Goal: Task Accomplishment & Management: Manage account settings

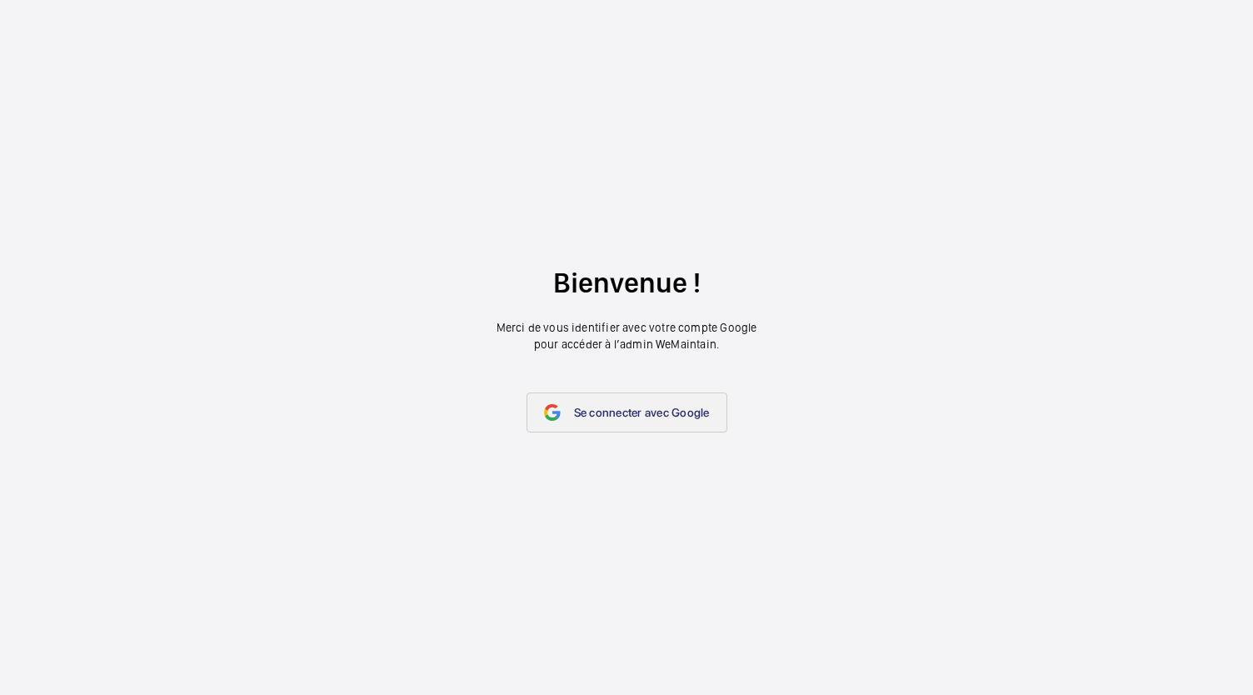
click at [577, 408] on span "Se connecter avec Google" at bounding box center [642, 412] width 136 height 13
click at [589, 407] on span "Se connecter avec Google" at bounding box center [642, 412] width 136 height 13
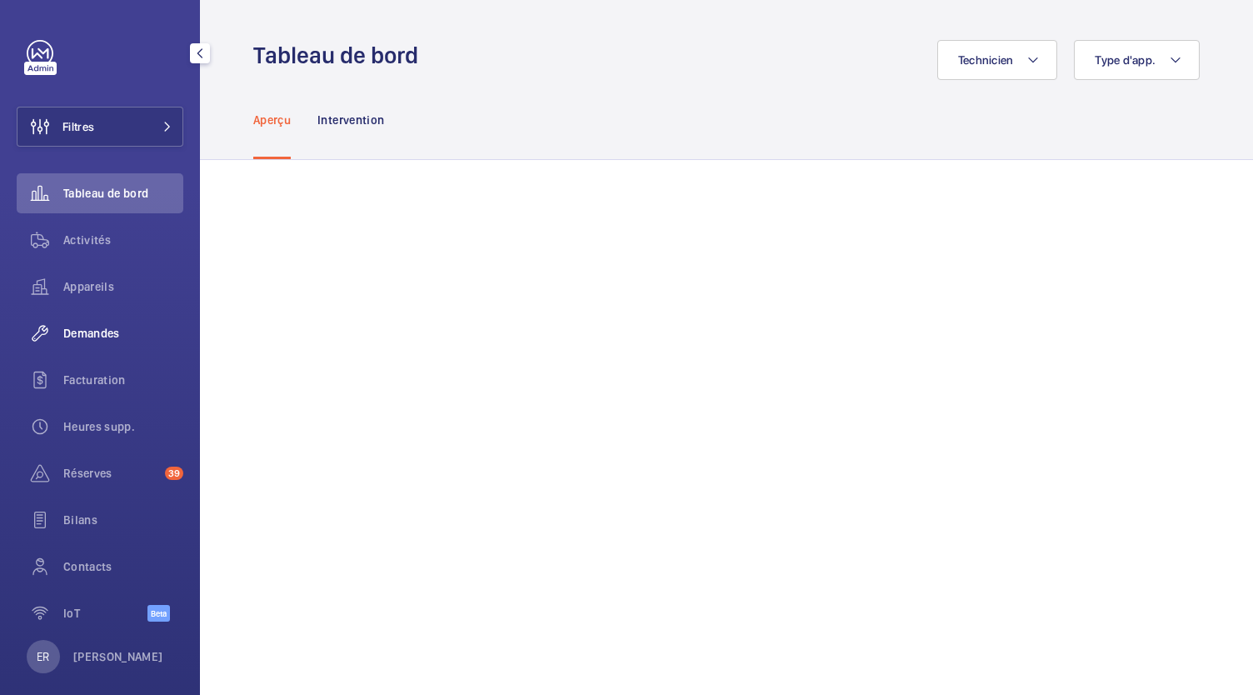
click at [111, 352] on div "Demandes" at bounding box center [100, 333] width 167 height 40
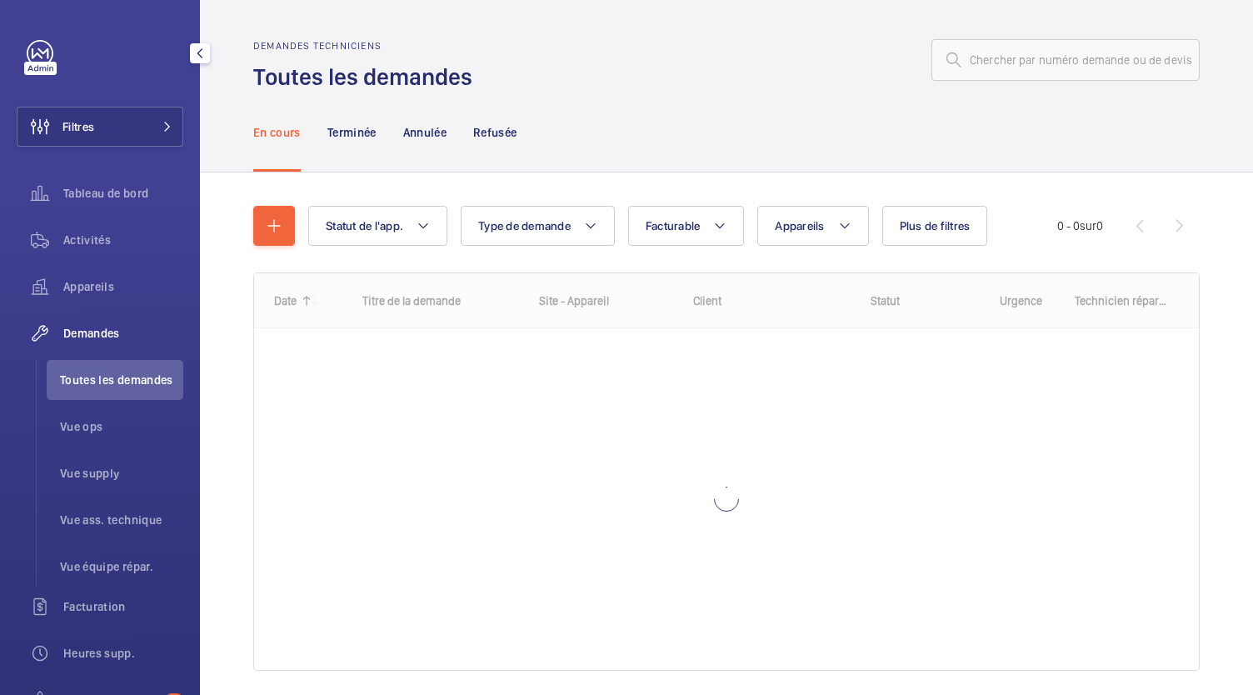
click at [106, 374] on span "Toutes les demandes" at bounding box center [121, 380] width 123 height 17
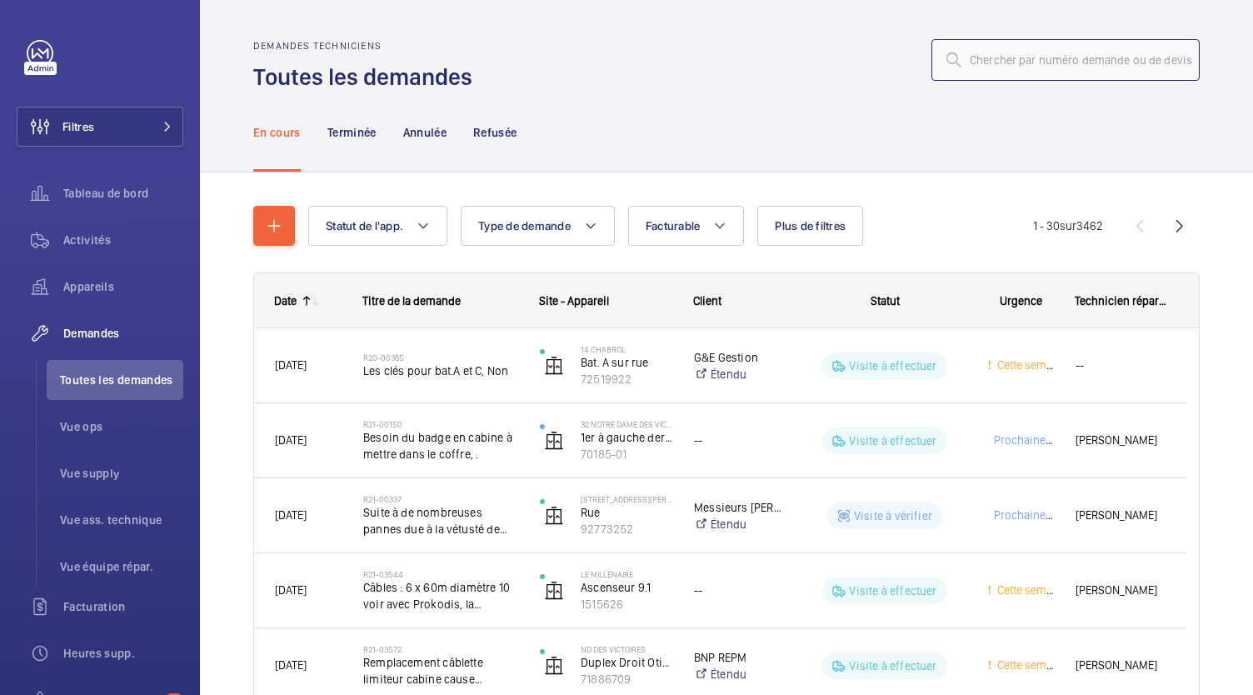
click at [1038, 52] on input "text" at bounding box center [1066, 60] width 268 height 42
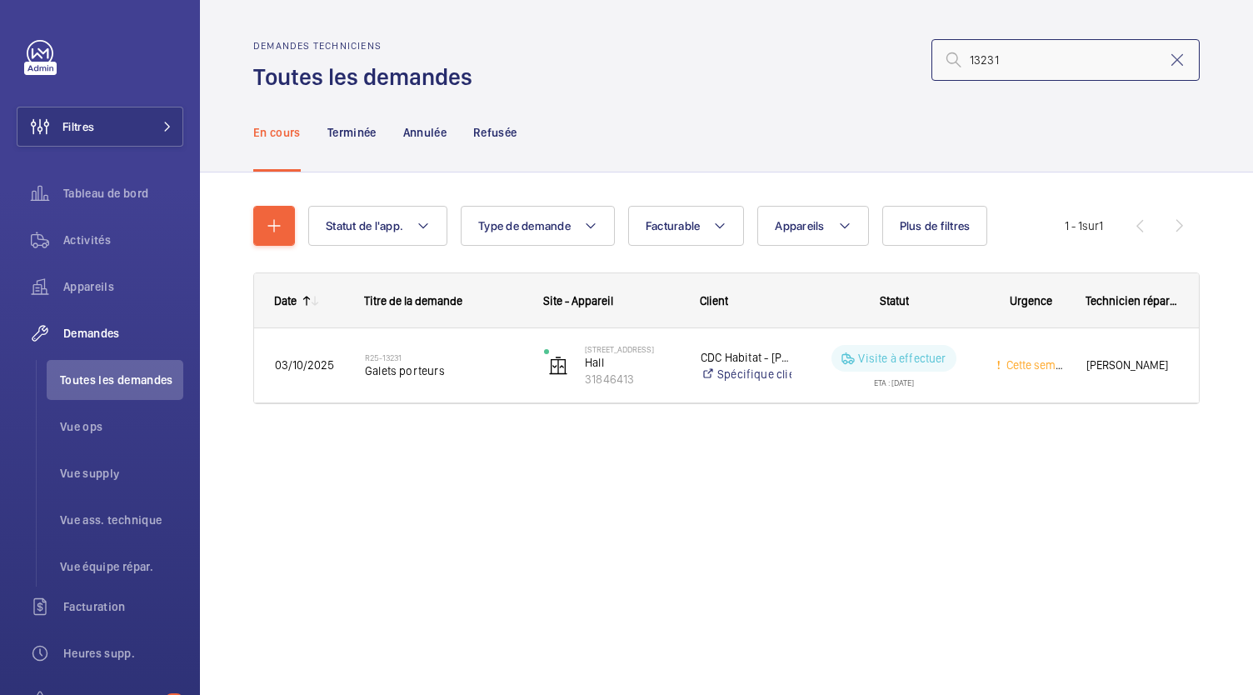
type input "13231"
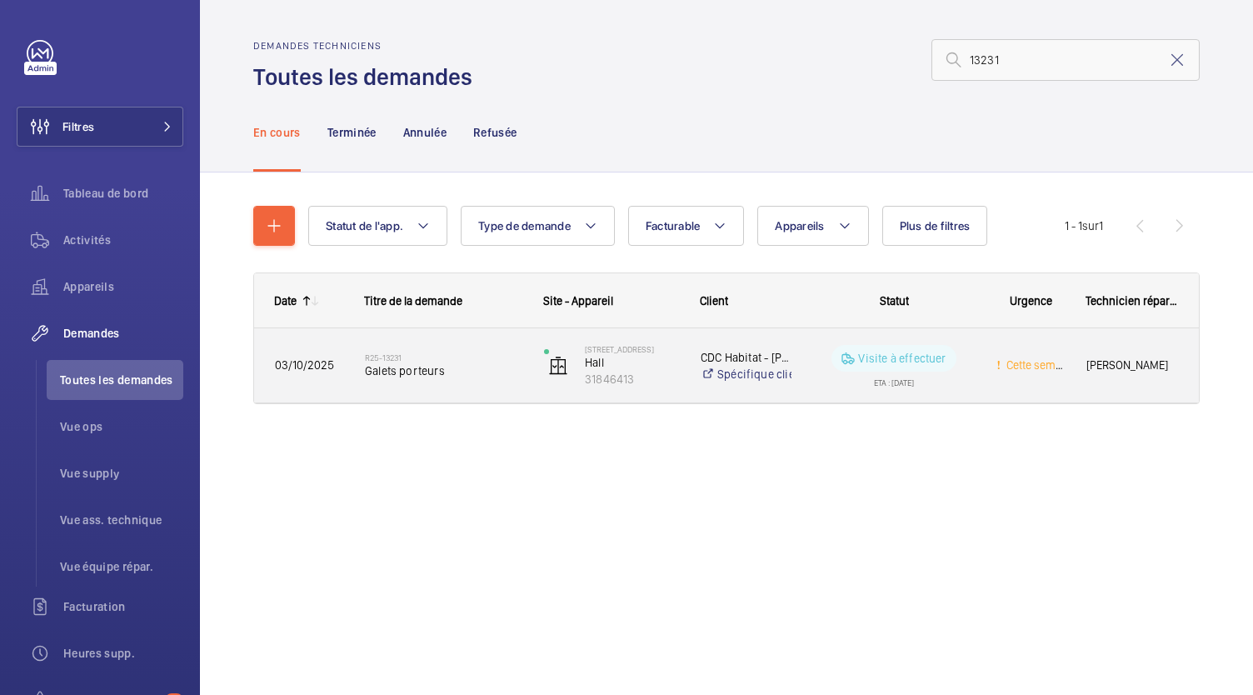
click at [385, 369] on span "Galets porteurs" at bounding box center [443, 370] width 157 height 17
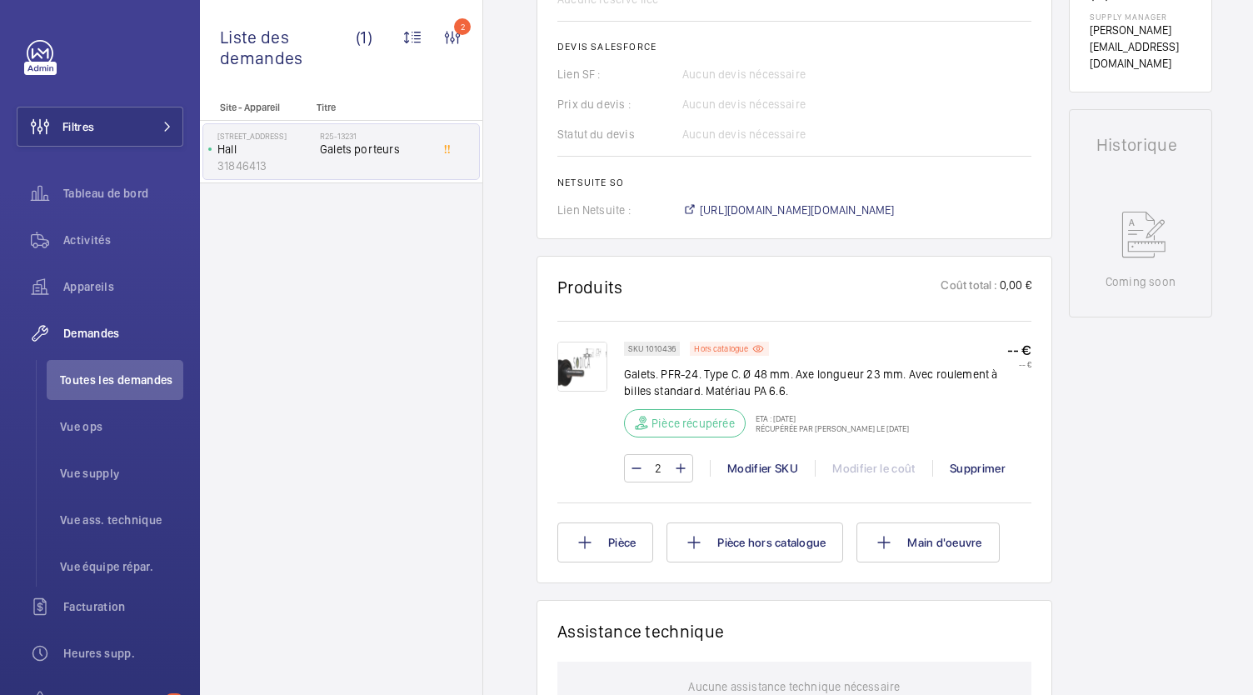
scroll to position [690, 0]
click at [790, 219] on span "https://6461500.app.netsuite.com/app/accounting/transactions/salesord.nl?id=306…" at bounding box center [797, 210] width 195 height 17
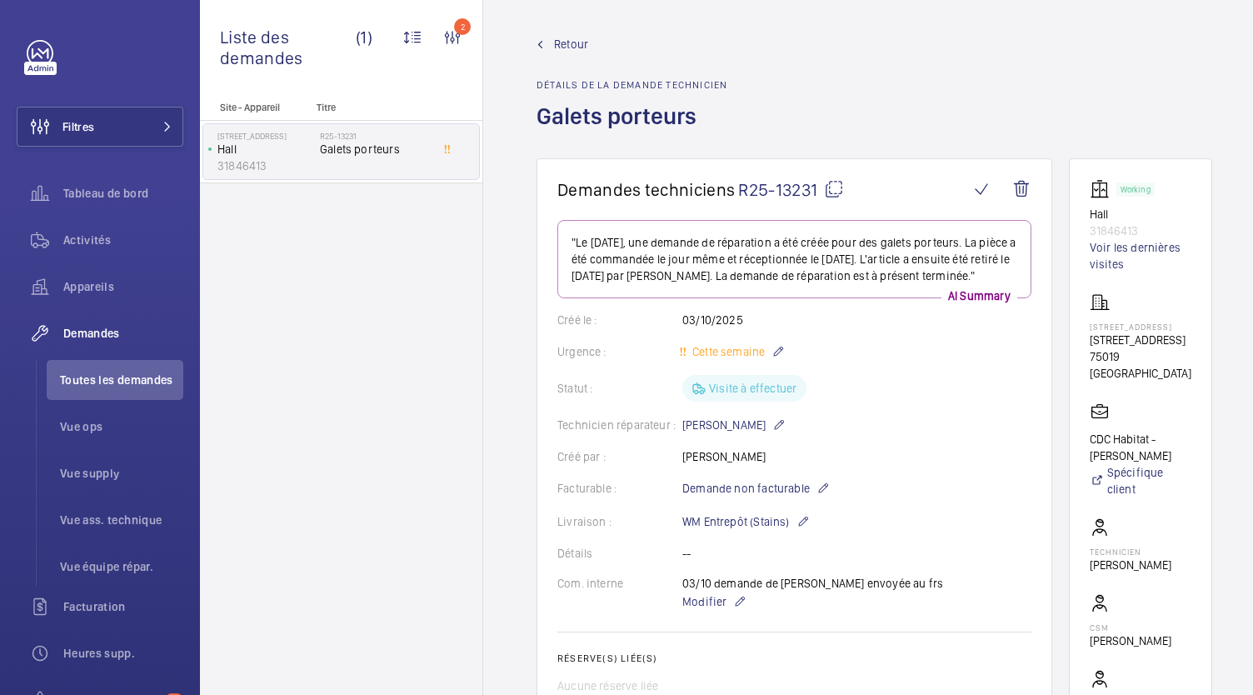
scroll to position [0, 0]
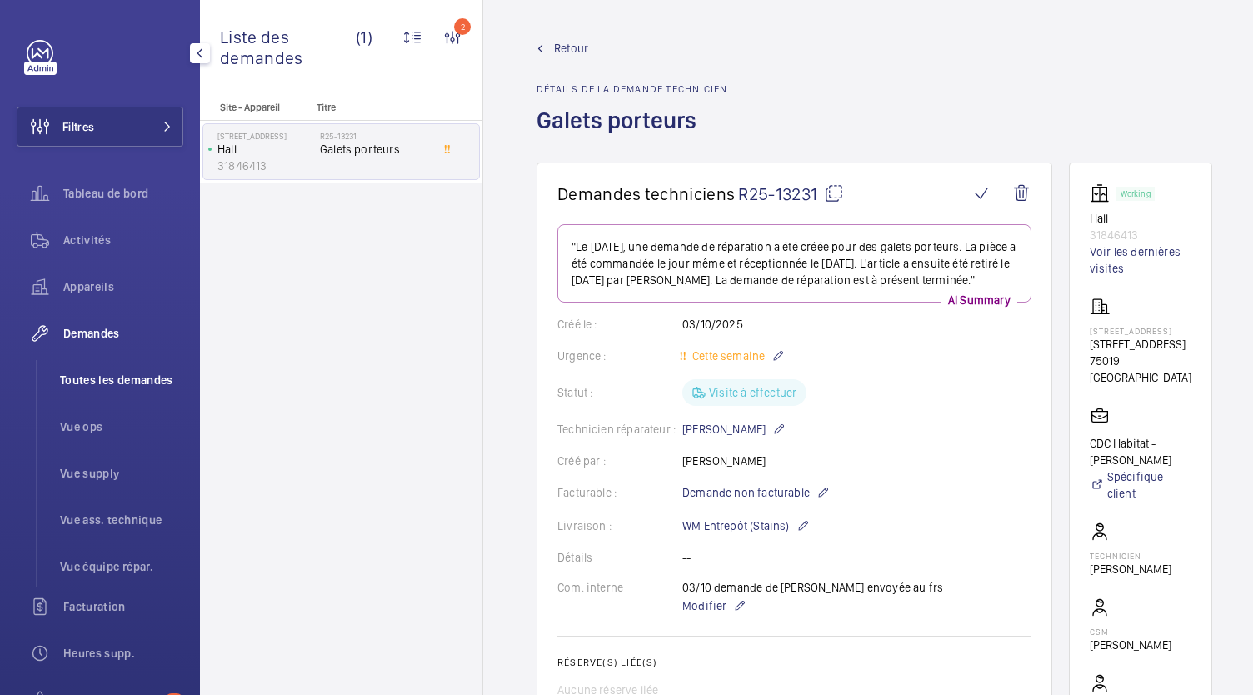
click at [137, 367] on li "Toutes les demandes" at bounding box center [115, 380] width 137 height 40
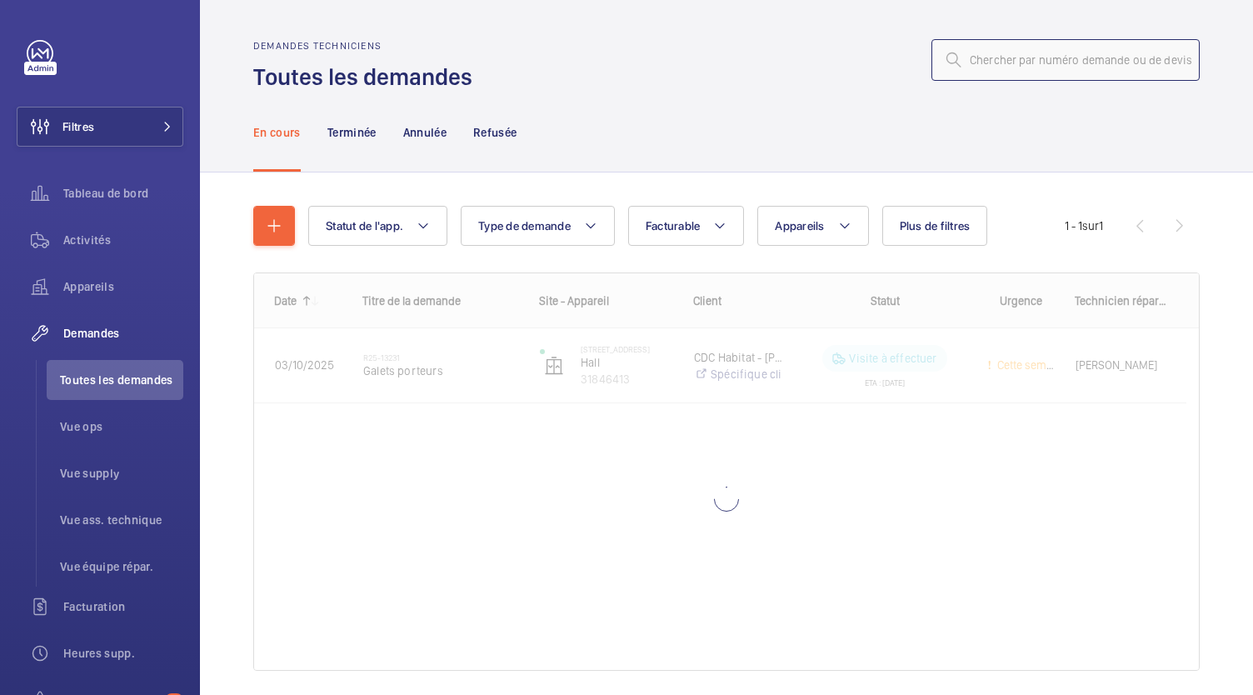
click at [1013, 54] on input "text" at bounding box center [1066, 60] width 268 height 42
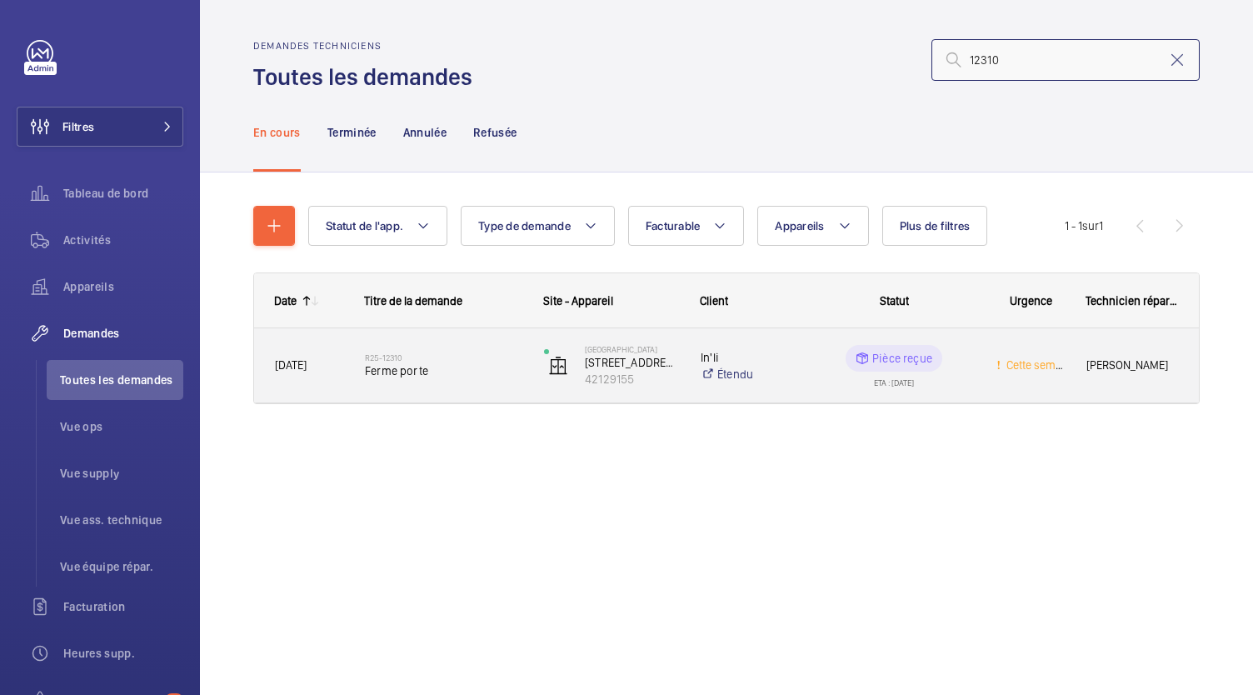
type input "12310"
click at [372, 368] on span "Ferme porte" at bounding box center [443, 370] width 157 height 17
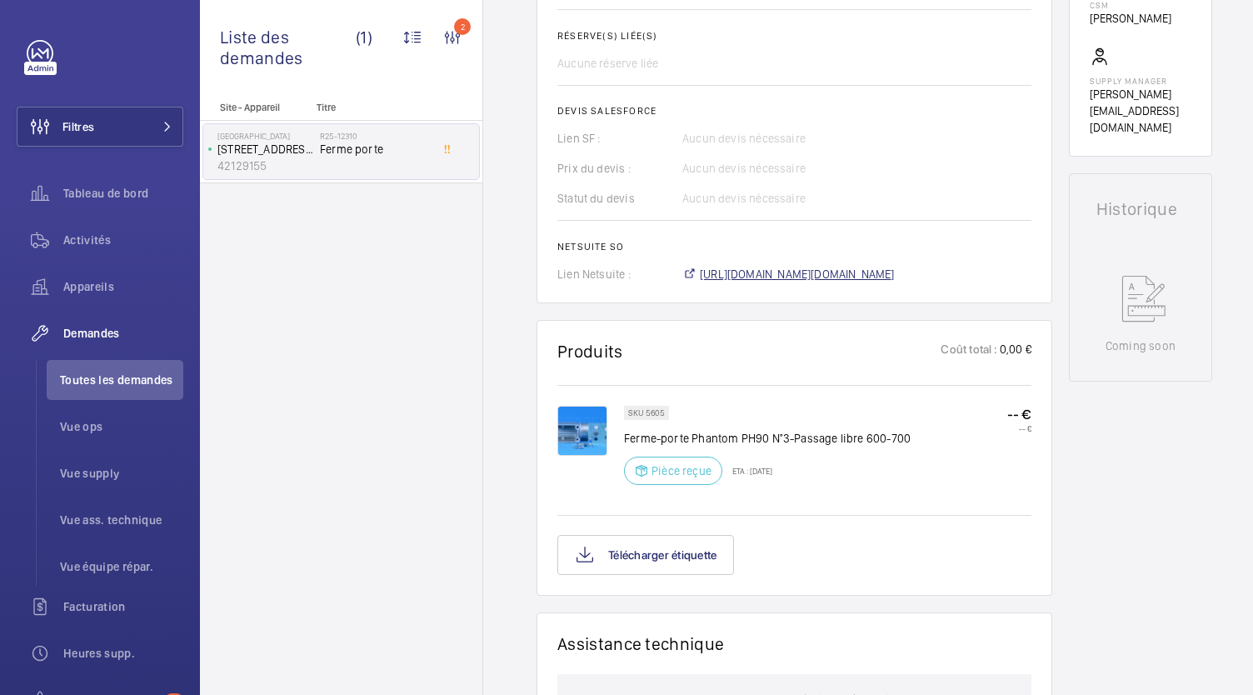
scroll to position [605, 0]
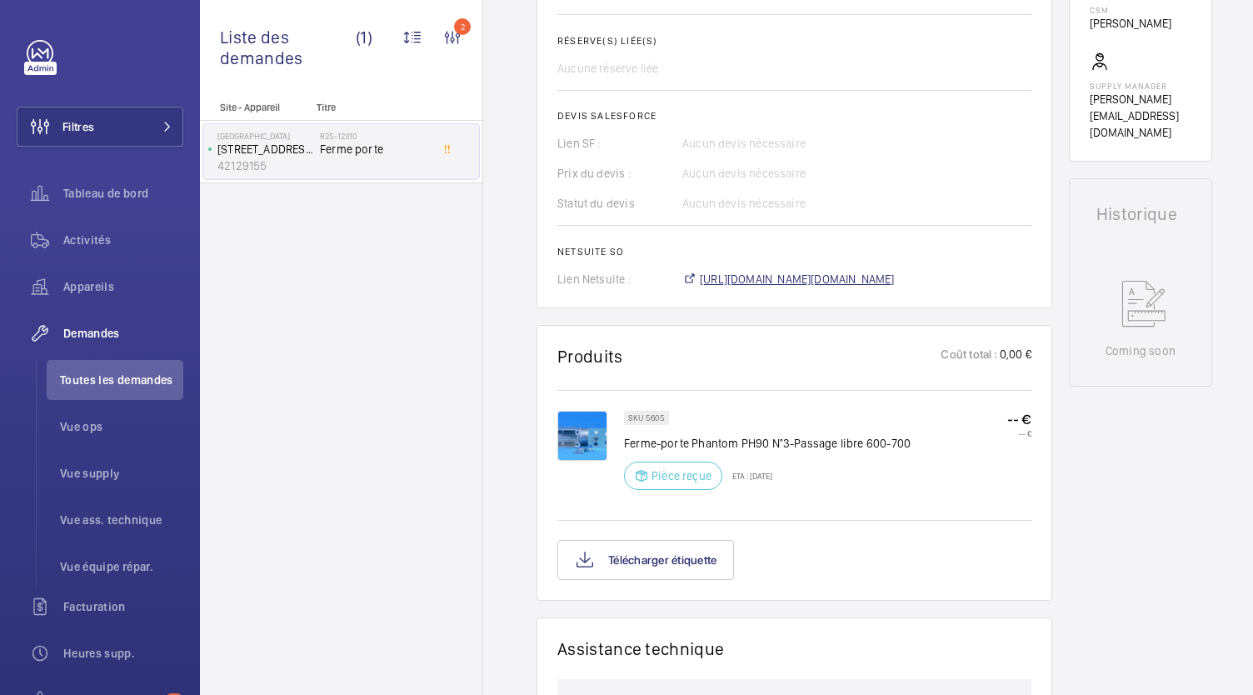
click at [764, 272] on span "https://6461500.app.netsuite.com/app/accounting/transactions/salesord.nl?id=303…" at bounding box center [797, 279] width 195 height 17
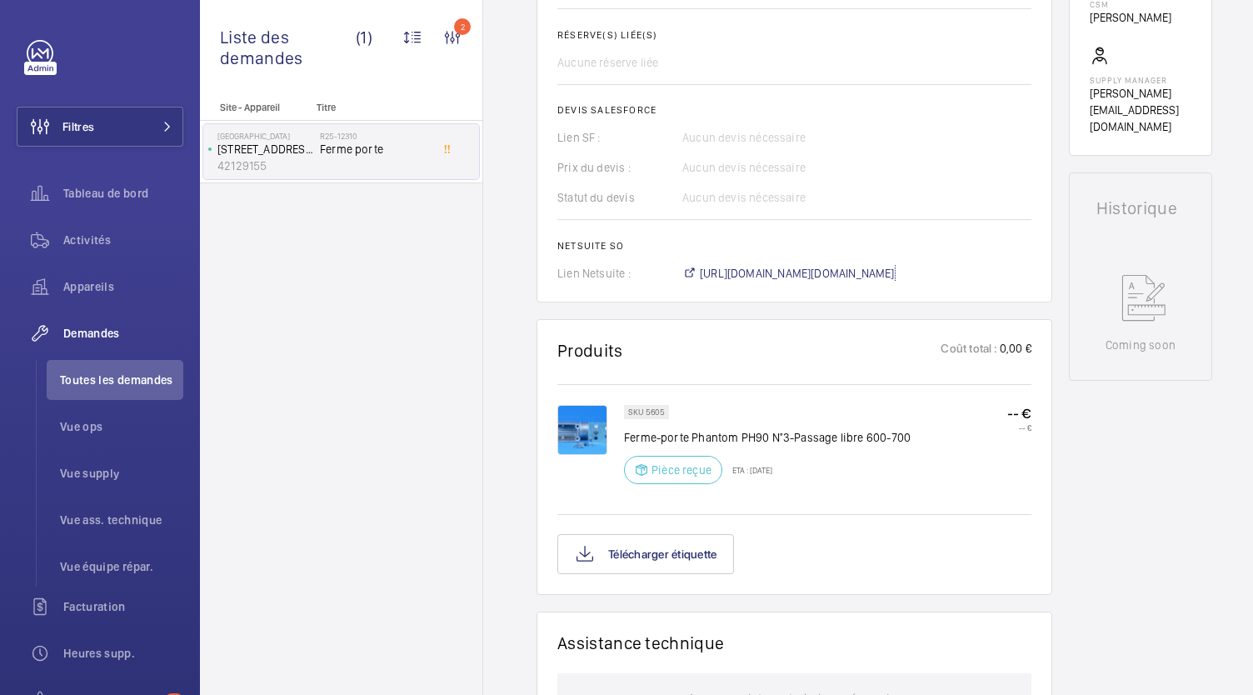
scroll to position [712, 0]
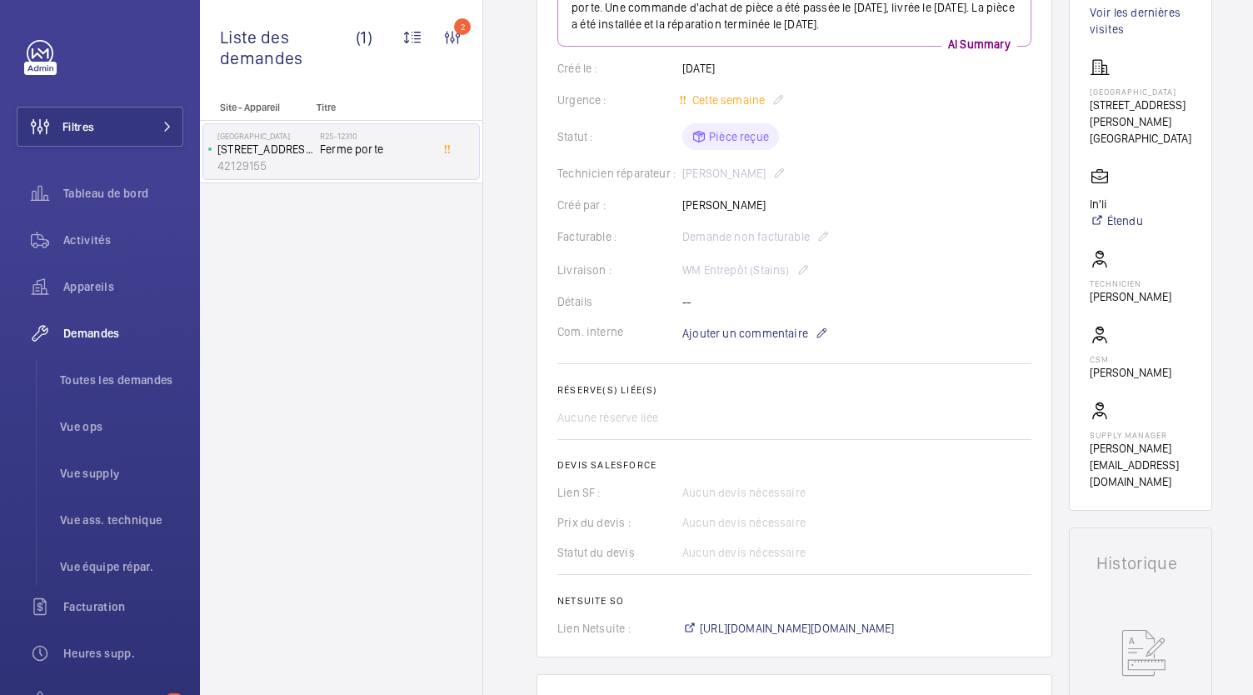
scroll to position [242, 0]
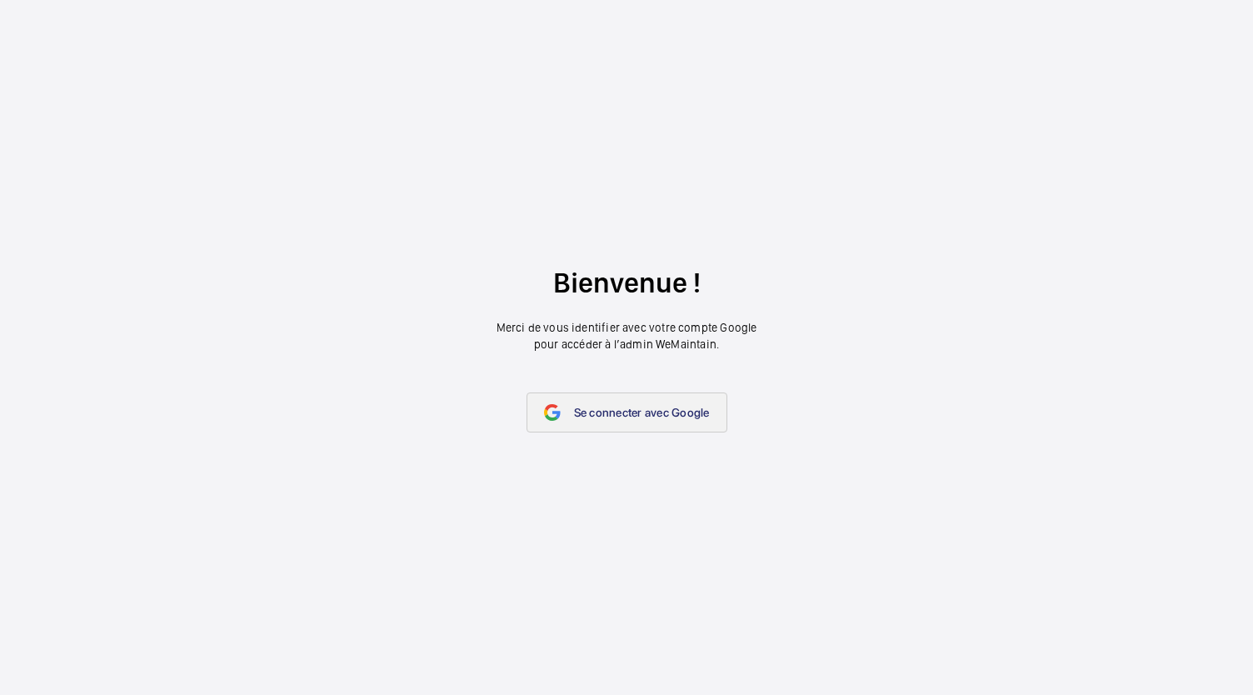
click at [580, 409] on span "Se connecter avec Google" at bounding box center [642, 412] width 136 height 13
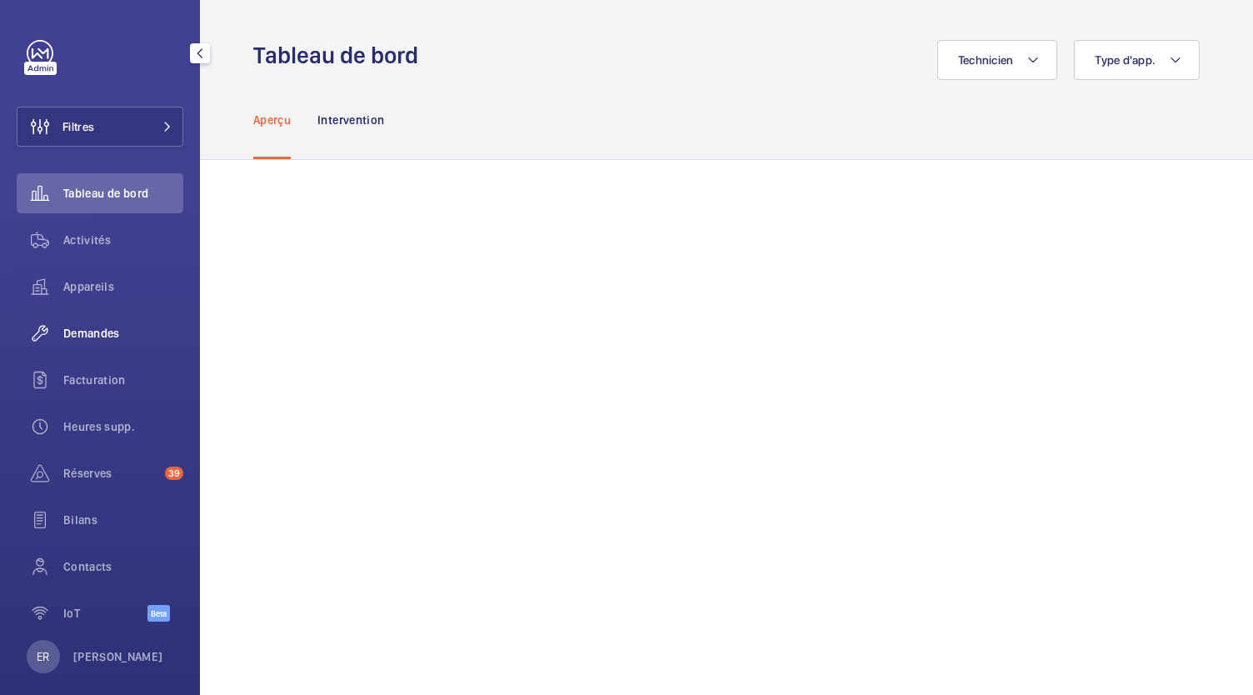
click at [93, 339] on span "Demandes" at bounding box center [123, 333] width 120 height 17
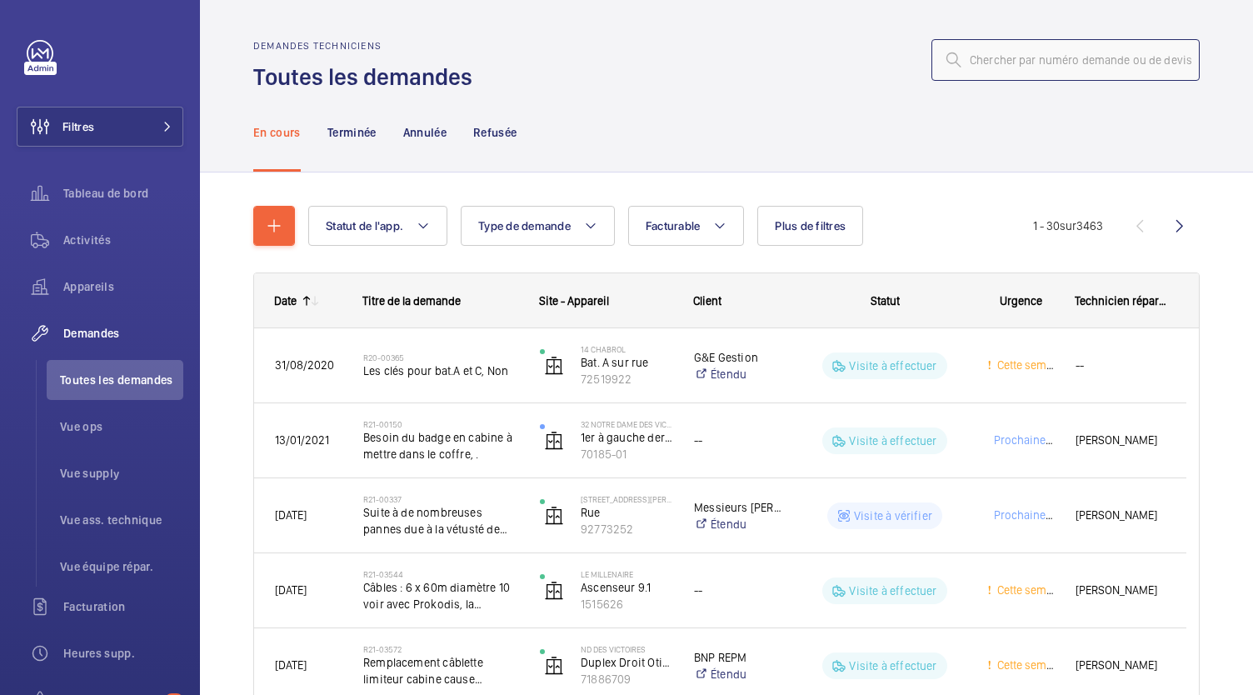
click at [987, 67] on input "text" at bounding box center [1066, 60] width 268 height 42
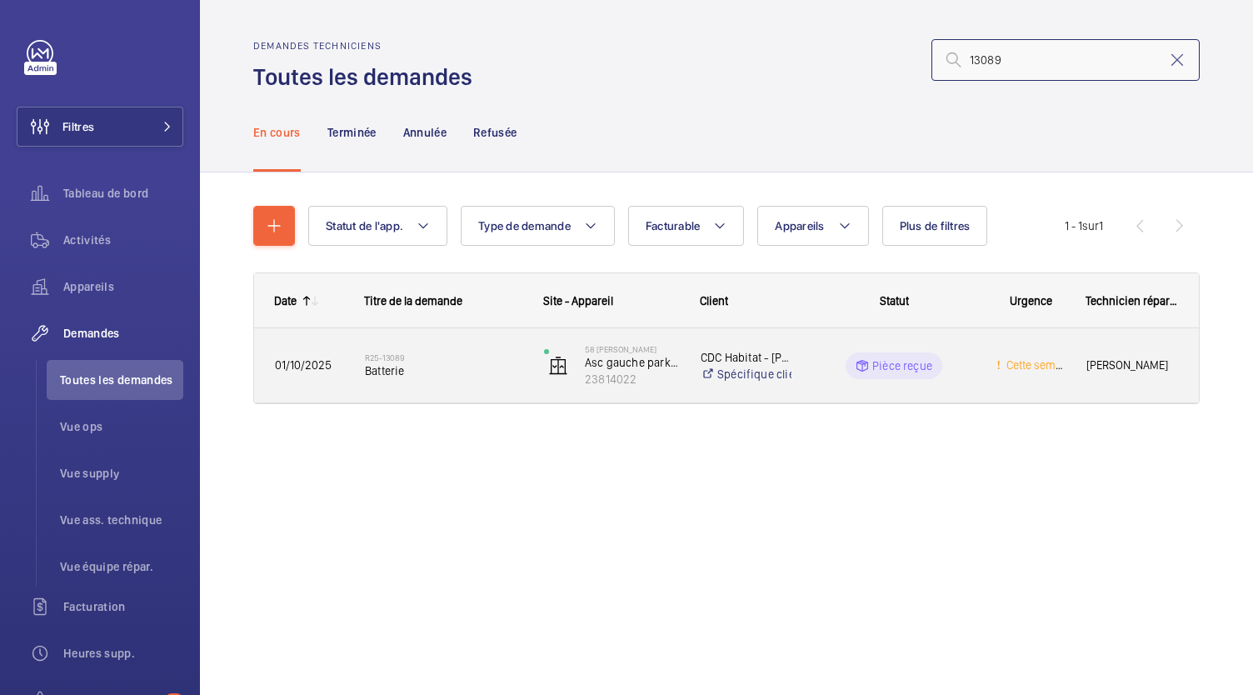
type input "13089"
click at [421, 355] on h2 "R25-13089" at bounding box center [443, 357] width 157 height 10
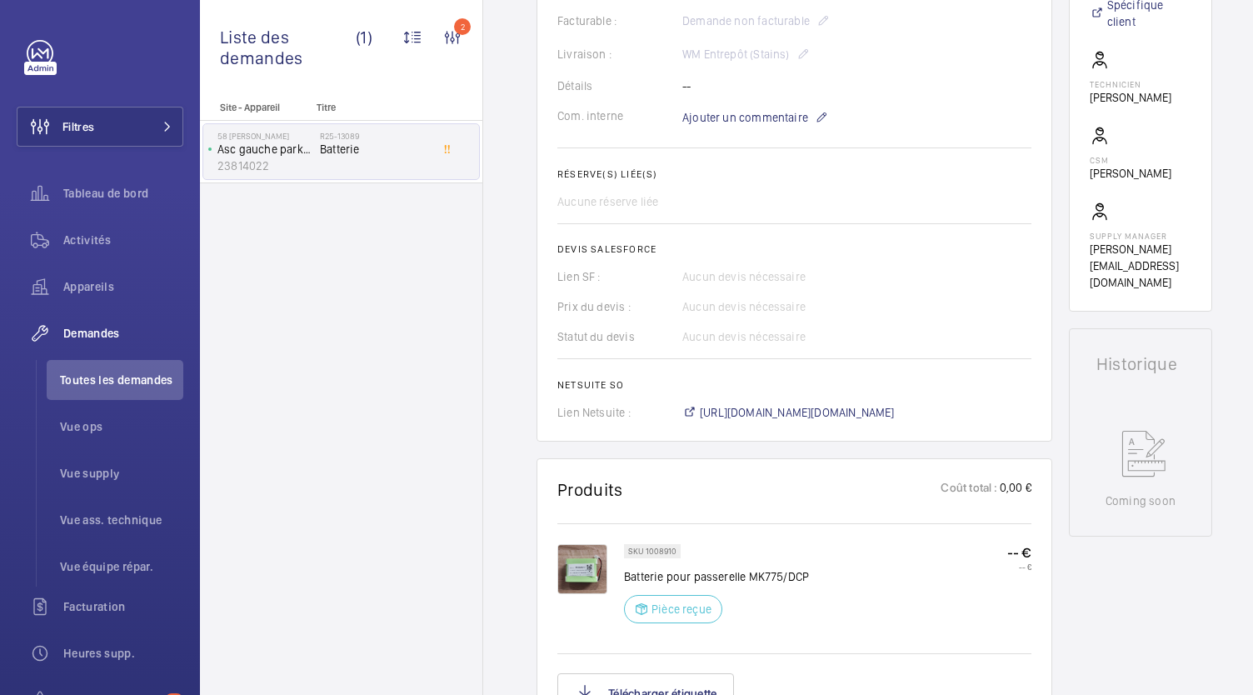
scroll to position [472, 0]
click at [750, 406] on span "https://6461500.app.netsuite.com/app/accounting/transactions/salesord.nl?id=305…" at bounding box center [797, 411] width 195 height 17
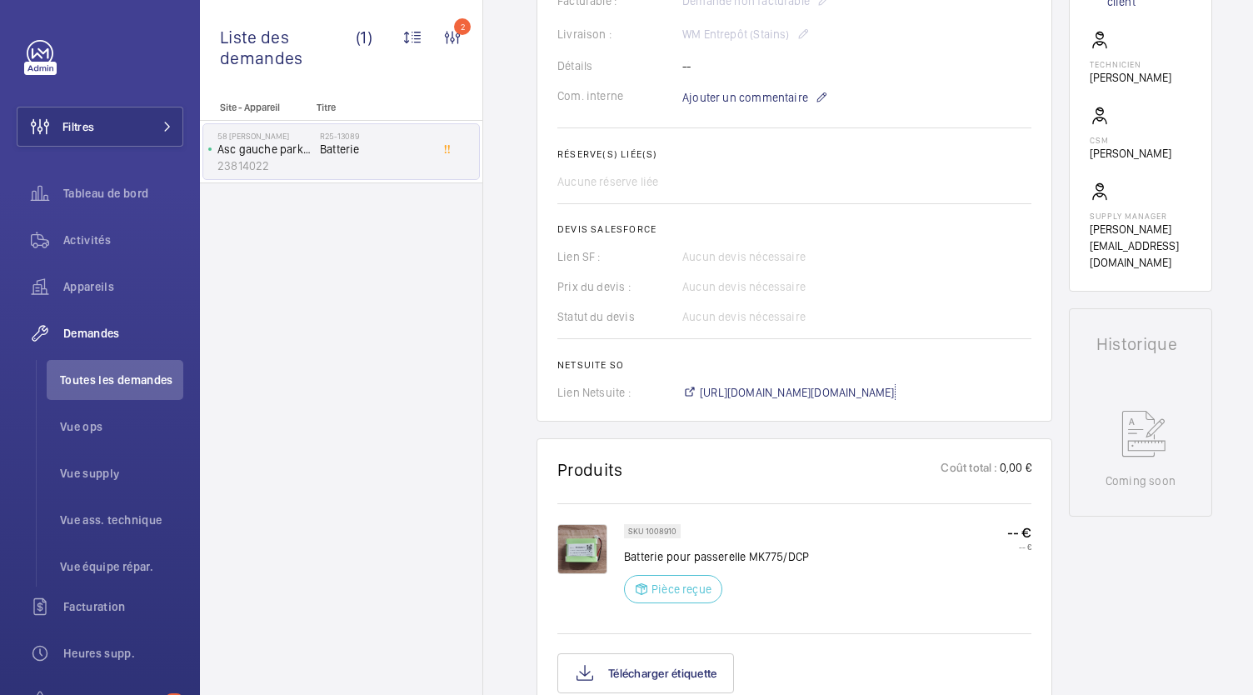
scroll to position [487, 0]
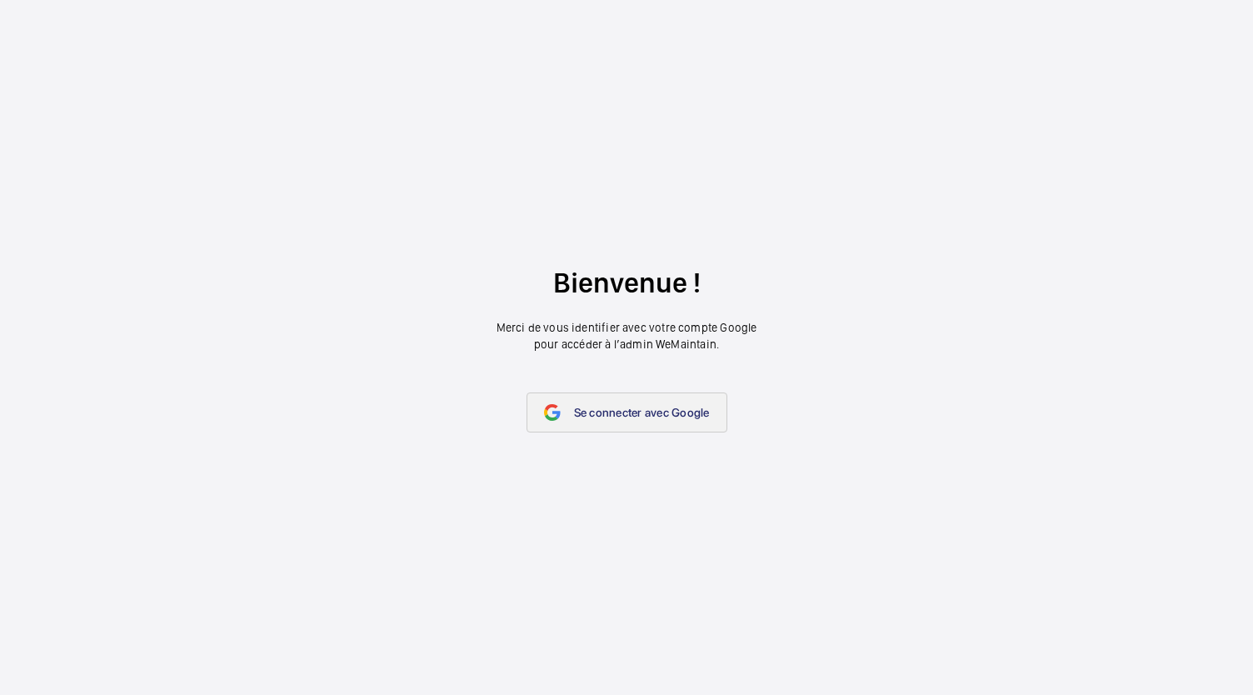
click at [590, 421] on link "Se connecter avec Google" at bounding box center [627, 412] width 201 height 40
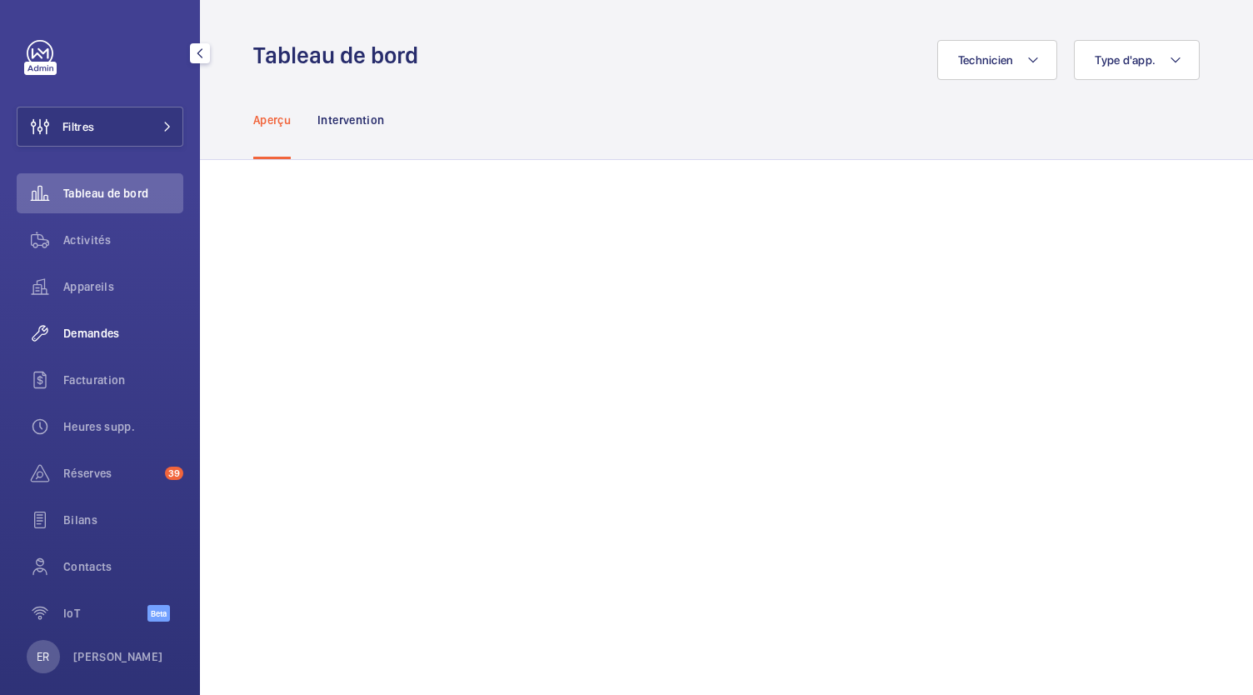
click at [79, 326] on span "Demandes" at bounding box center [123, 333] width 120 height 17
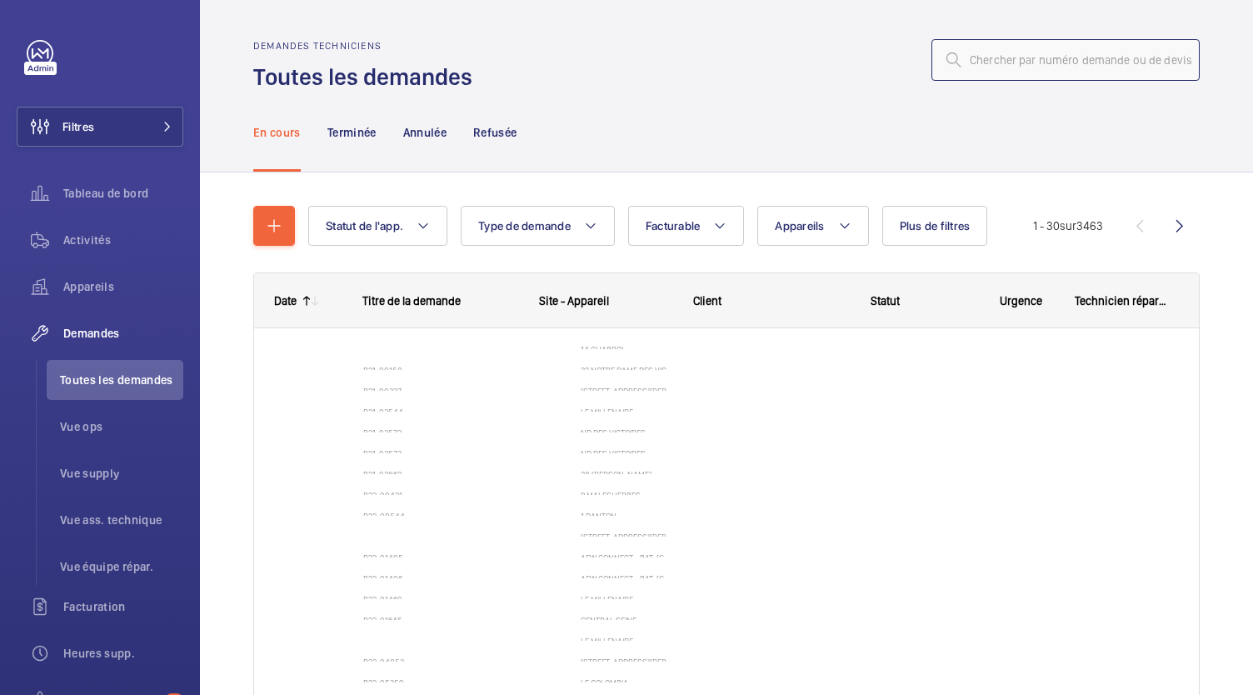
click at [1052, 57] on input "text" at bounding box center [1066, 60] width 268 height 42
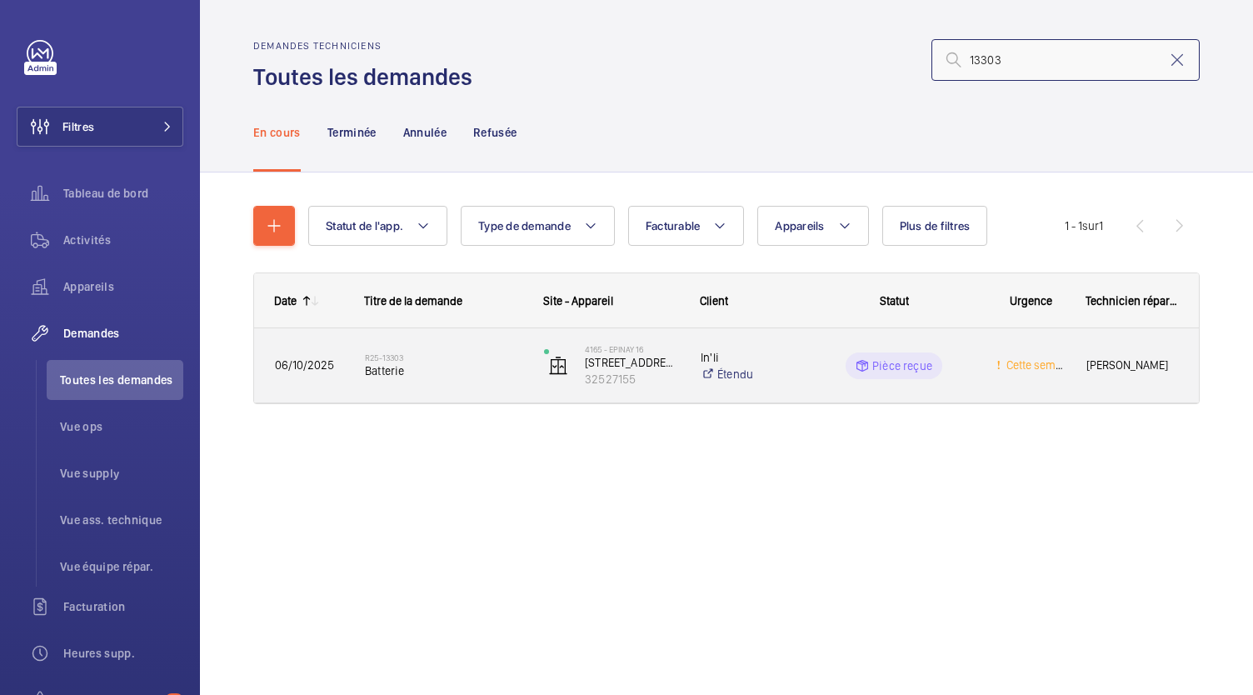
type input "13303"
click at [400, 362] on span "Batterie" at bounding box center [443, 370] width 157 height 17
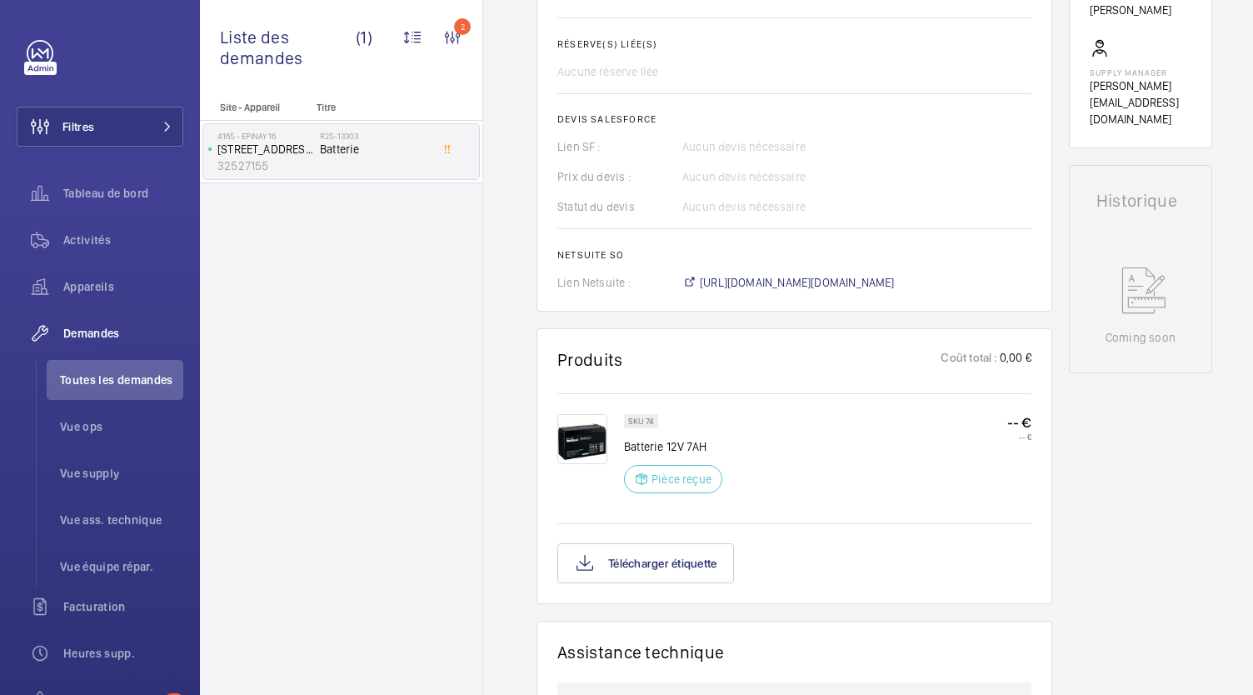
scroll to position [601, 0]
click at [782, 292] on span "https://6461500.app.netsuite.com/app/accounting/transactions/salesord.nl?id=307…" at bounding box center [797, 283] width 195 height 17
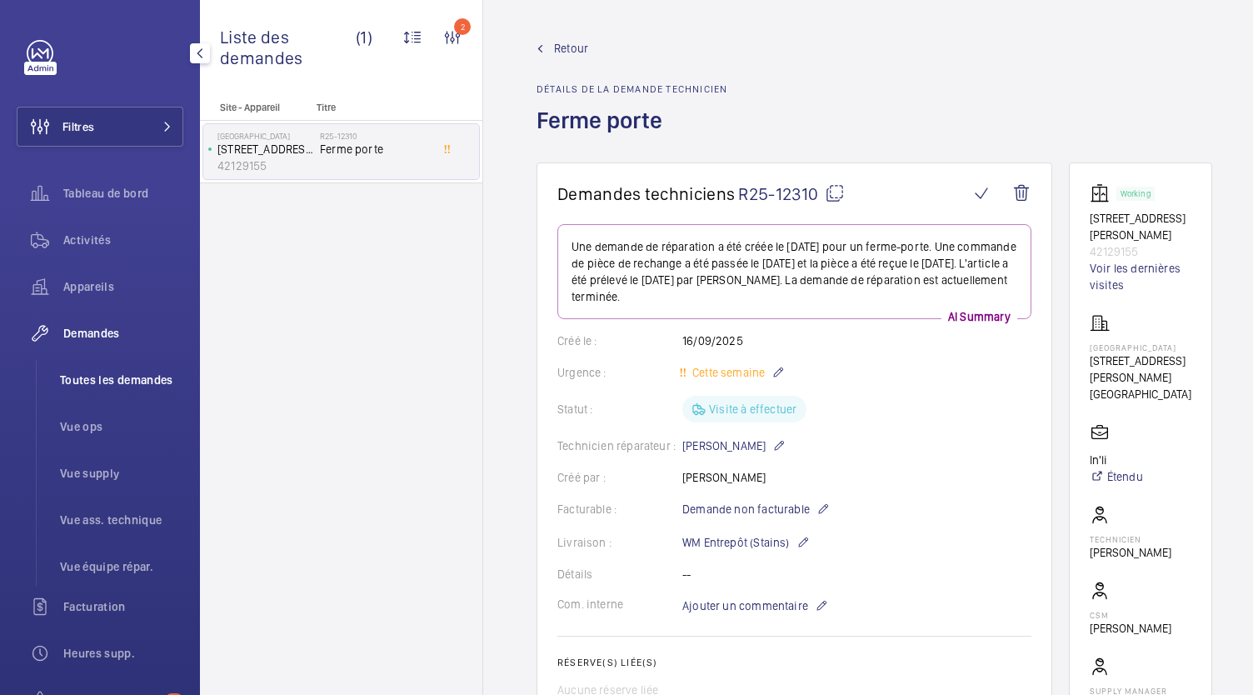
click at [152, 382] on span "Toutes les demandes" at bounding box center [121, 380] width 123 height 17
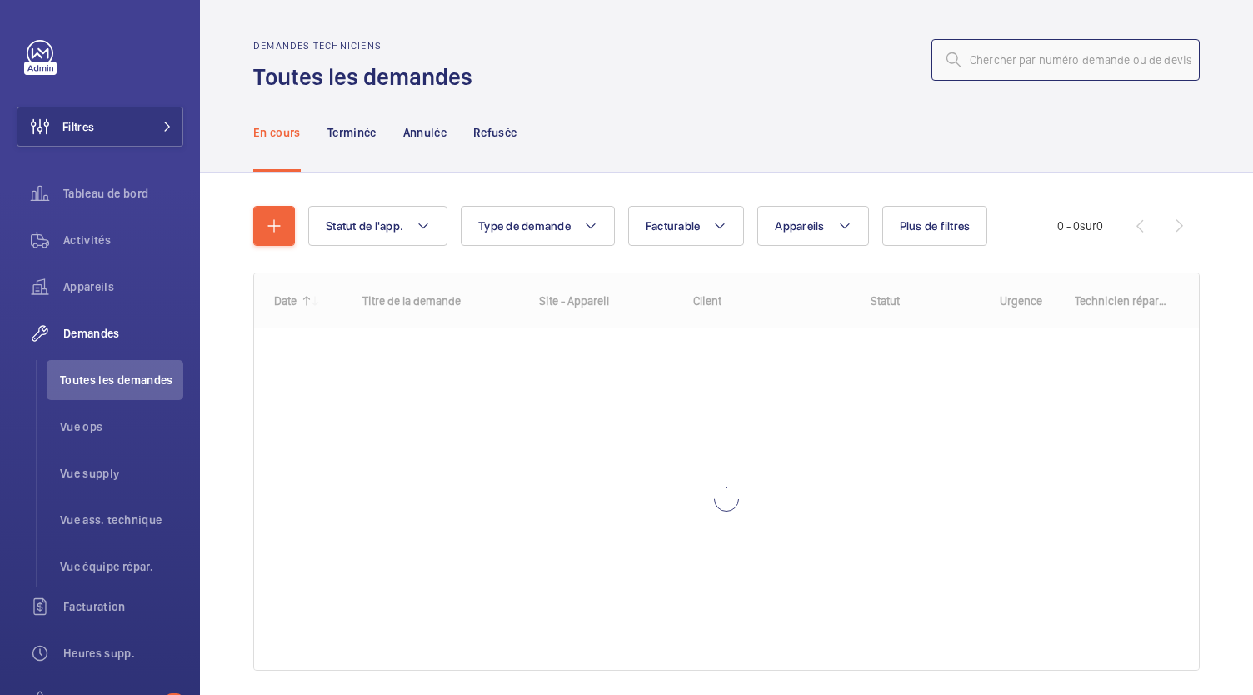
click at [980, 77] on input "text" at bounding box center [1066, 60] width 268 height 42
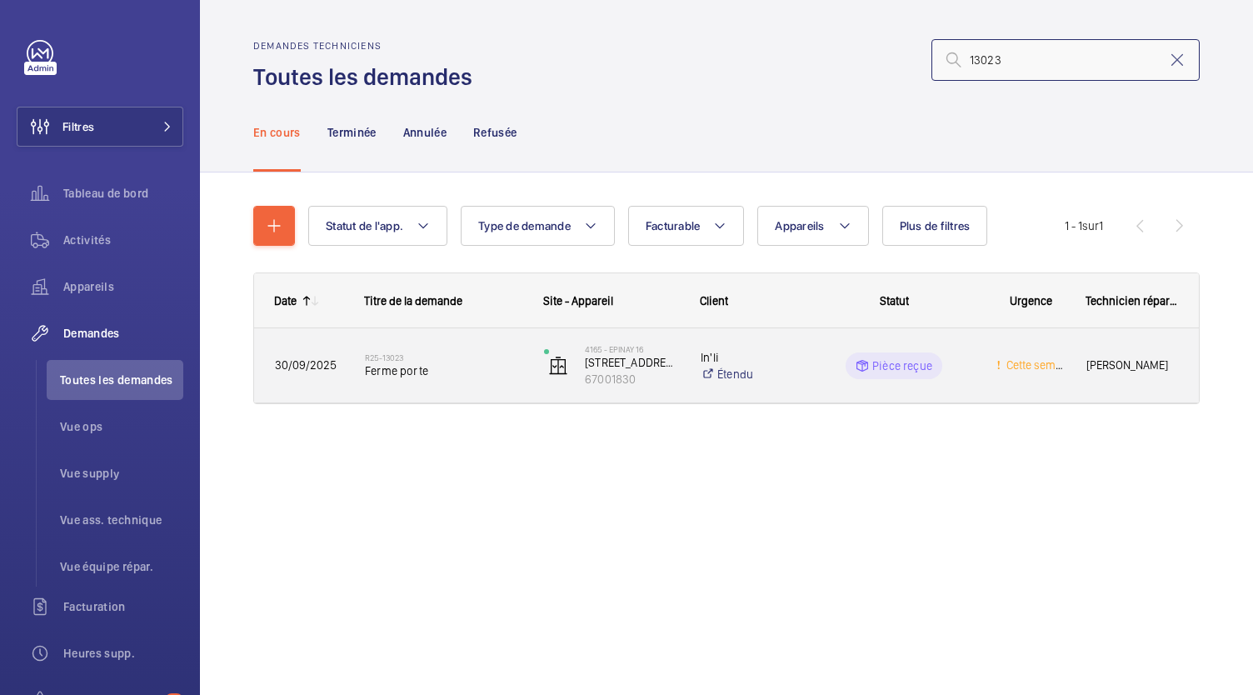
type input "13023"
click at [408, 356] on h2 "R25-13023" at bounding box center [443, 357] width 157 height 10
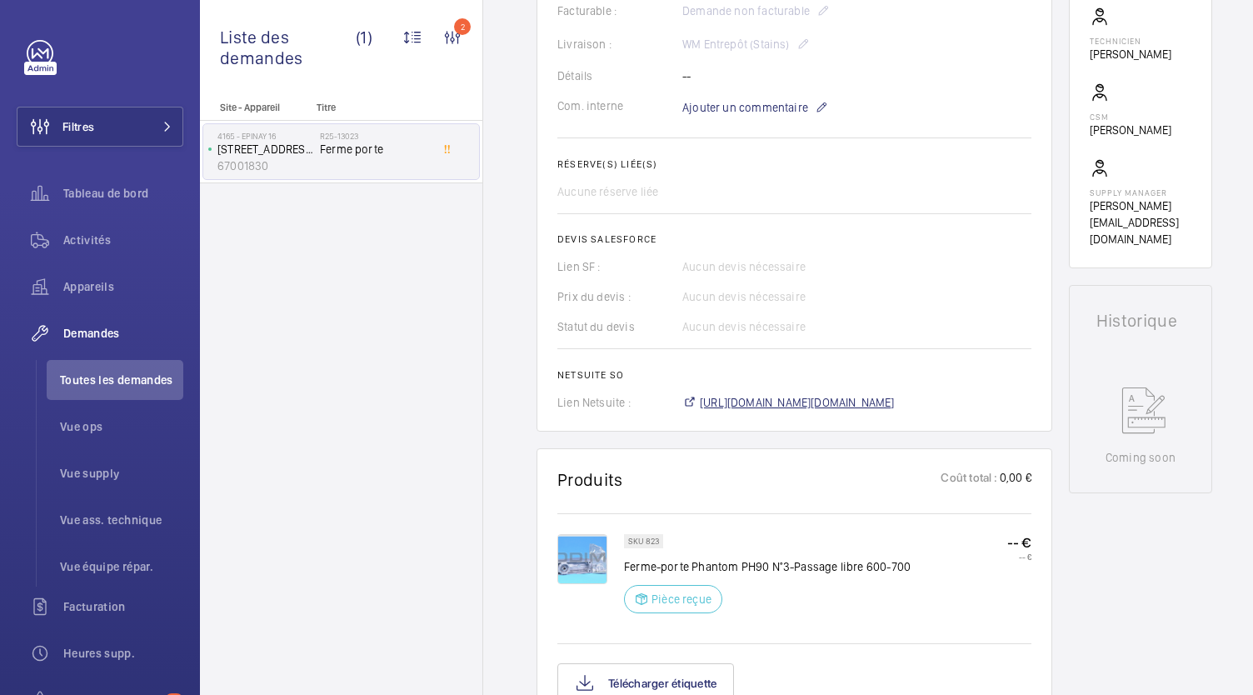
scroll to position [498, 0]
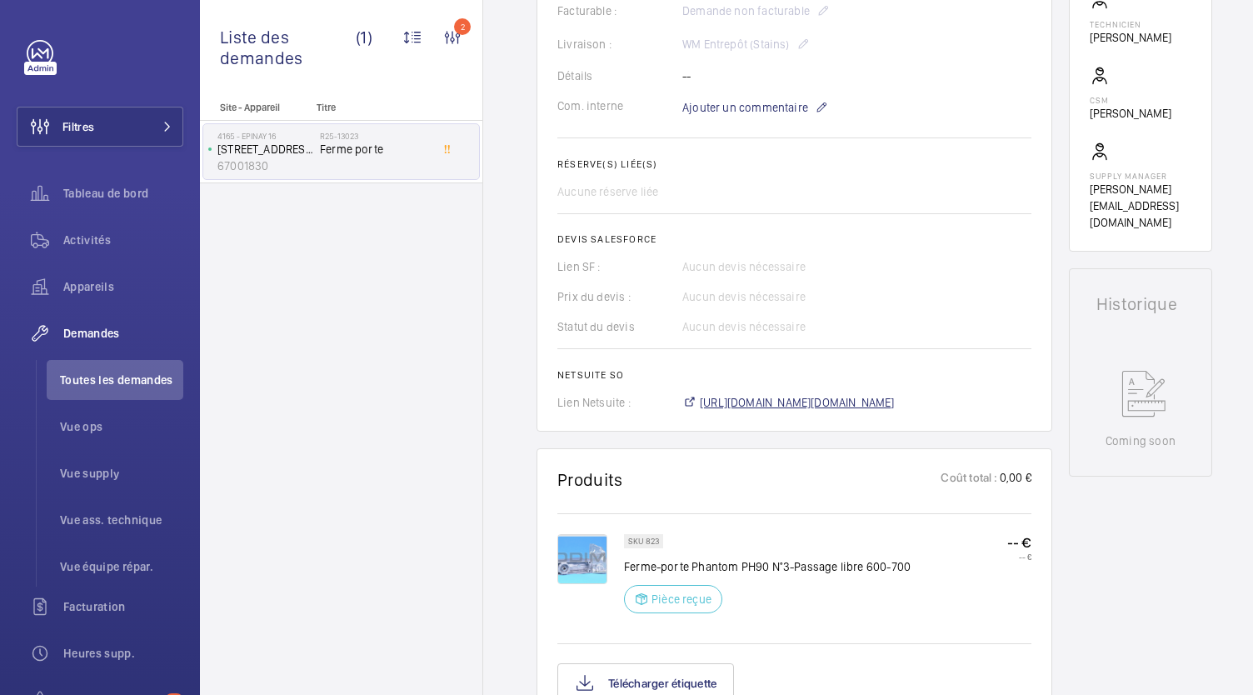
click at [775, 403] on span "[URL][DOMAIN_NAME][DOMAIN_NAME]" at bounding box center [797, 402] width 195 height 17
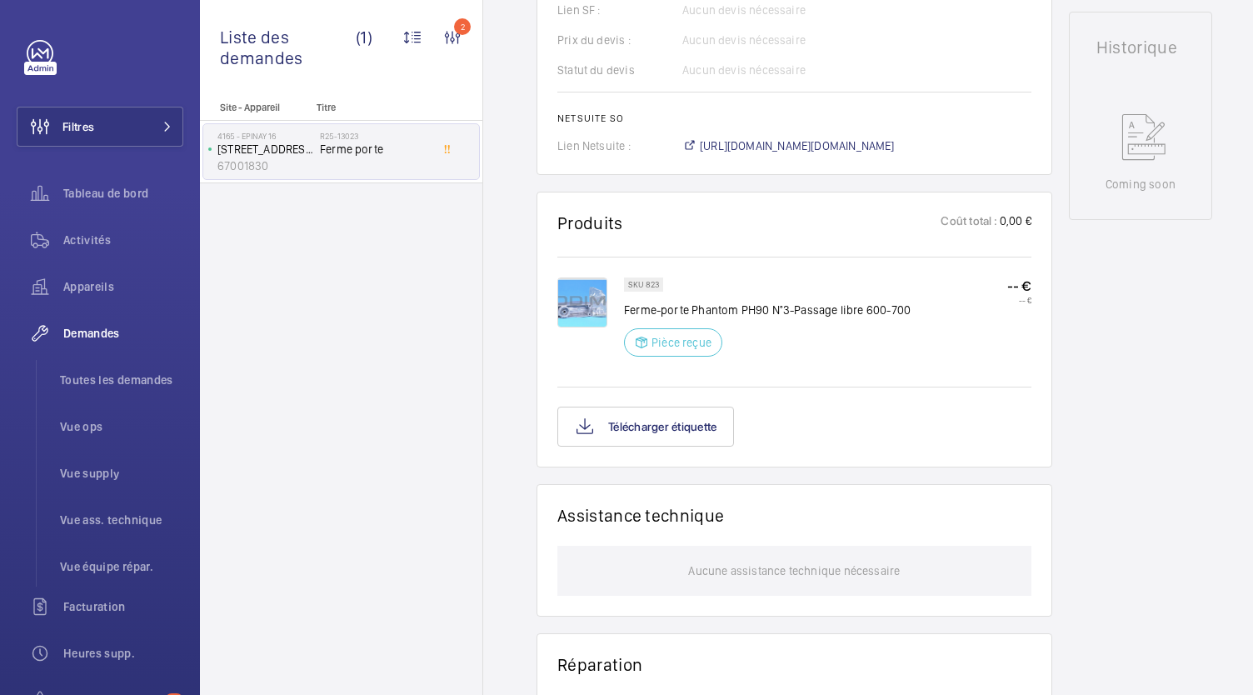
scroll to position [752, 0]
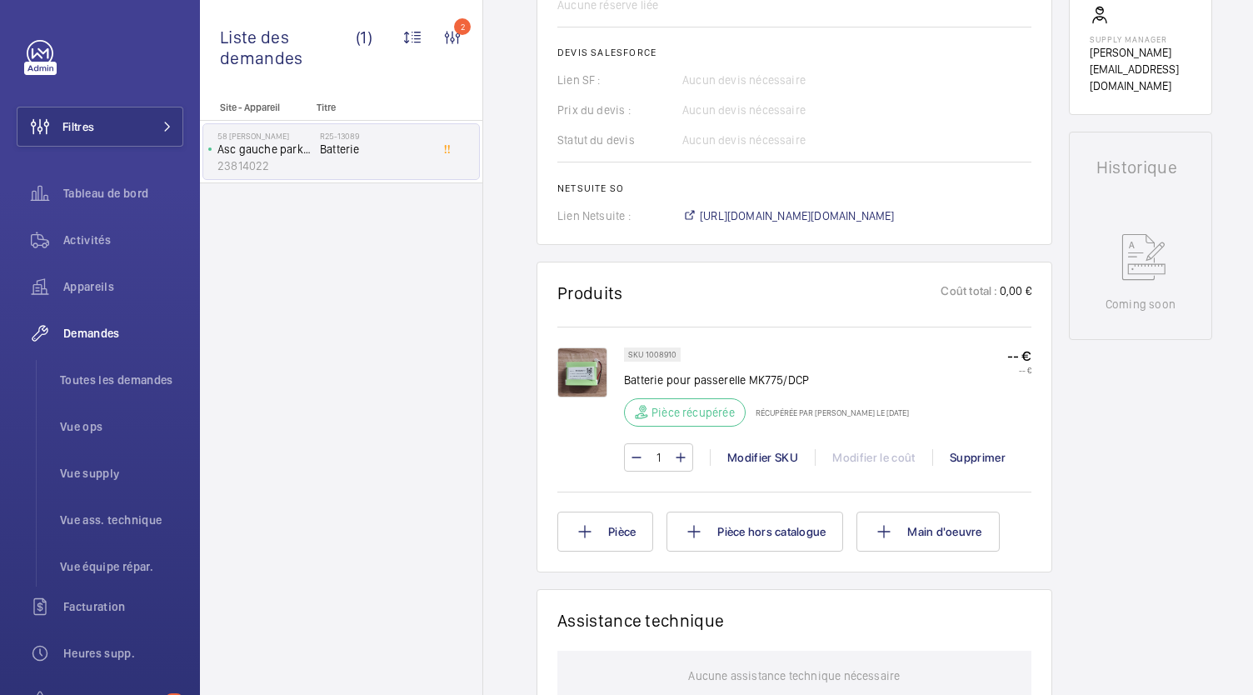
scroll to position [602, 0]
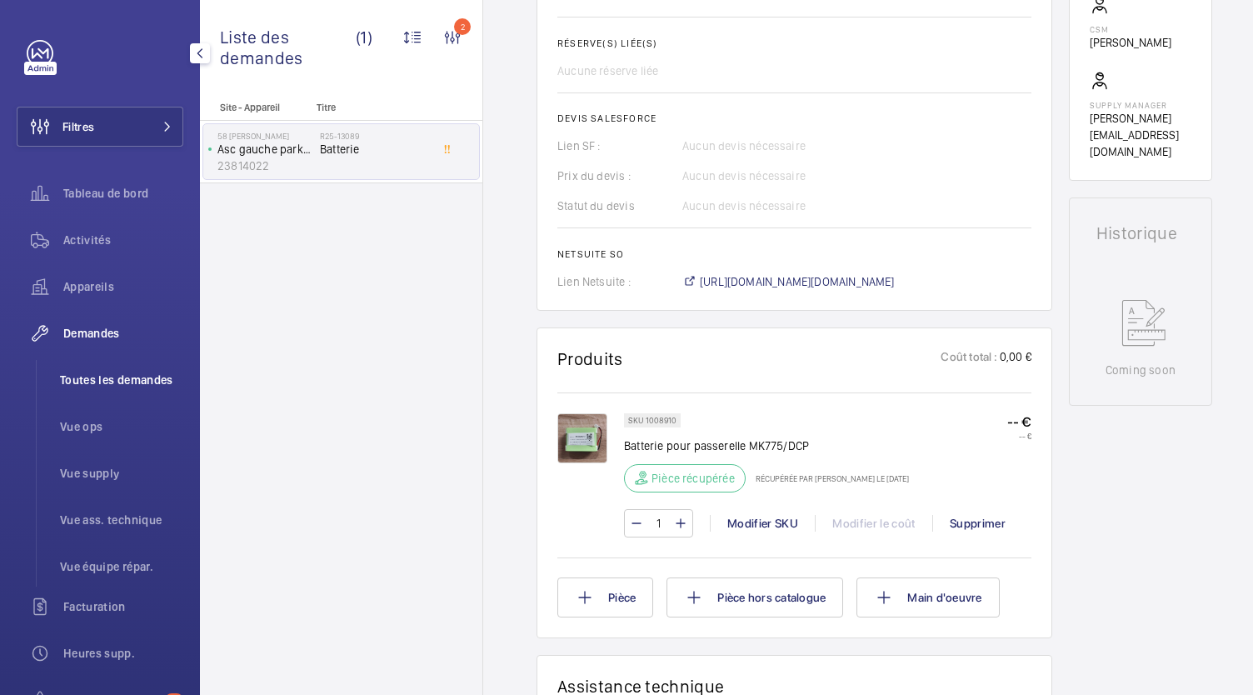
click at [162, 377] on span "Toutes les demandes" at bounding box center [121, 380] width 123 height 17
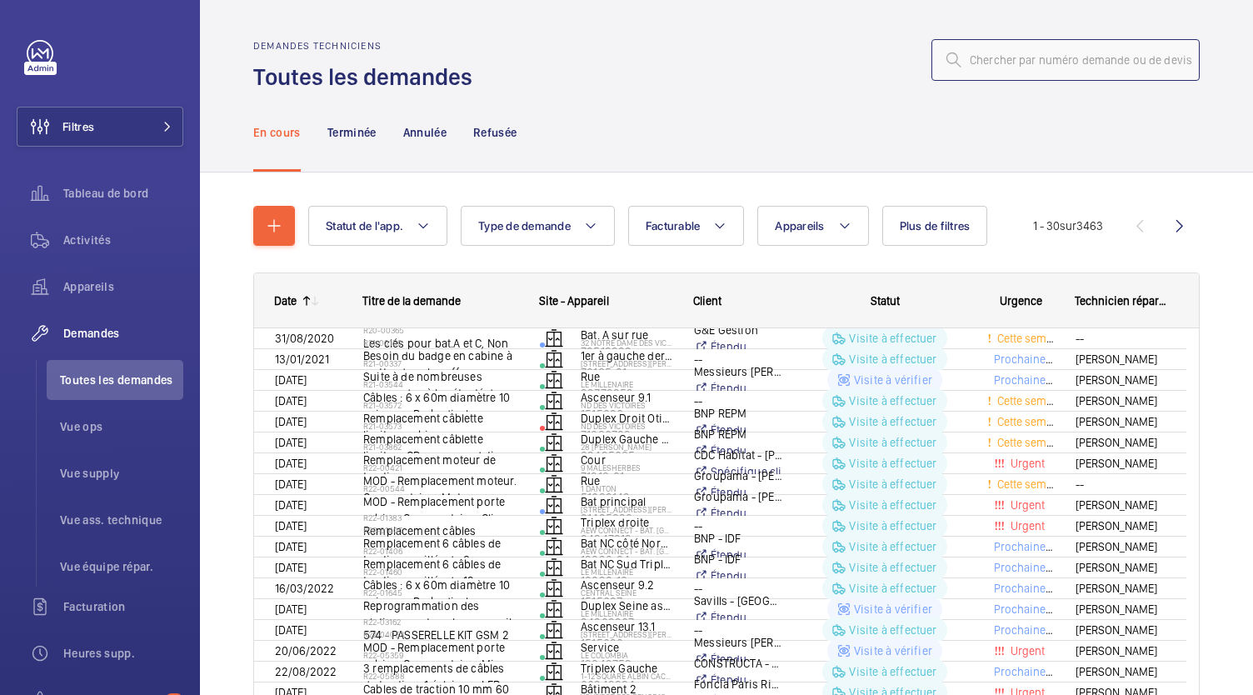
click at [977, 66] on input "text" at bounding box center [1066, 60] width 268 height 42
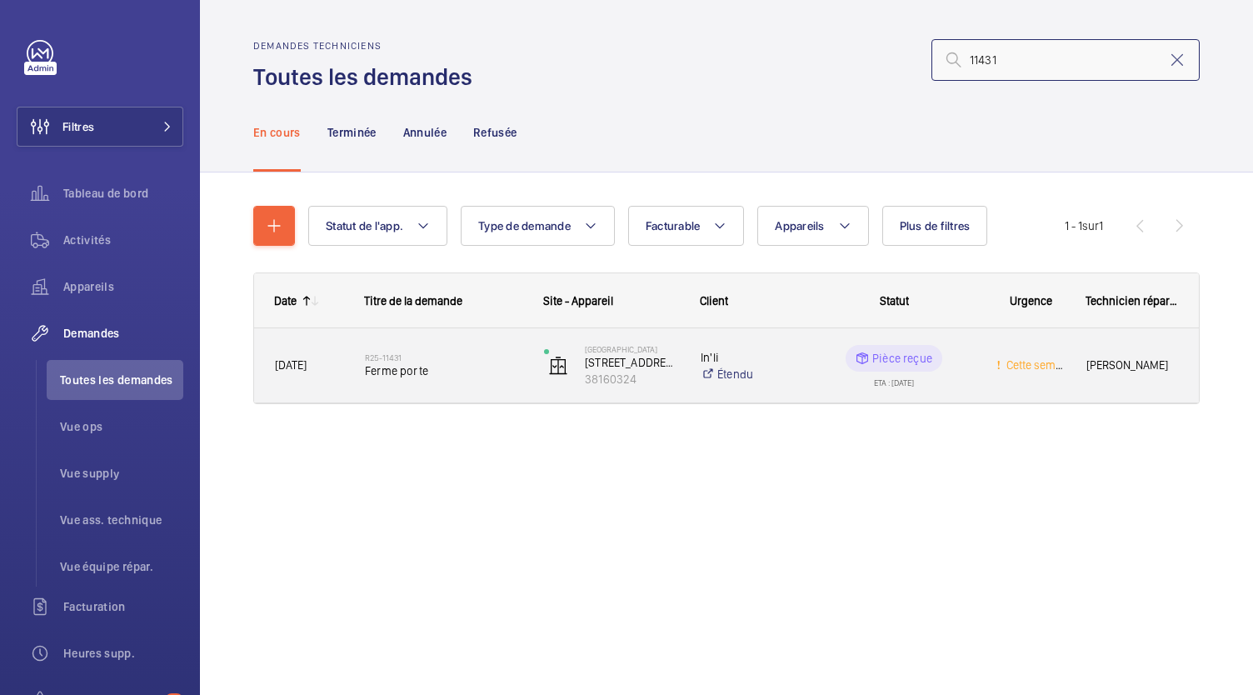
type input "11431"
click at [387, 347] on div "R25-11431 Ferme porte" at bounding box center [443, 366] width 157 height 48
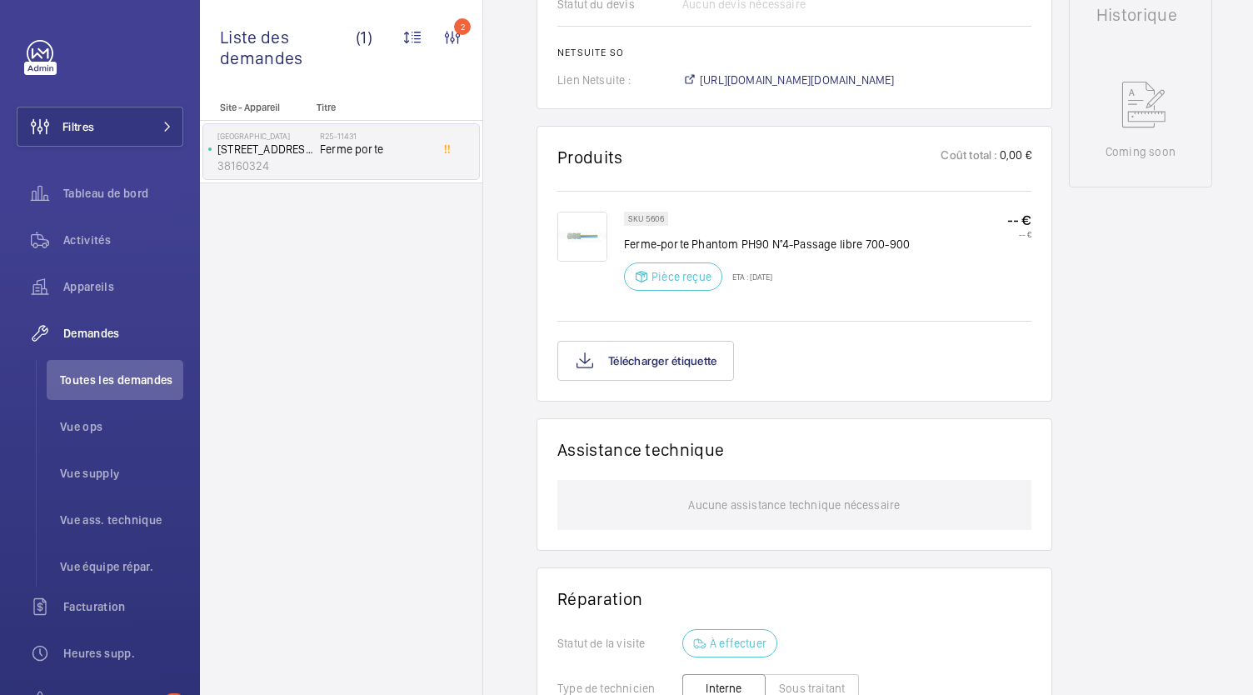
scroll to position [691, 0]
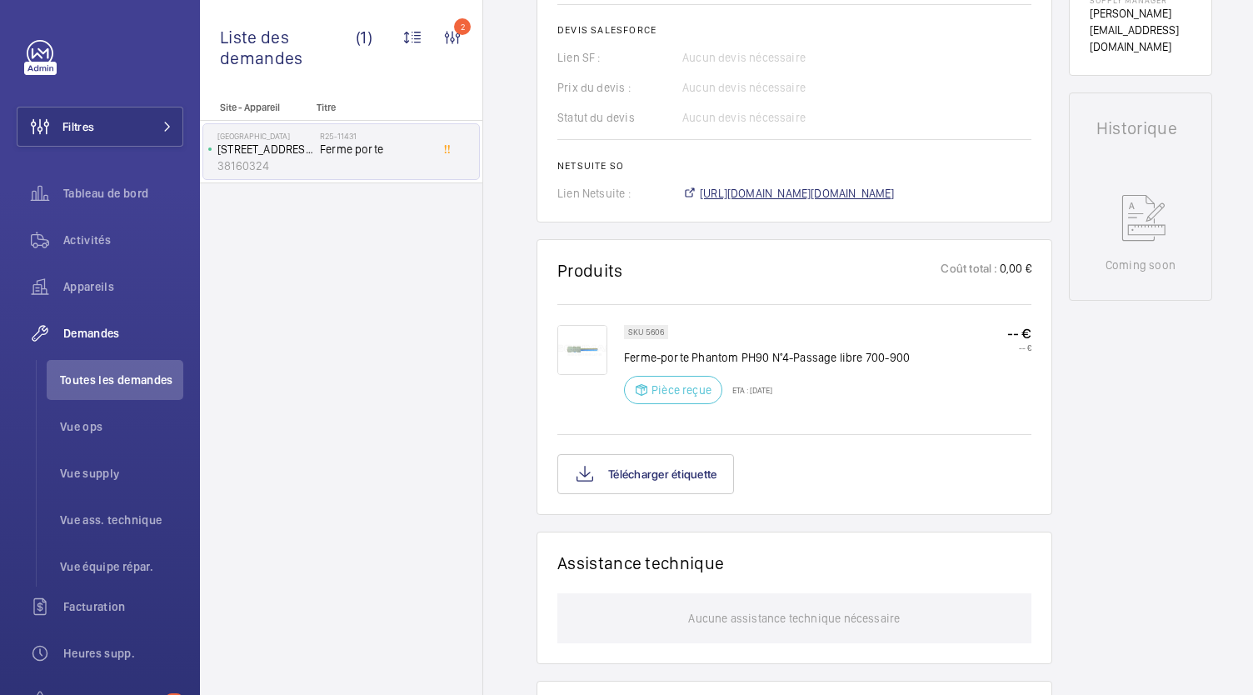
click at [763, 191] on span "https://6461500.app.netsuite.com/app/accounting/transactions/salesord.nl?id=300…" at bounding box center [797, 193] width 195 height 17
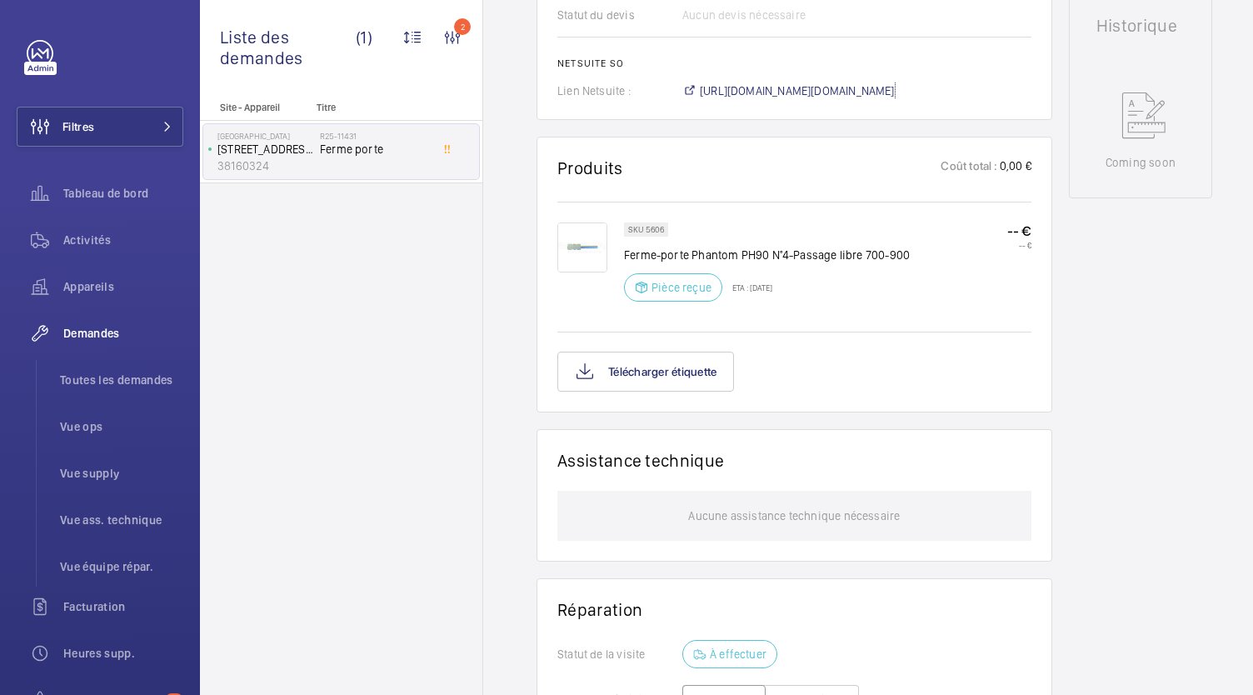
scroll to position [794, 0]
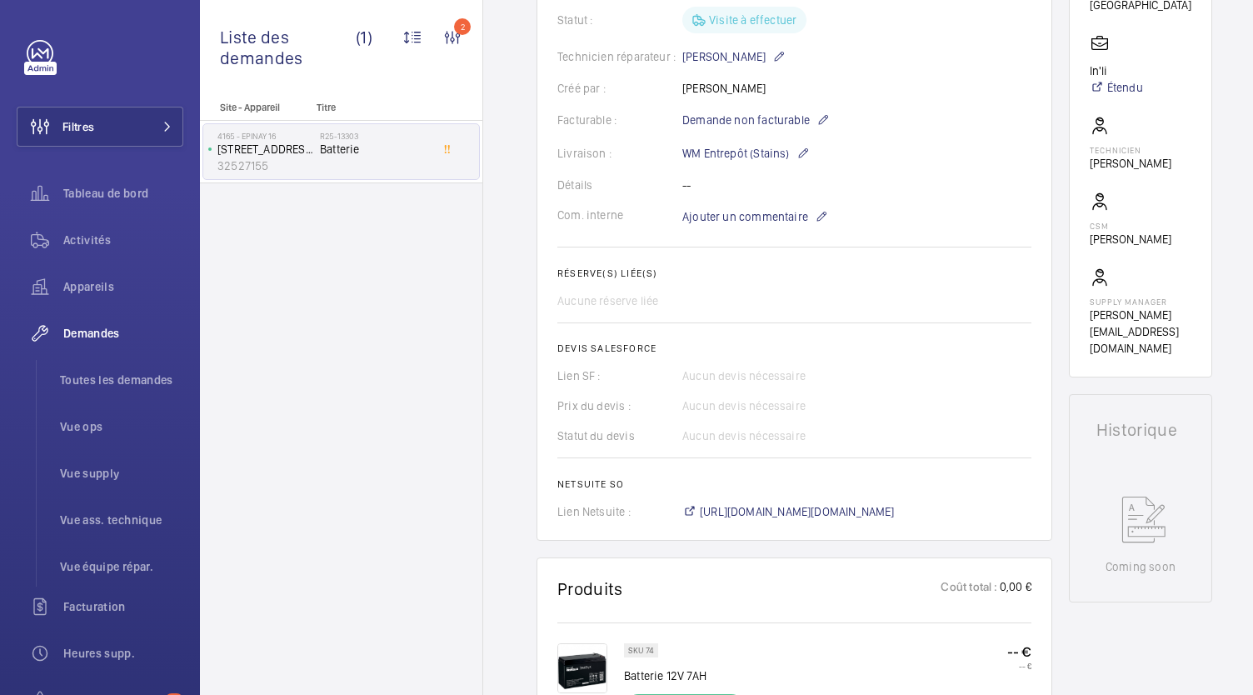
scroll to position [371, 0]
click at [133, 372] on span "Toutes les demandes" at bounding box center [121, 380] width 123 height 17
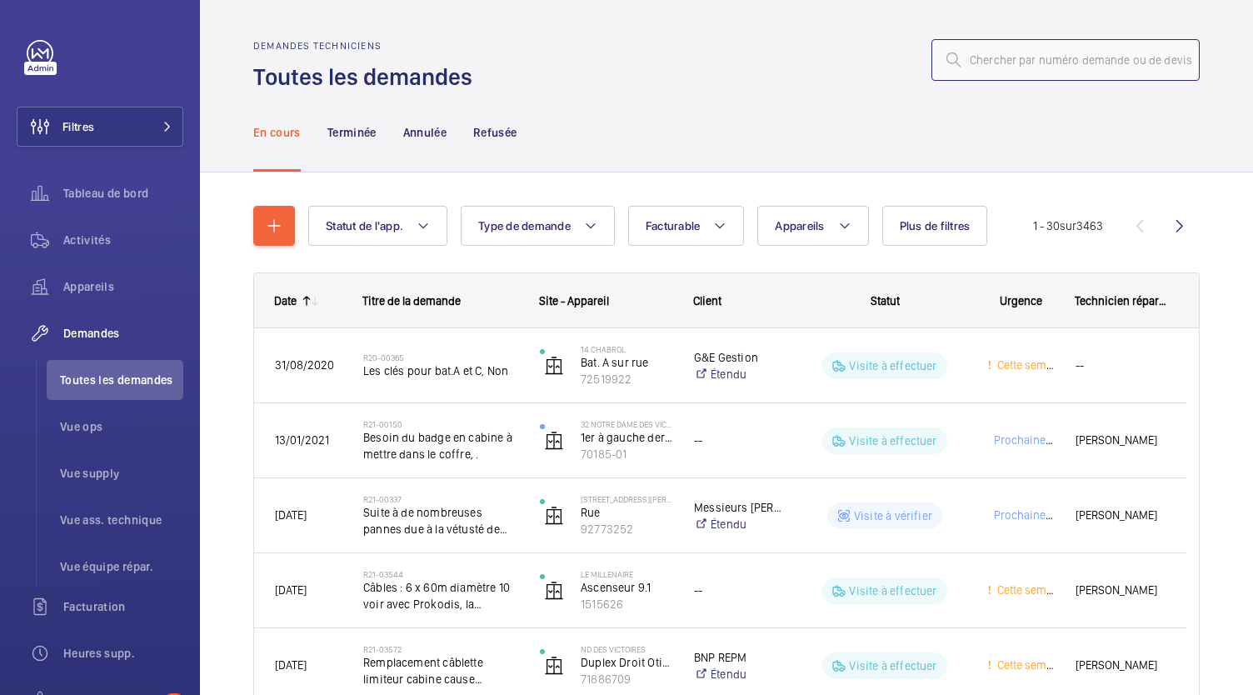
click at [997, 66] on input "text" at bounding box center [1066, 60] width 268 height 42
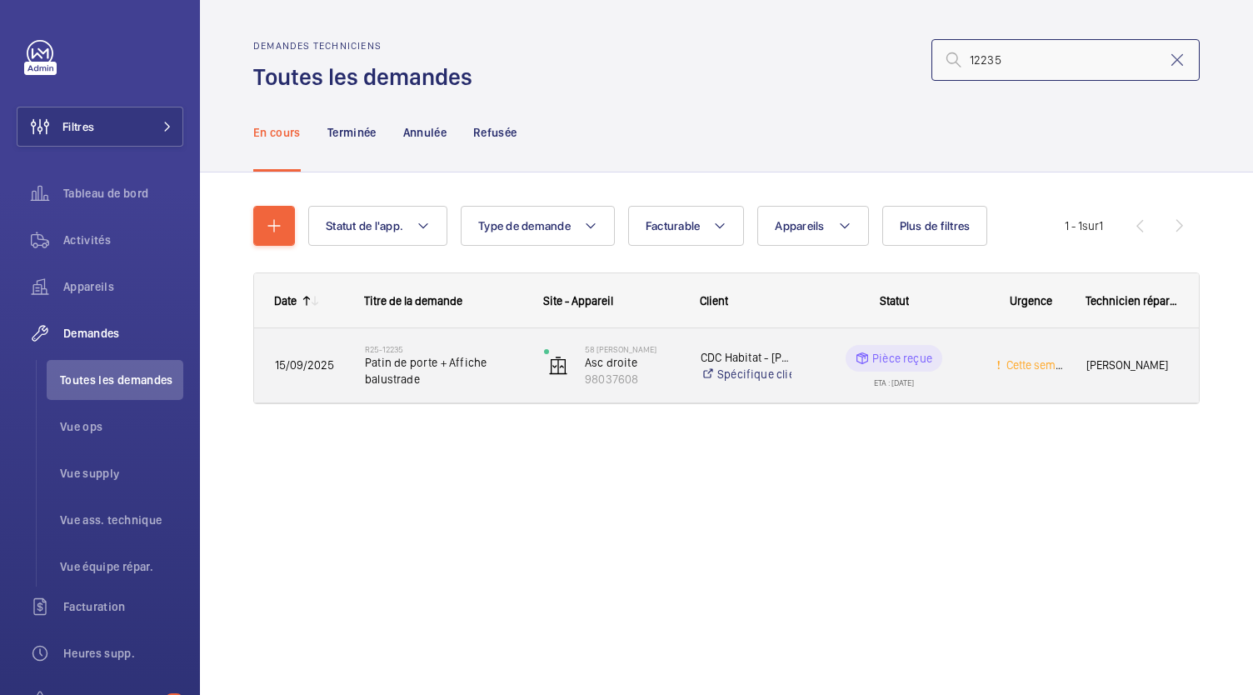
type input "12235"
click at [418, 362] on span "Patin de porte + Affiche balustrade" at bounding box center [443, 370] width 157 height 33
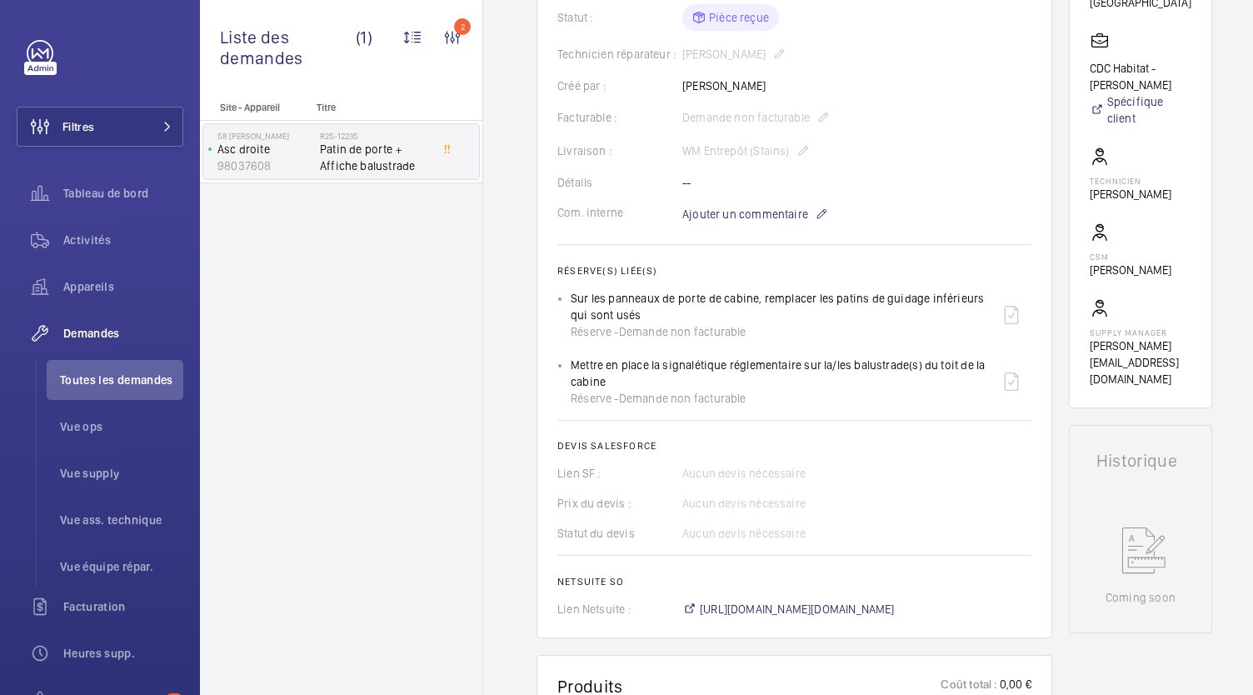
scroll to position [392, 0]
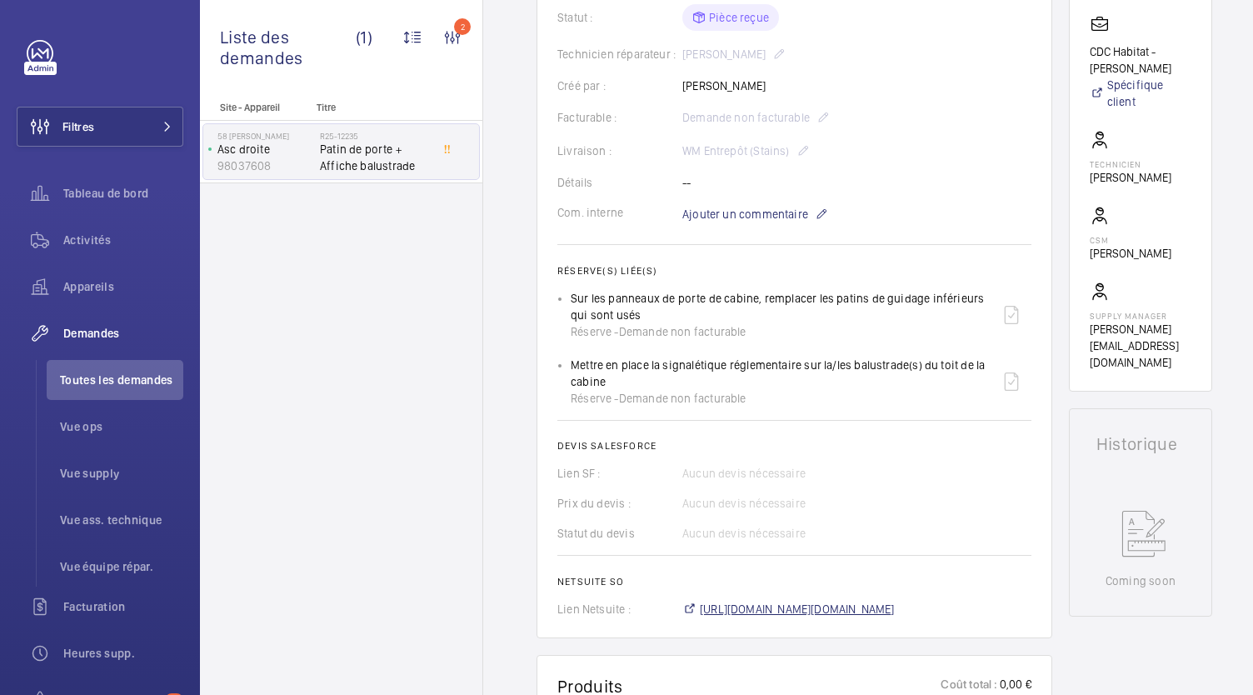
click at [827, 611] on span "https://6461500.app.netsuite.com/app/accounting/transactions/salesord.nl?id=300…" at bounding box center [797, 609] width 195 height 17
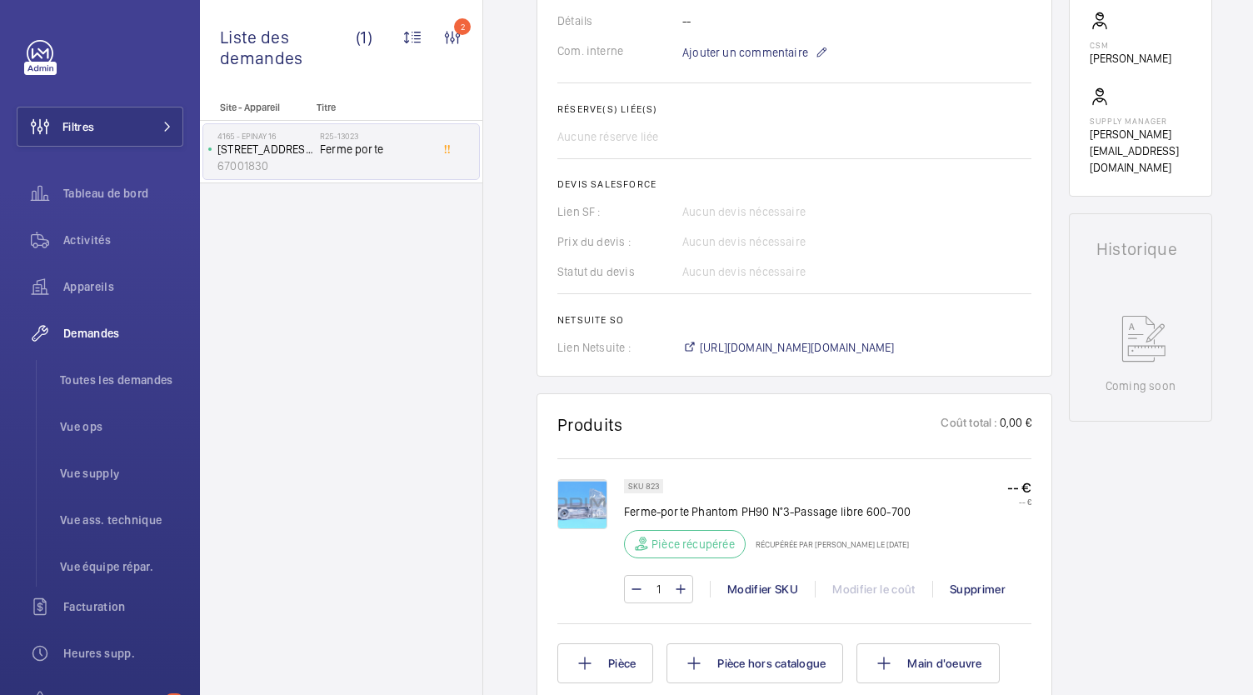
scroll to position [677, 0]
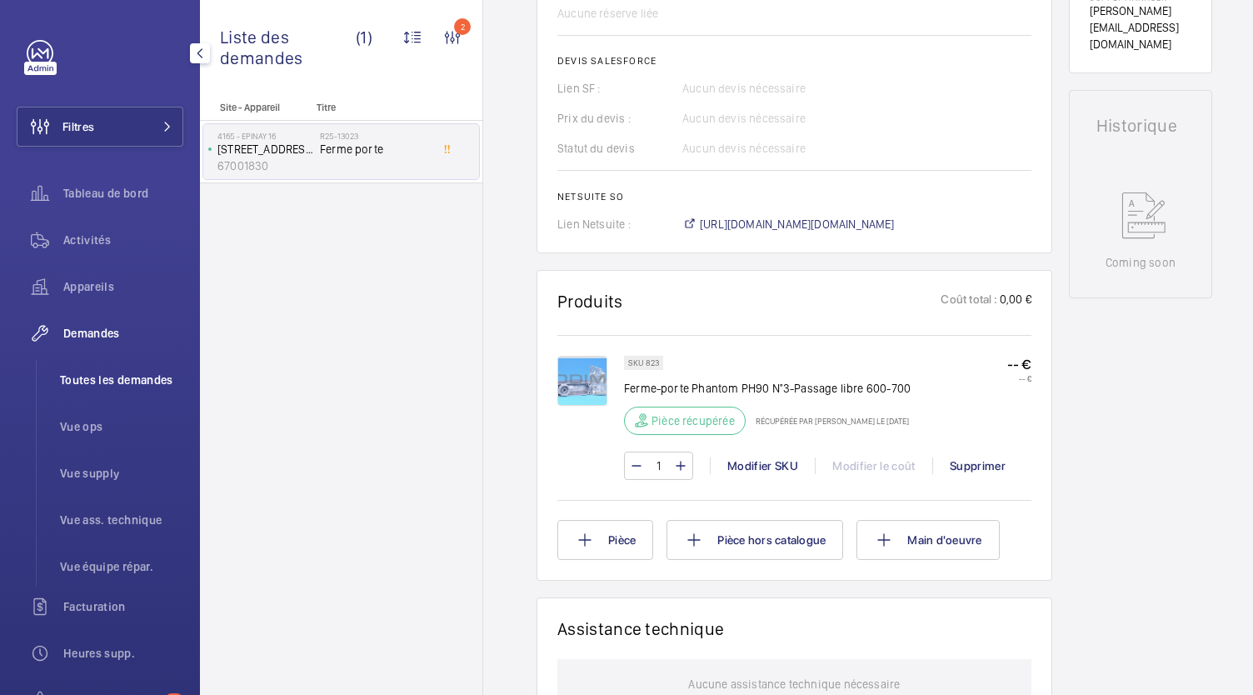
click at [125, 372] on span "Toutes les demandes" at bounding box center [121, 380] width 123 height 17
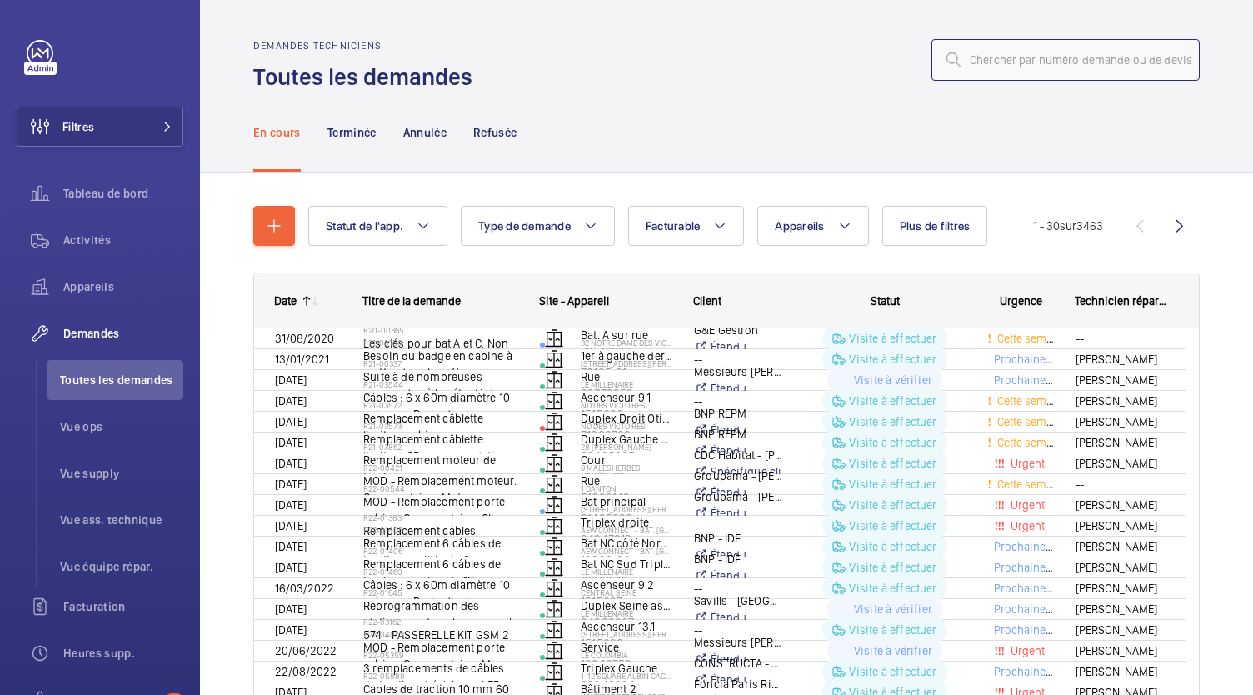
click at [1012, 63] on input "text" at bounding box center [1066, 60] width 268 height 42
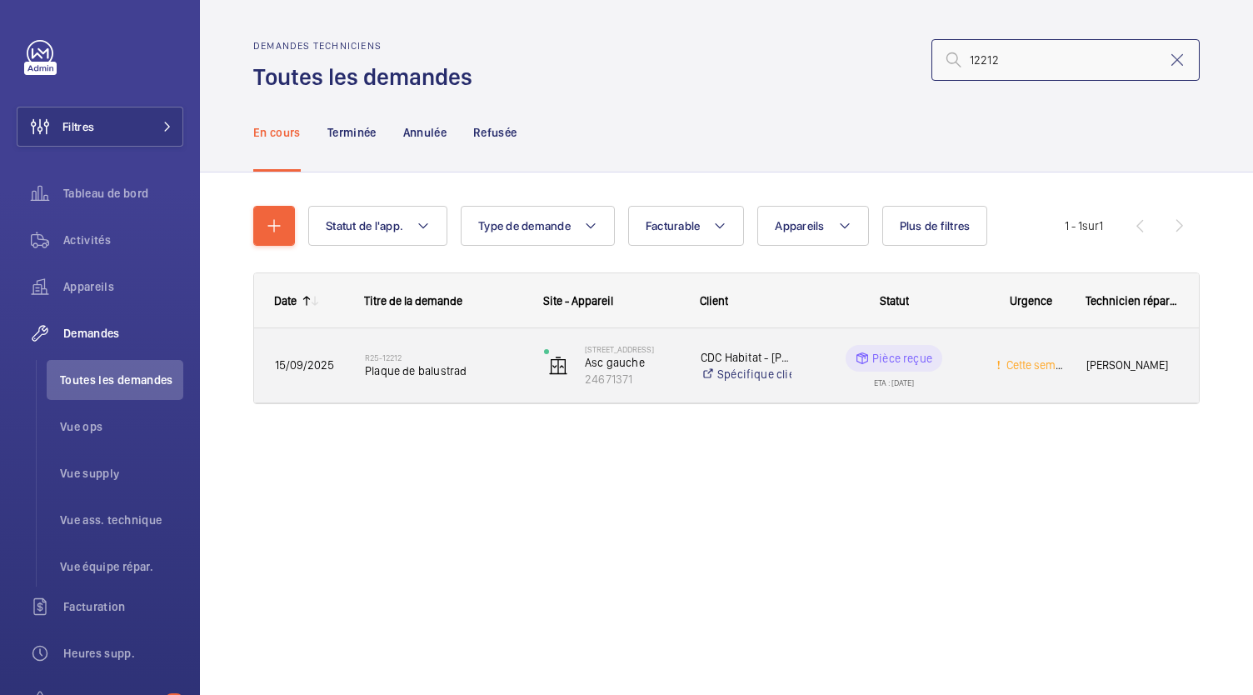
type input "12212"
click at [458, 362] on span "Plaque de balustrad" at bounding box center [443, 370] width 157 height 17
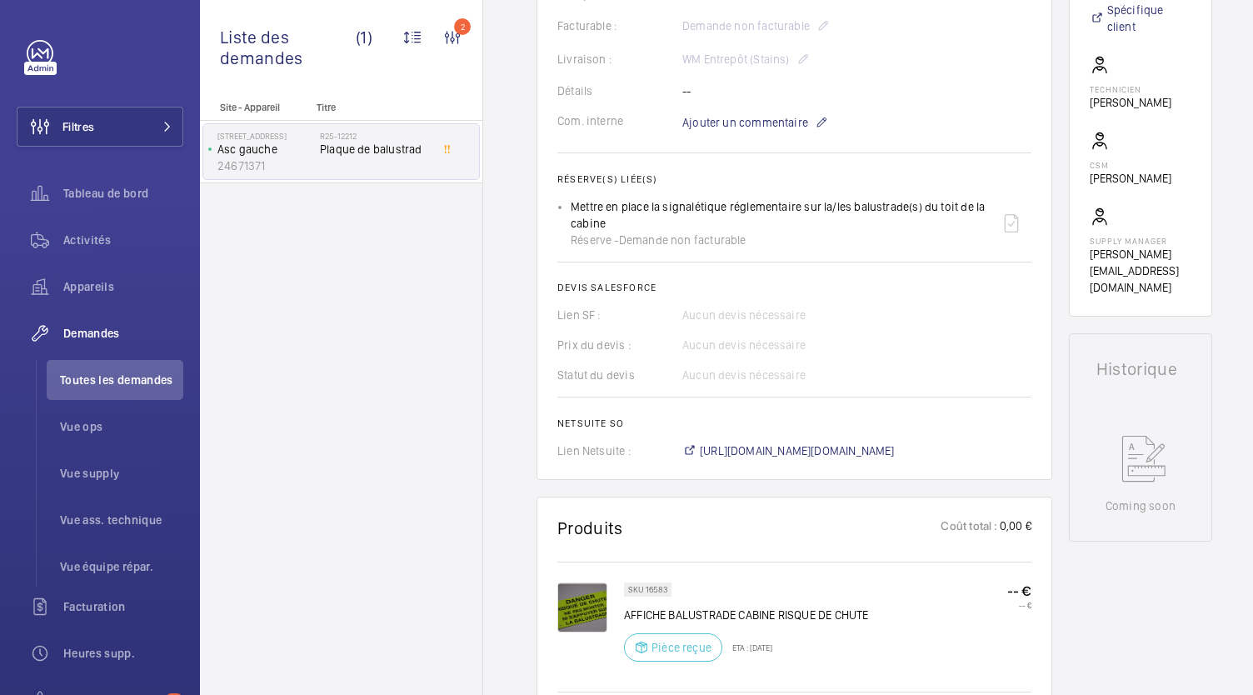
scroll to position [538, 0]
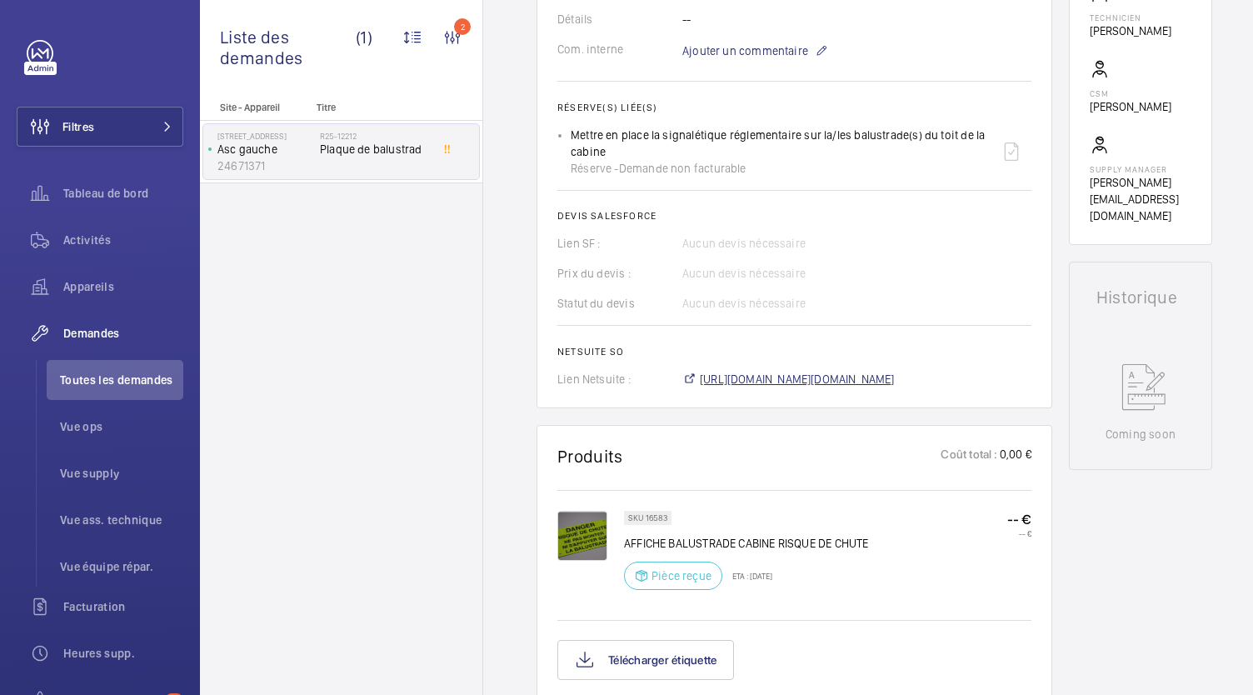
click at [738, 387] on span "https://6461500.app.netsuite.com/app/accounting/transactions/salesord.nl?id=301…" at bounding box center [797, 379] width 195 height 17
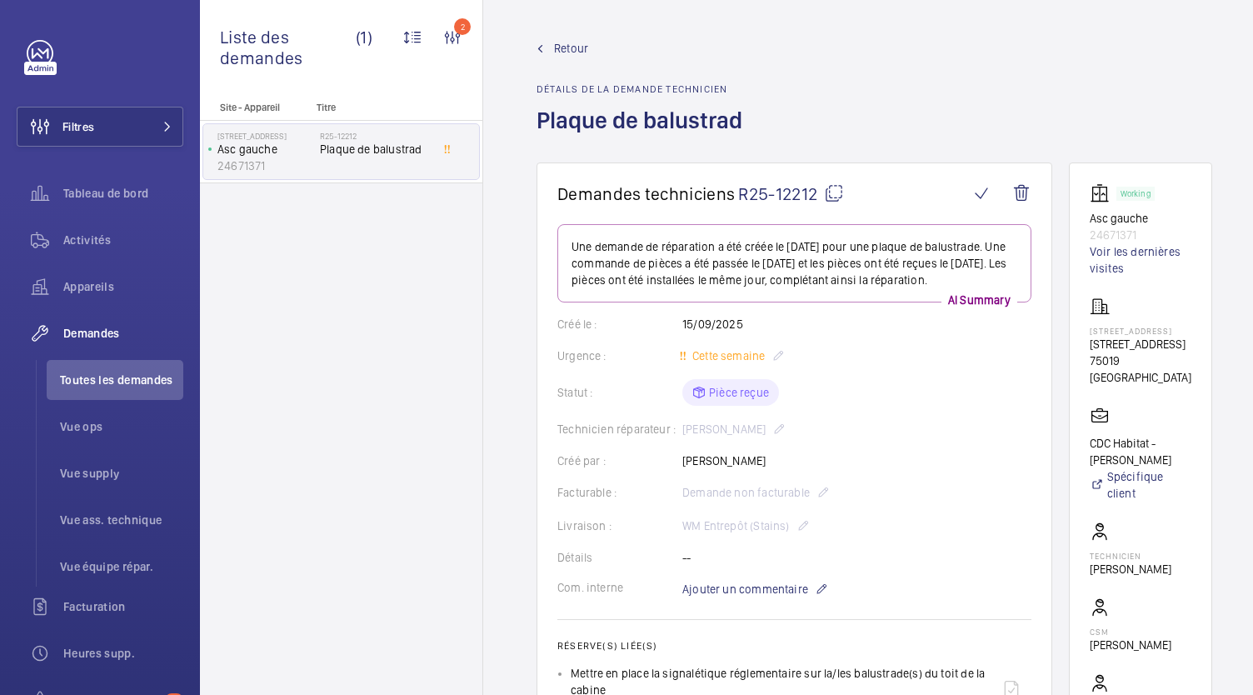
scroll to position [48, 0]
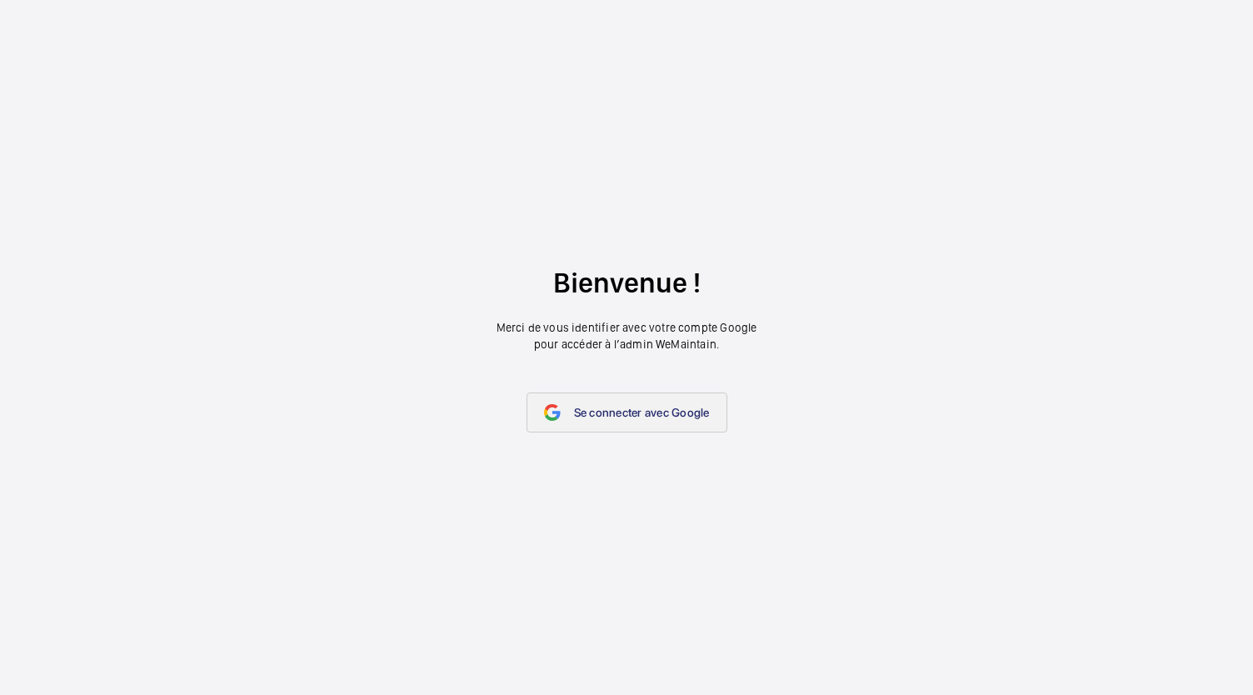
click at [589, 409] on span "Se connecter avec Google" at bounding box center [642, 412] width 136 height 13
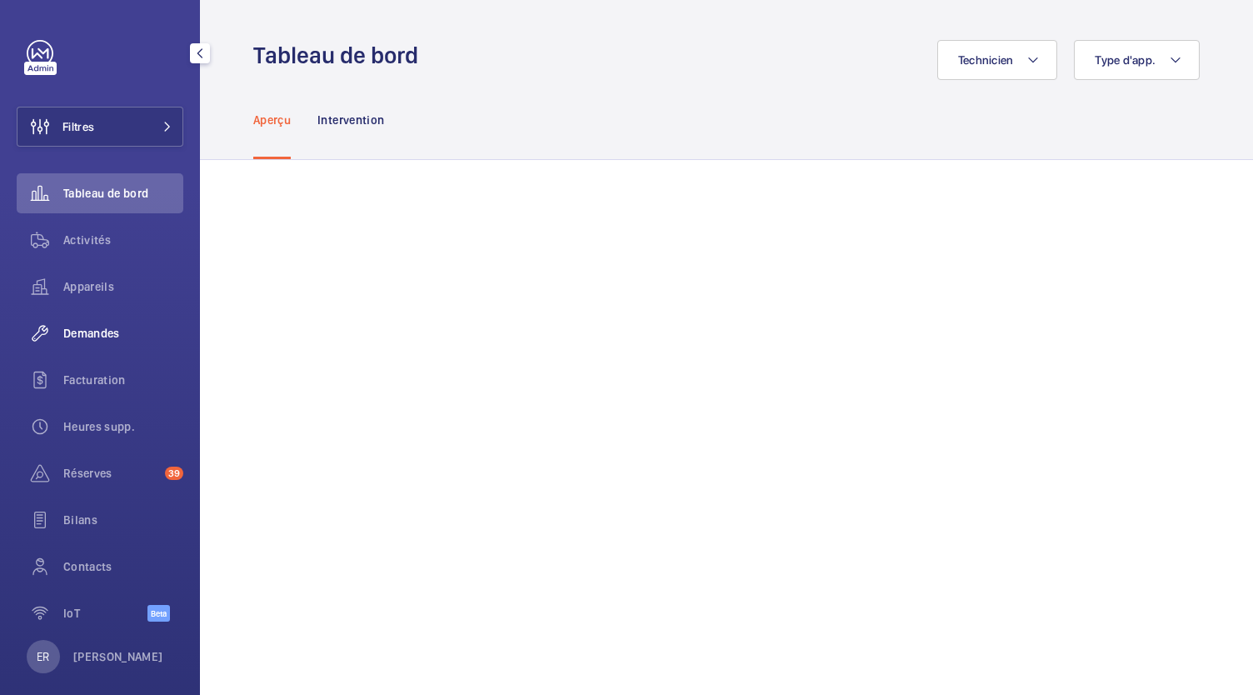
click at [80, 337] on span "Demandes" at bounding box center [123, 333] width 120 height 17
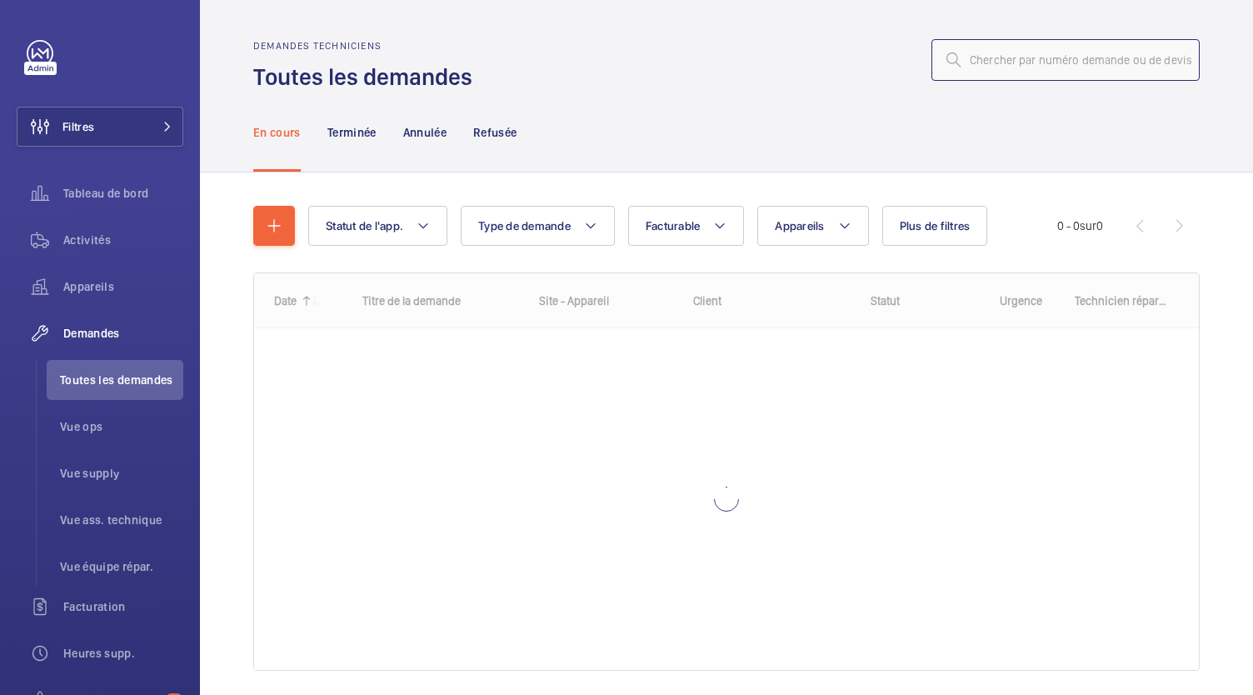
click at [992, 69] on input "text" at bounding box center [1066, 60] width 268 height 42
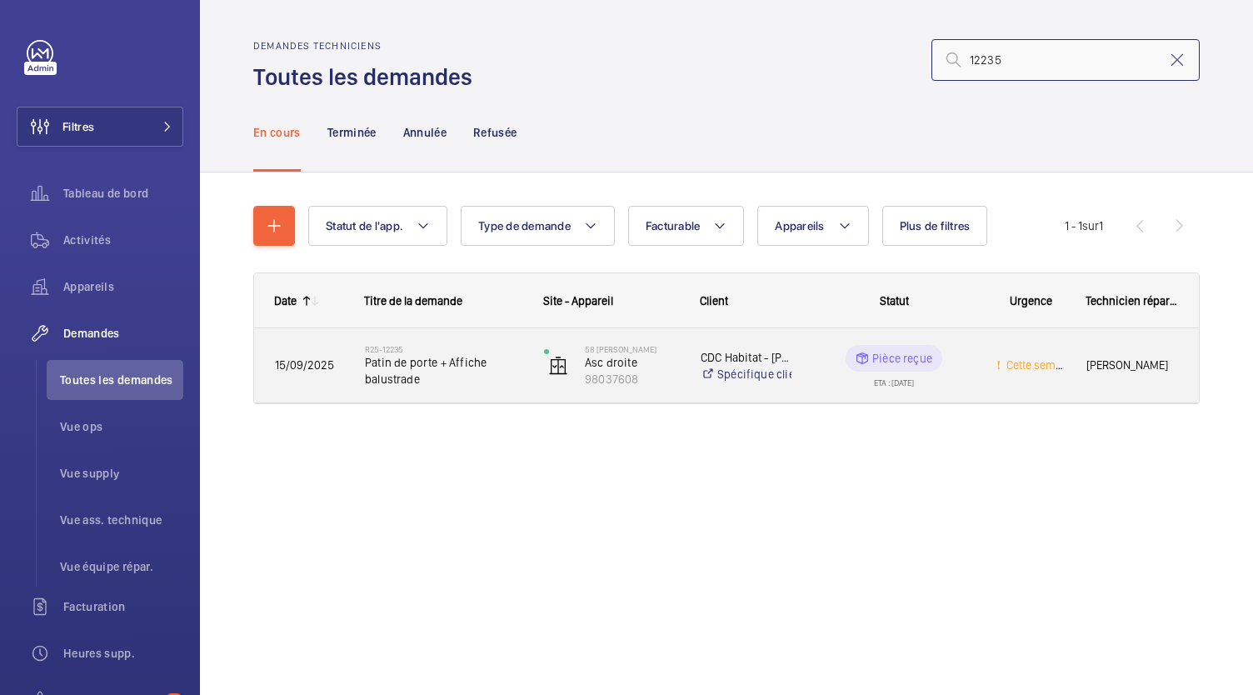
type input "12235"
click at [451, 361] on span "Patin de porte + Affiche balustrade" at bounding box center [443, 370] width 157 height 33
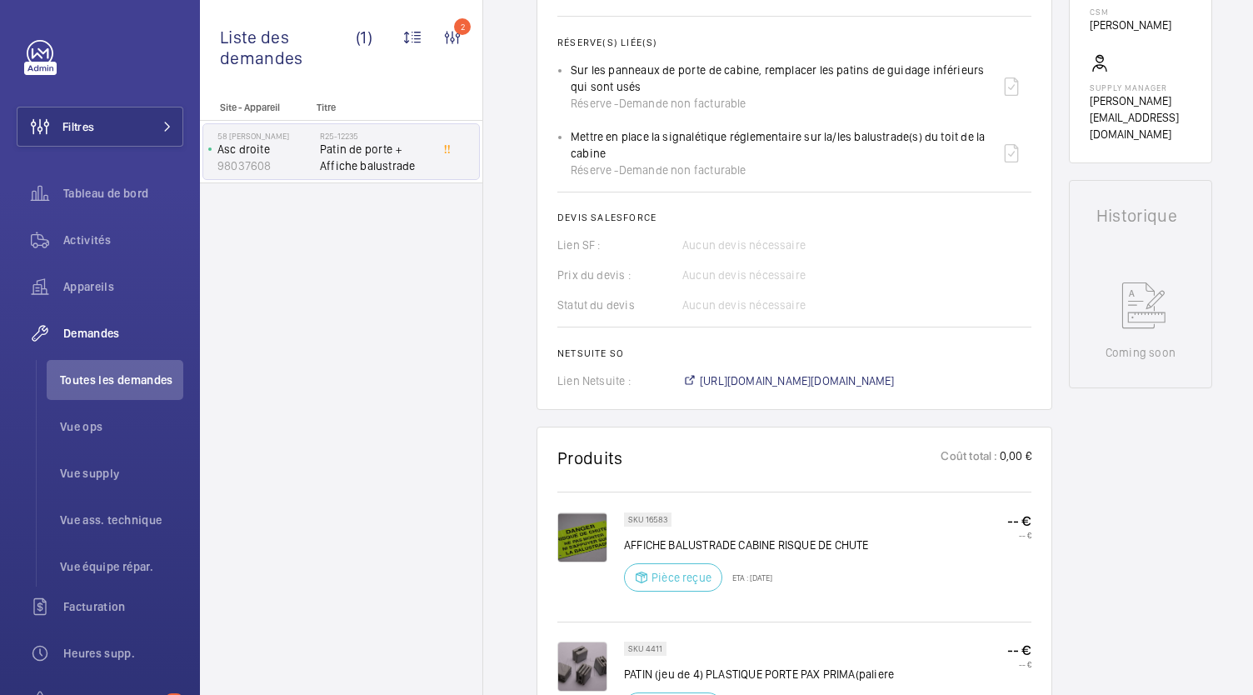
scroll to position [621, 0]
click at [805, 381] on span "https://6461500.app.netsuite.com/app/accounting/transactions/salesord.nl?id=300…" at bounding box center [797, 380] width 195 height 17
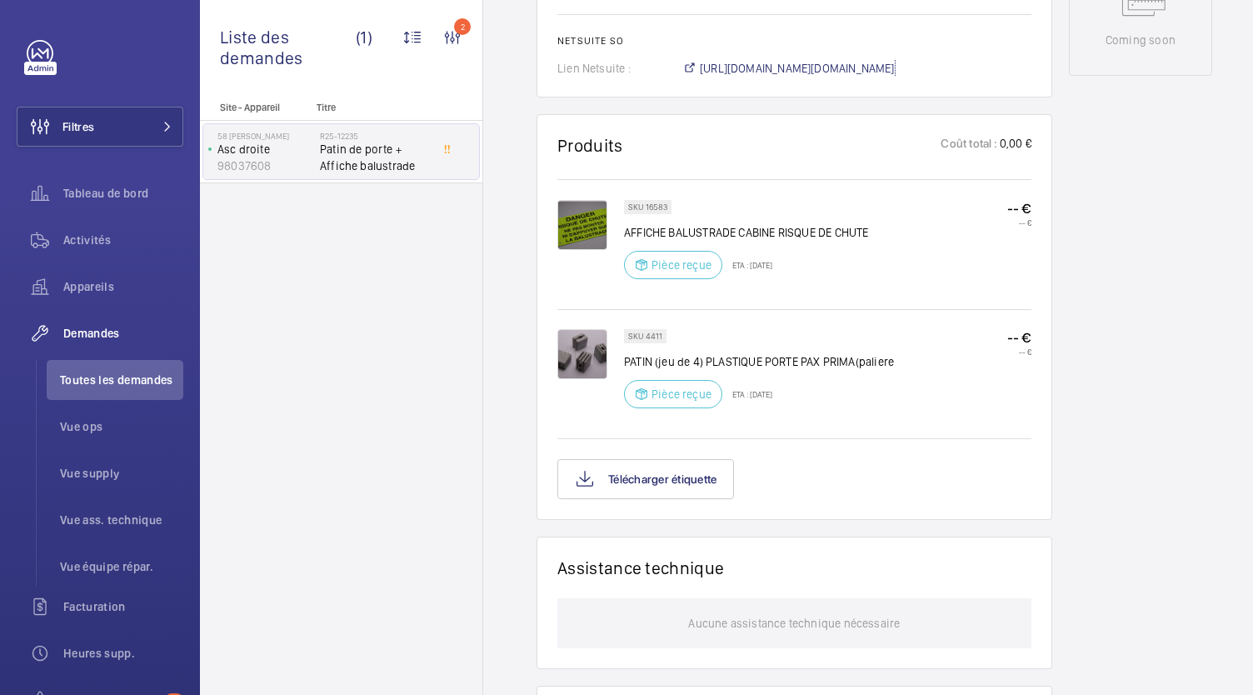
scroll to position [933, 0]
drag, startPoint x: 661, startPoint y: 333, endPoint x: 642, endPoint y: 336, distance: 19.3
click at [642, 336] on p "SKU 4411" at bounding box center [645, 335] width 34 height 6
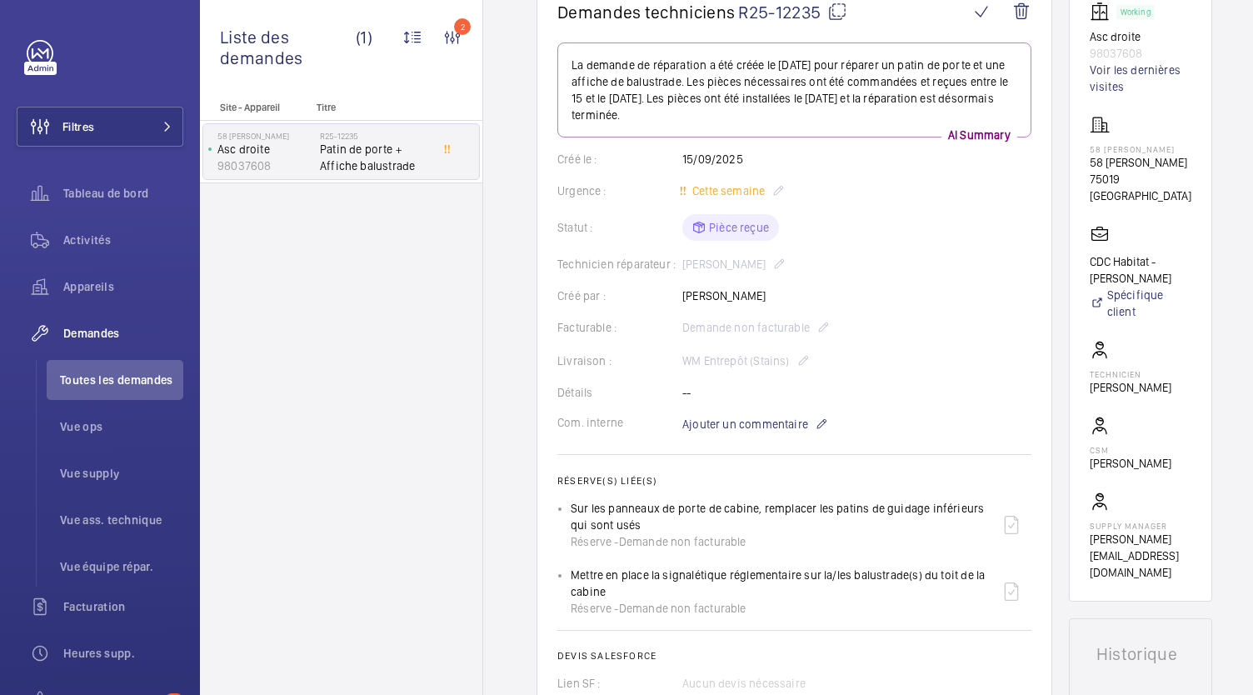
scroll to position [0, 0]
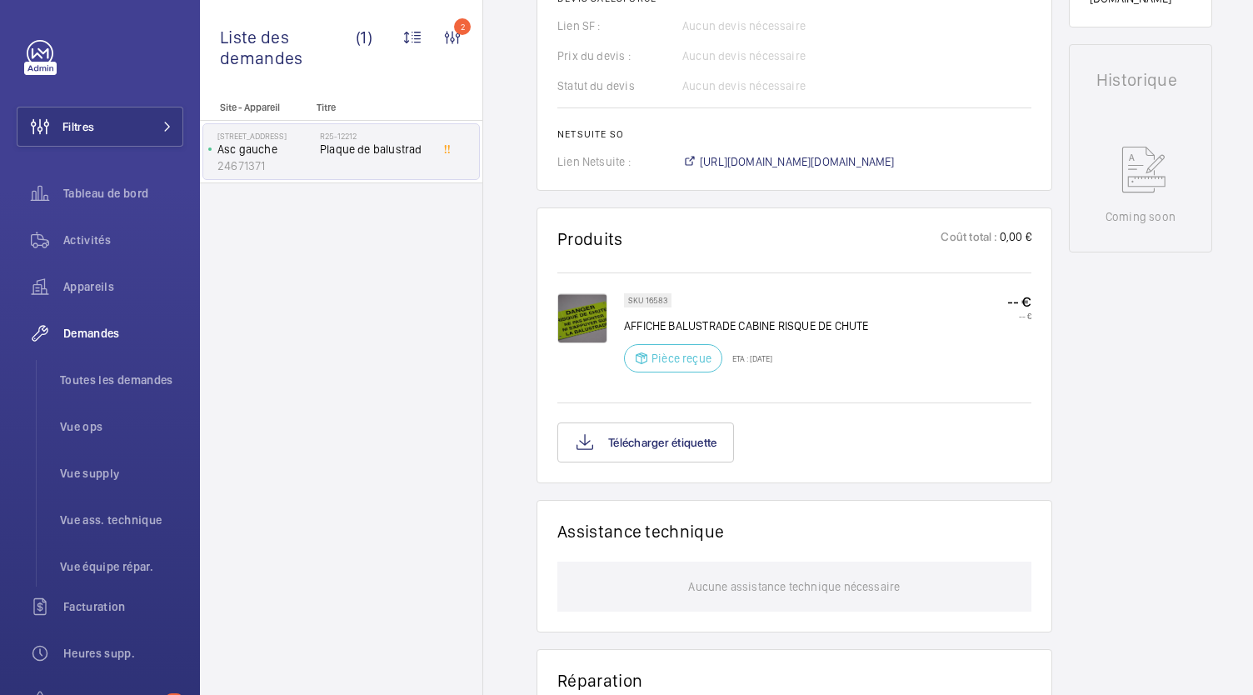
scroll to position [717, 0]
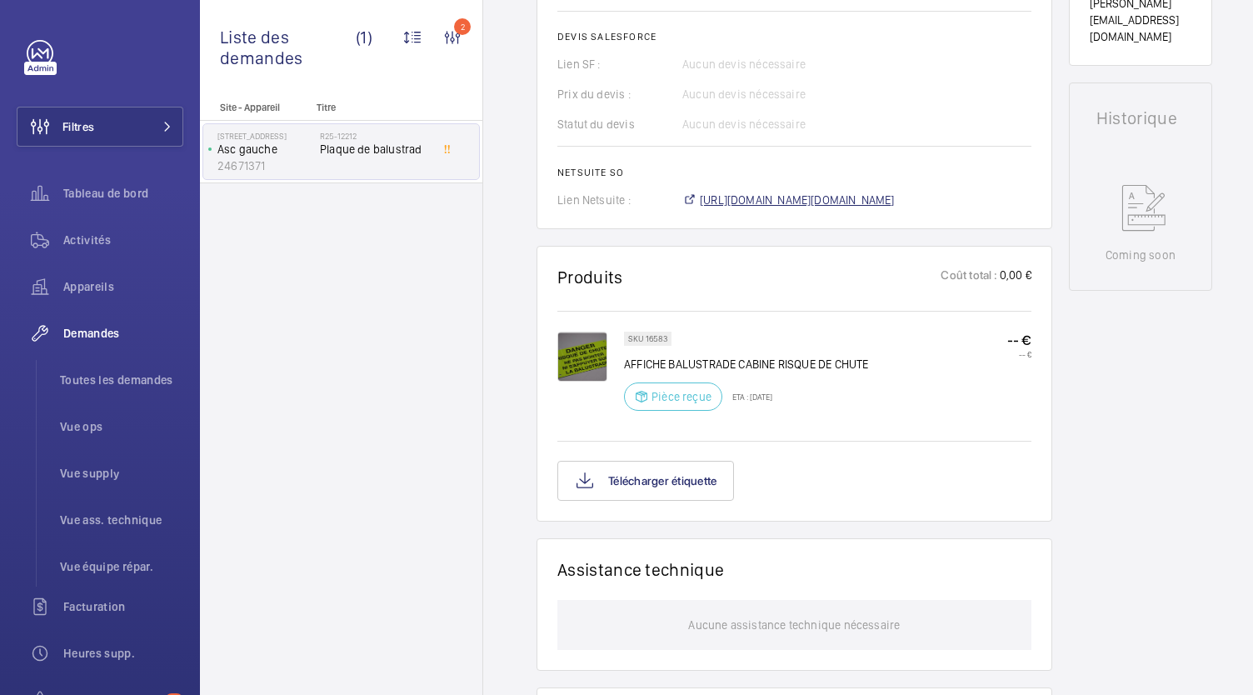
click at [772, 208] on span "[URL][DOMAIN_NAME][DOMAIN_NAME]" at bounding box center [797, 200] width 195 height 17
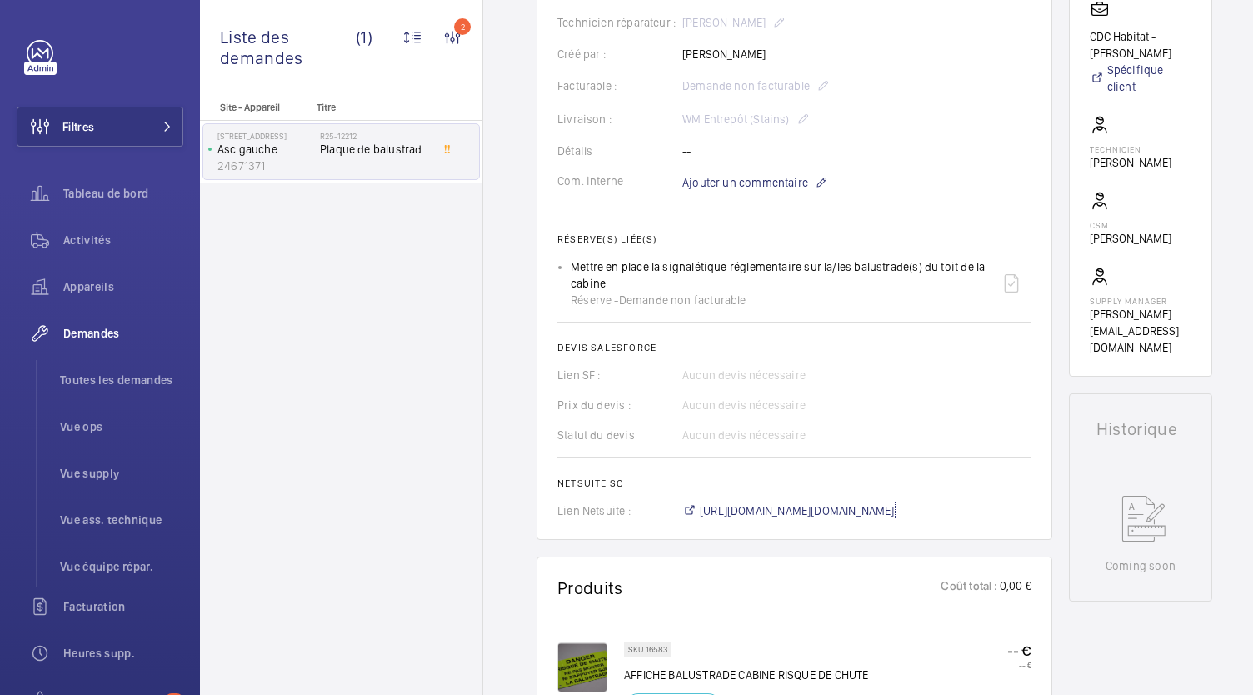
scroll to position [382, 0]
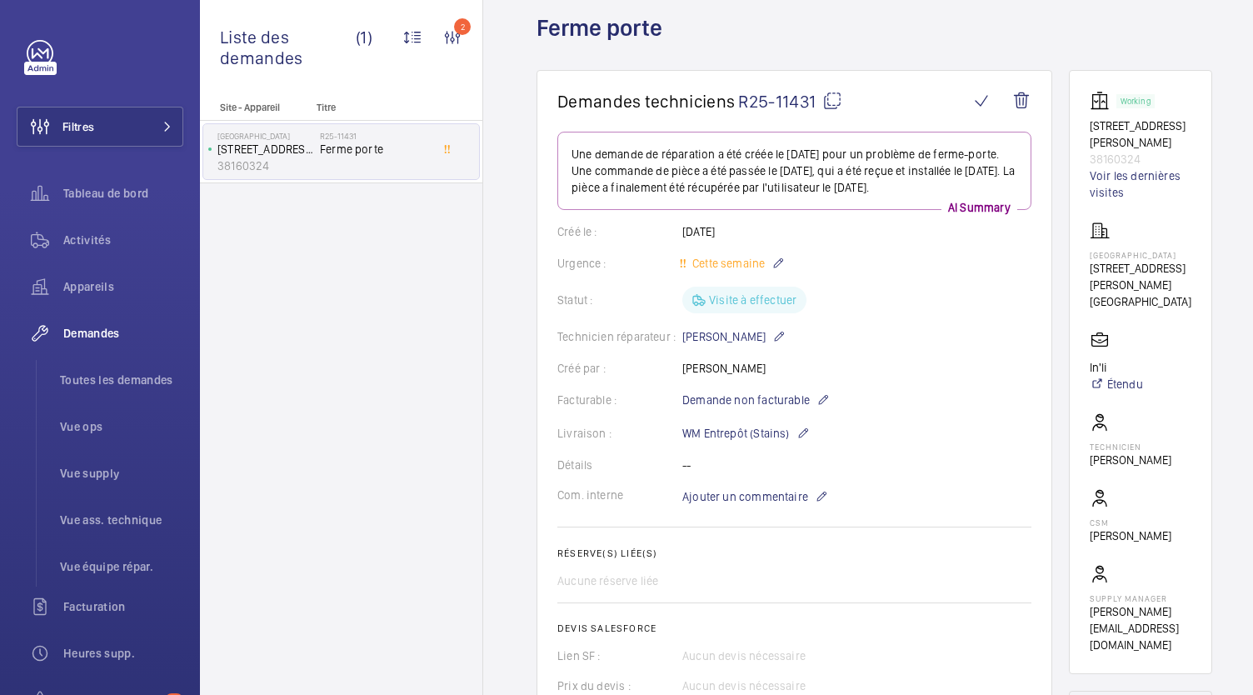
scroll to position [33, 0]
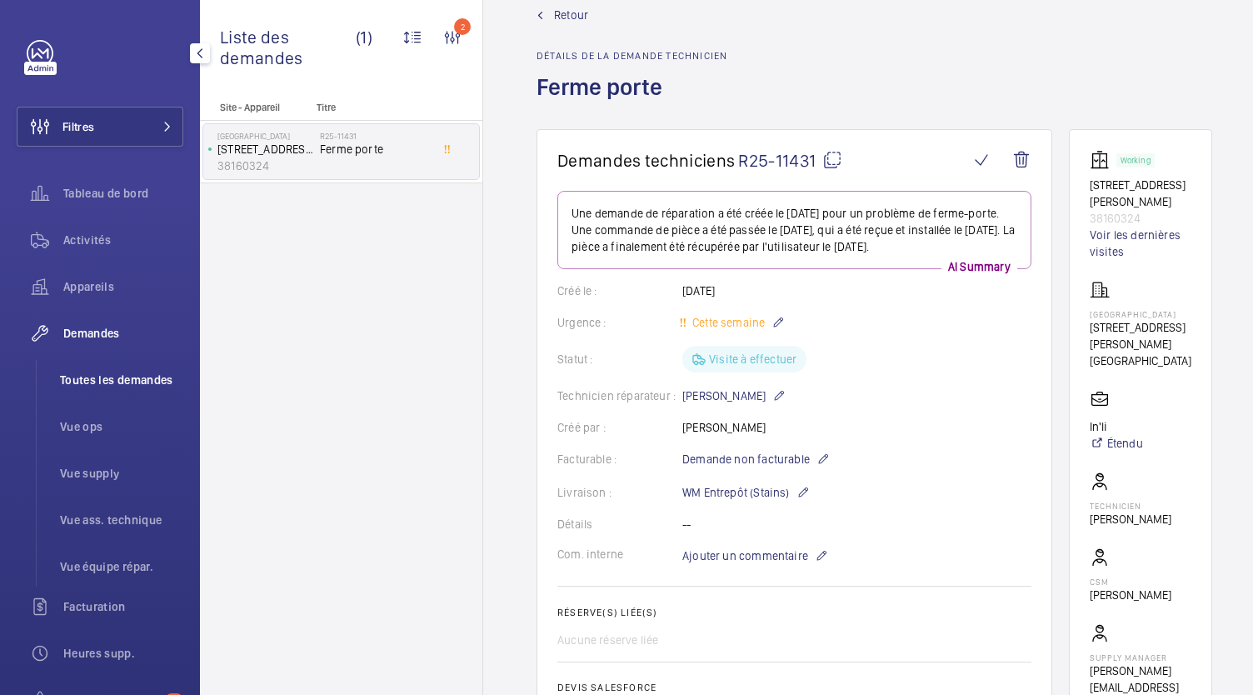
click at [142, 379] on span "Toutes les demandes" at bounding box center [121, 380] width 123 height 17
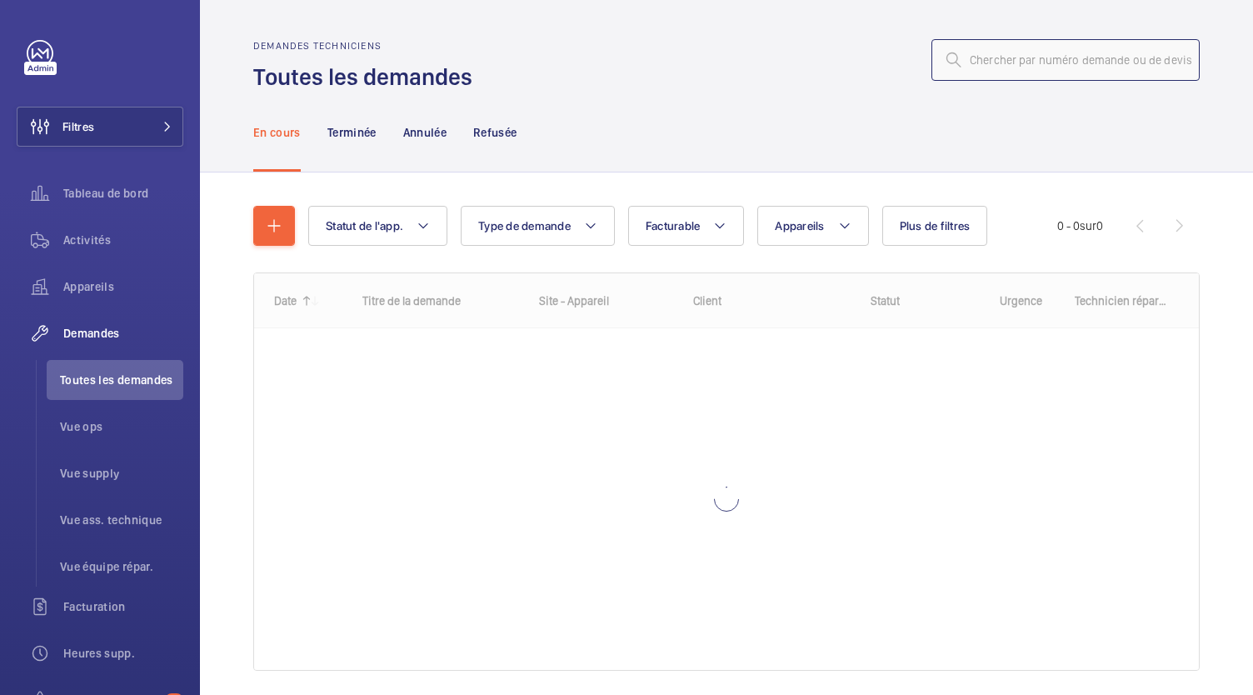
click at [979, 66] on input "text" at bounding box center [1066, 60] width 268 height 42
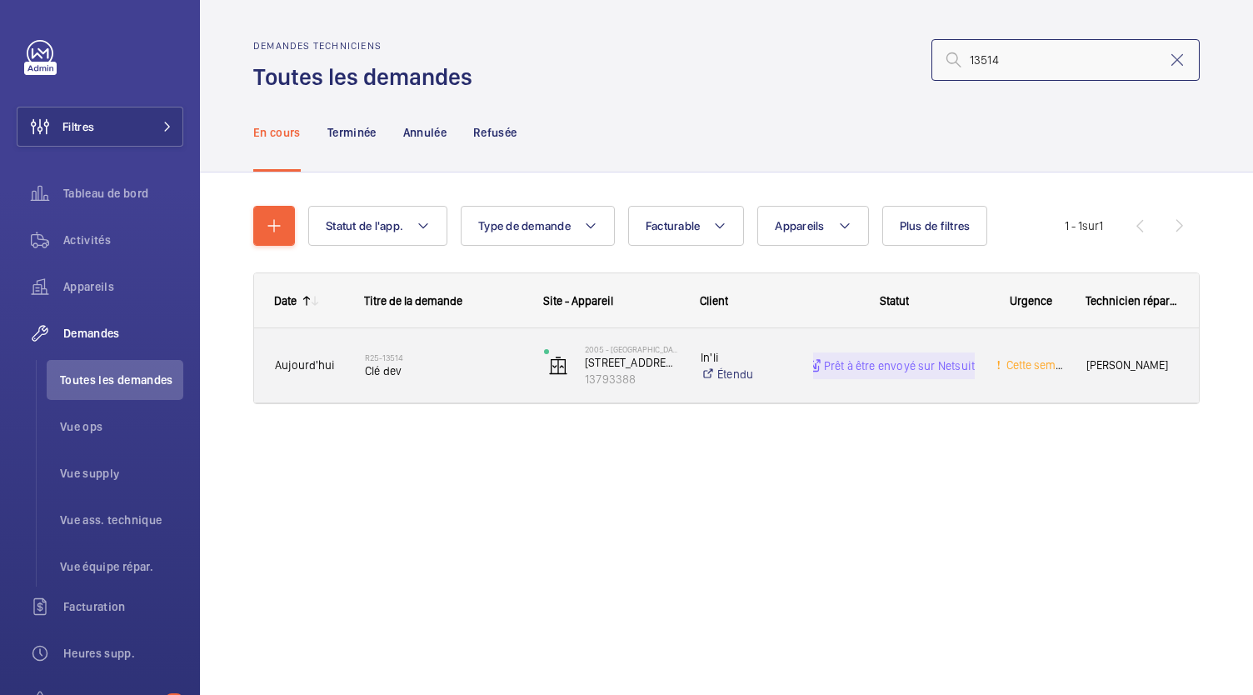
type input "13514"
click at [417, 371] on span "Clé dev" at bounding box center [443, 370] width 157 height 17
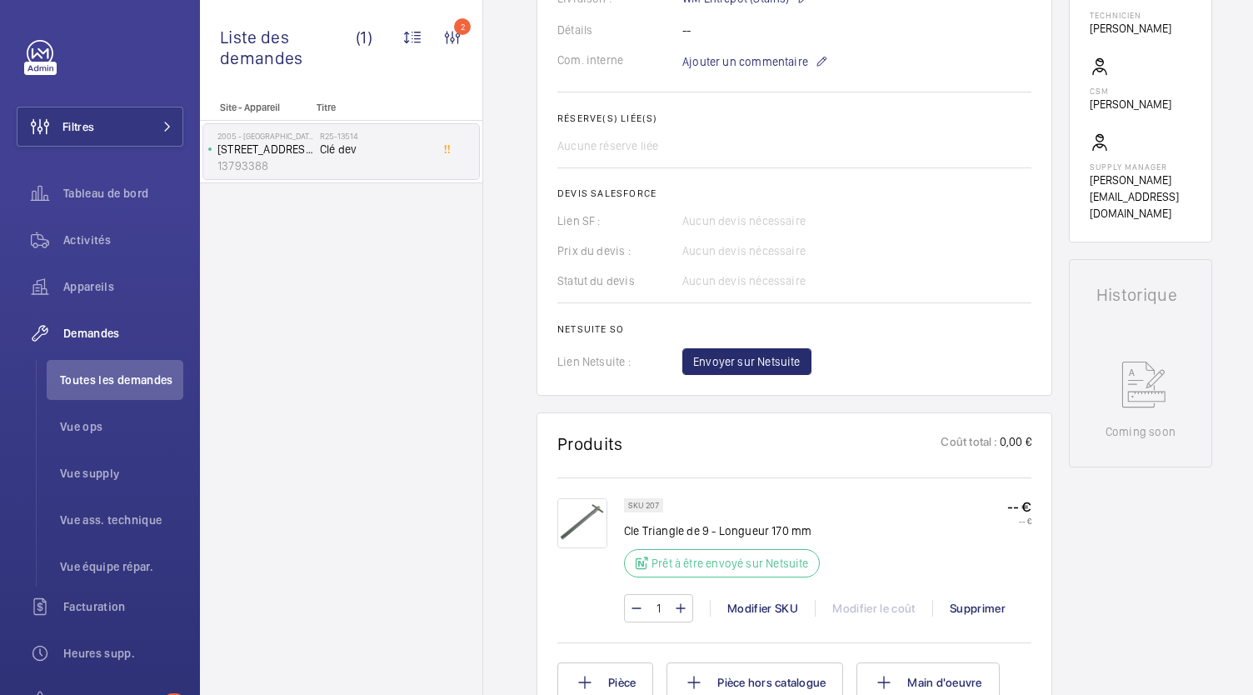
scroll to position [528, 0]
click at [717, 363] on span "Envoyer sur Netsuite" at bounding box center [746, 360] width 107 height 17
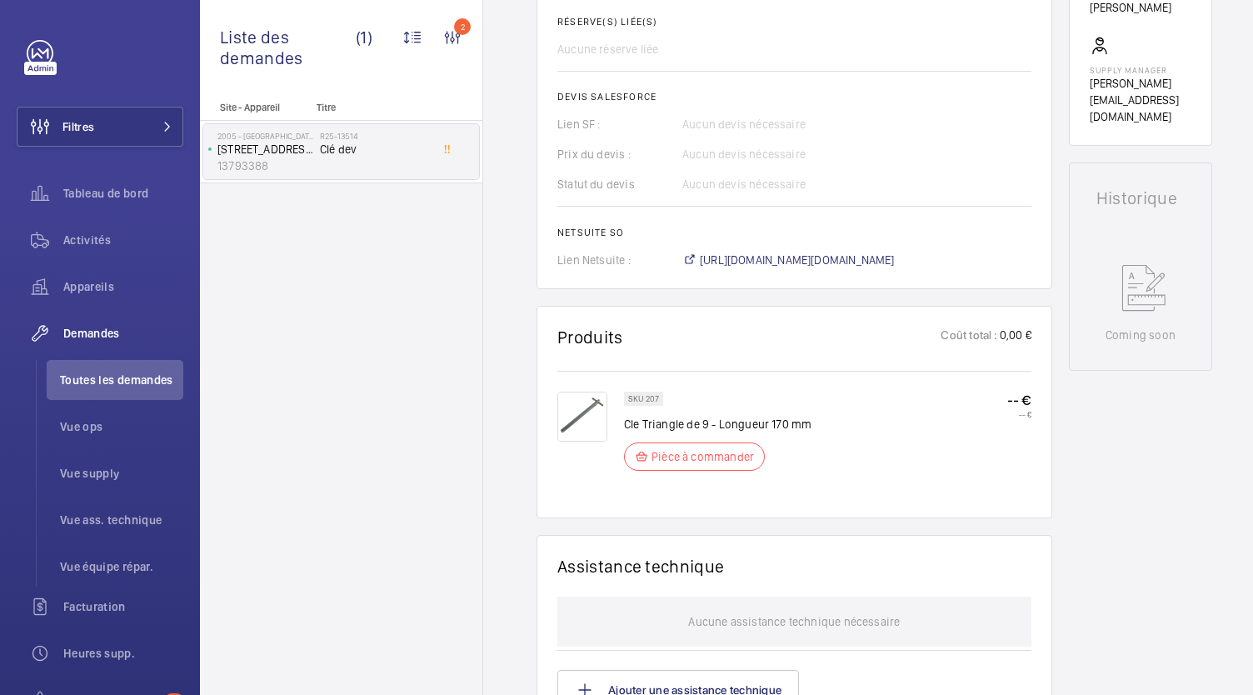
scroll to position [641, 0]
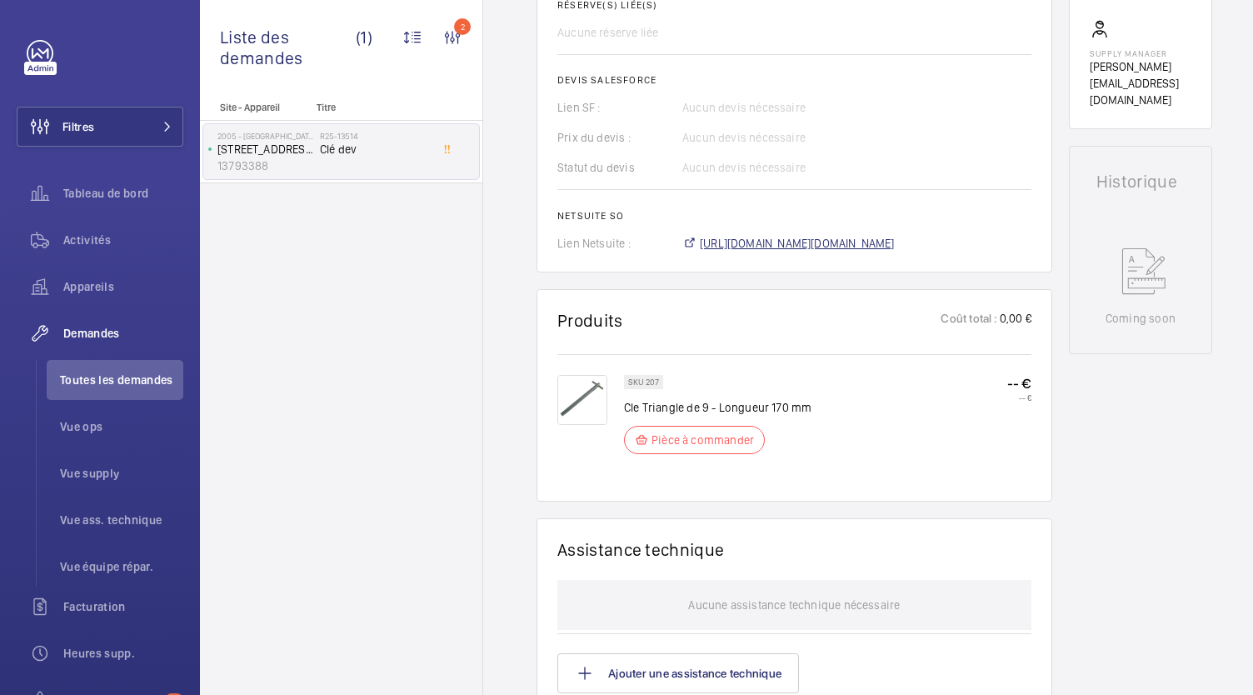
click at [736, 252] on span "https://6461500.app.netsuite.com/app/accounting/transactions/salesord.nl?id=308…" at bounding box center [797, 243] width 195 height 17
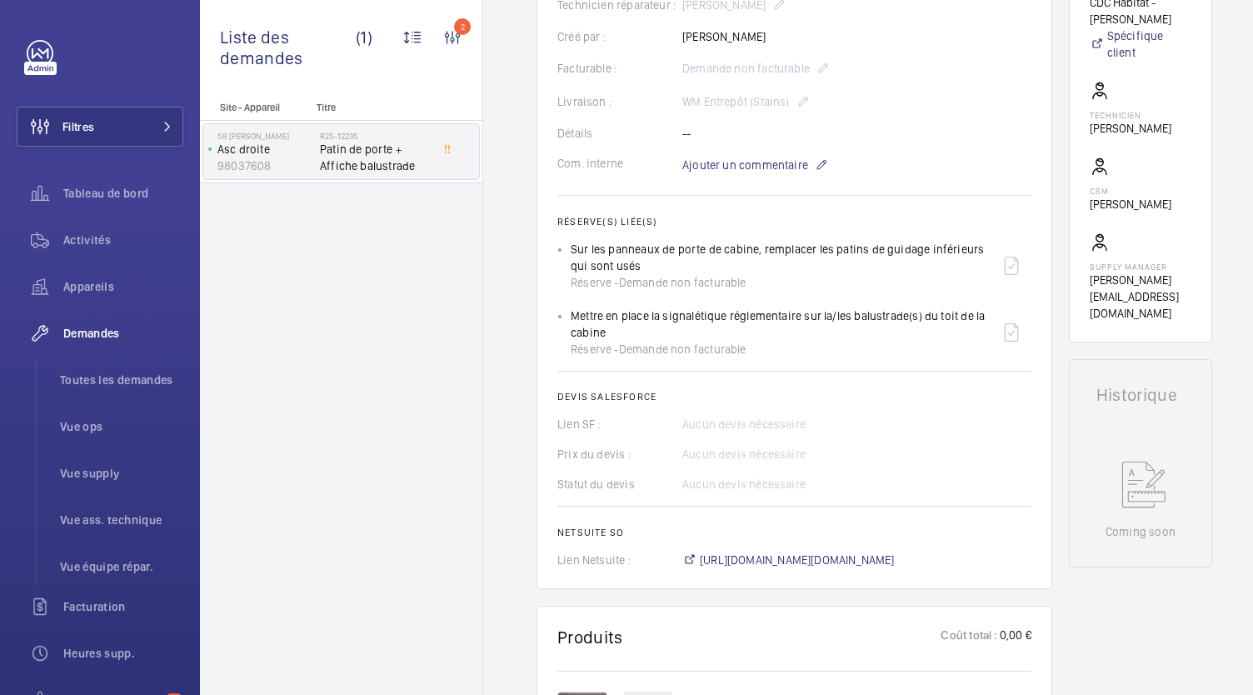
scroll to position [444, 0]
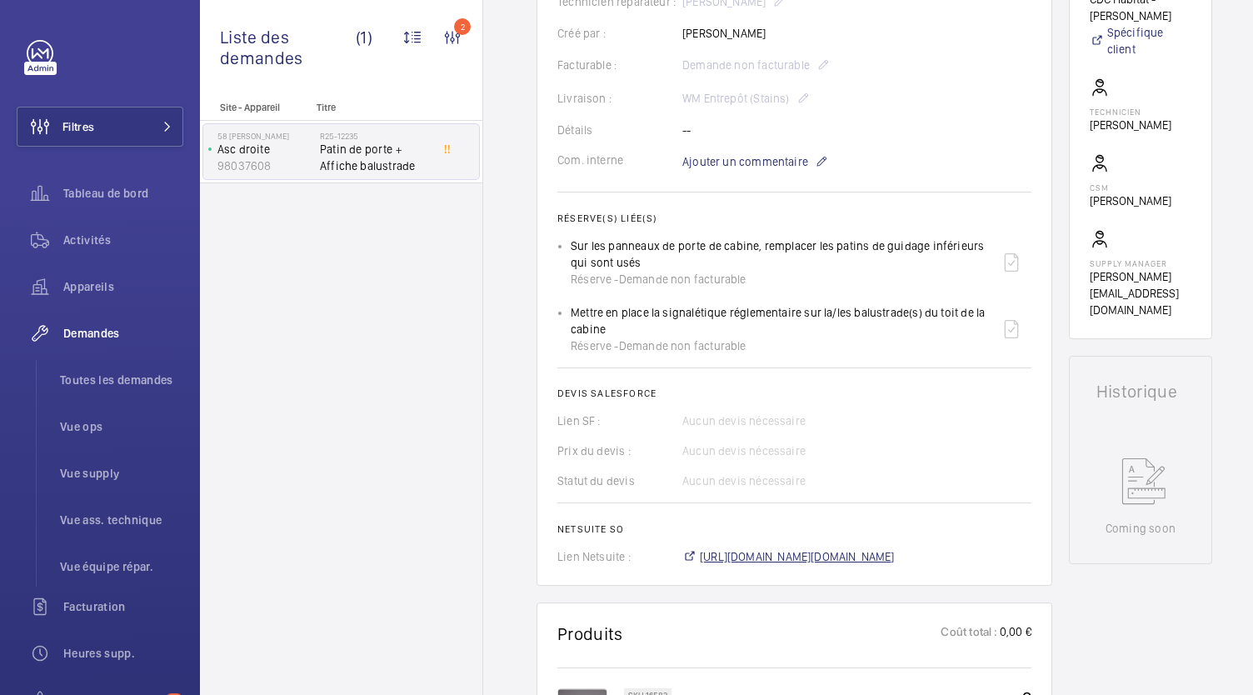
click at [813, 554] on span "[URL][DOMAIN_NAME][DOMAIN_NAME]" at bounding box center [797, 556] width 195 height 17
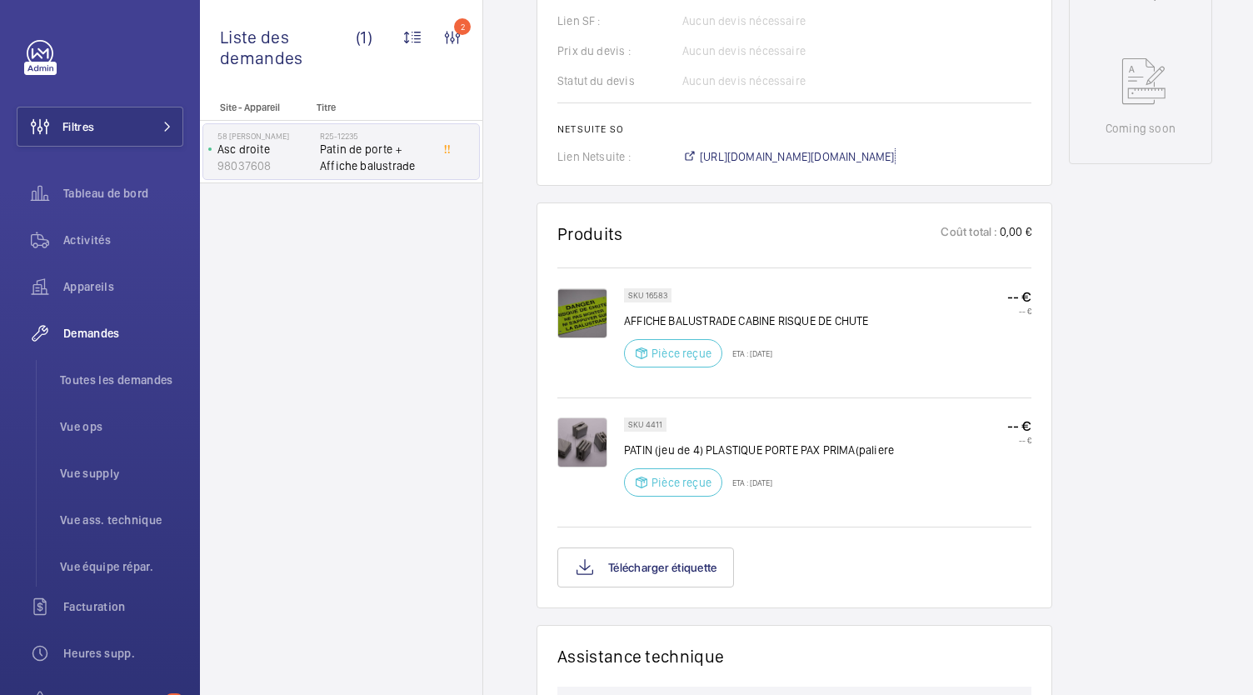
scroll to position [842, 0]
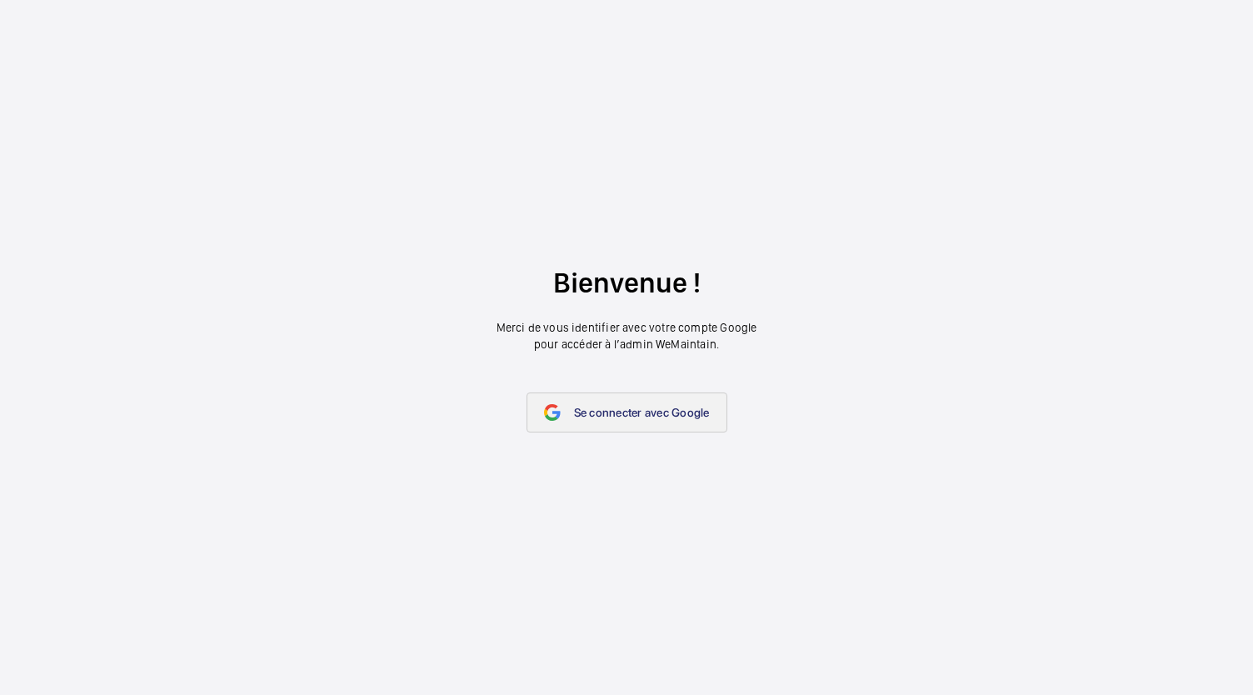
click at [574, 418] on span "Se connecter avec Google" at bounding box center [642, 412] width 136 height 13
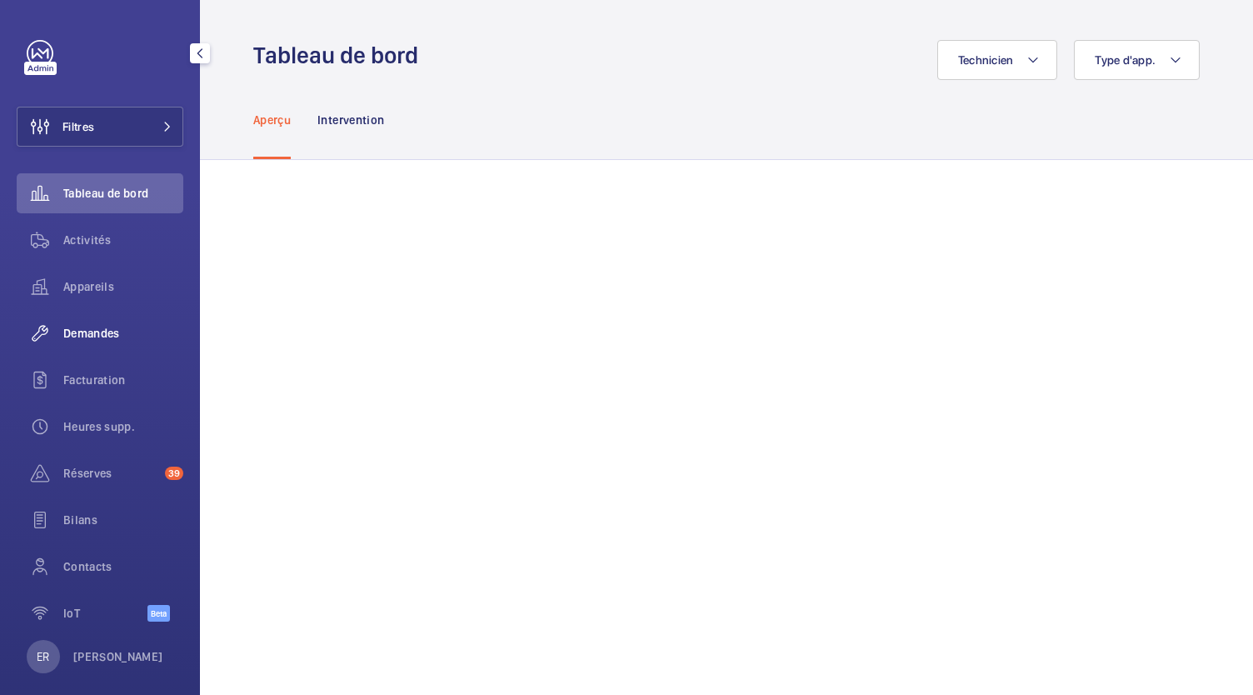
click at [82, 339] on span "Demandes" at bounding box center [123, 333] width 120 height 17
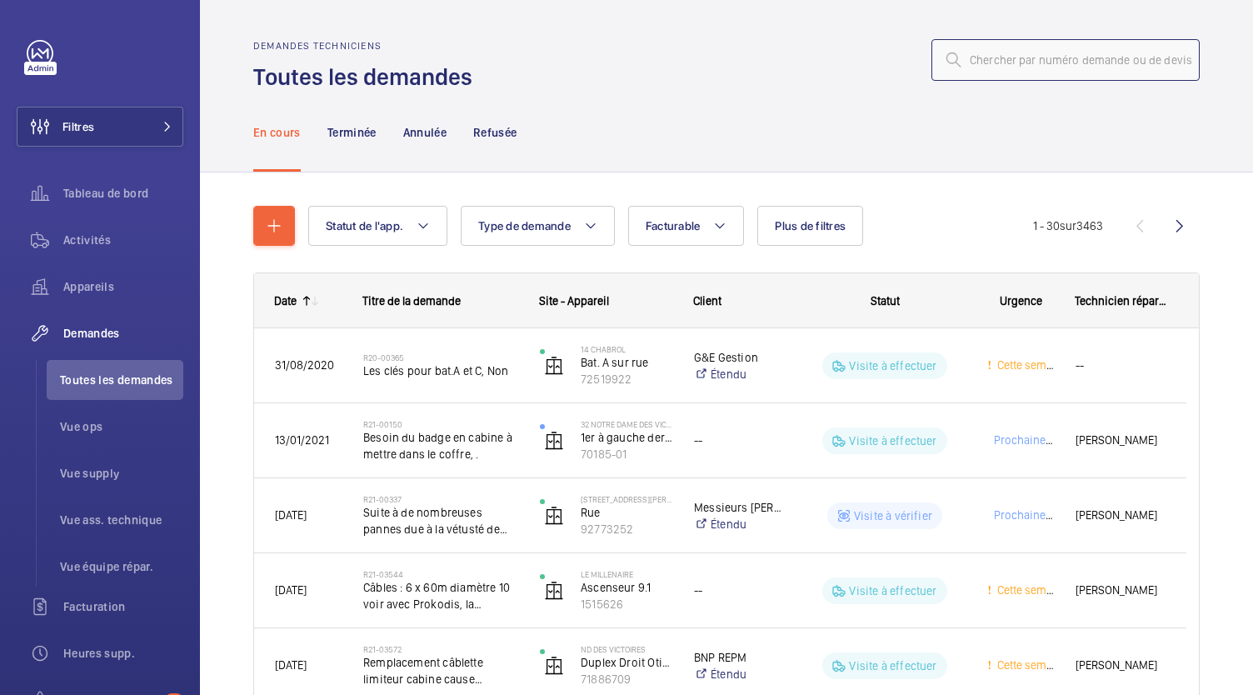
click at [970, 49] on input "text" at bounding box center [1066, 60] width 268 height 42
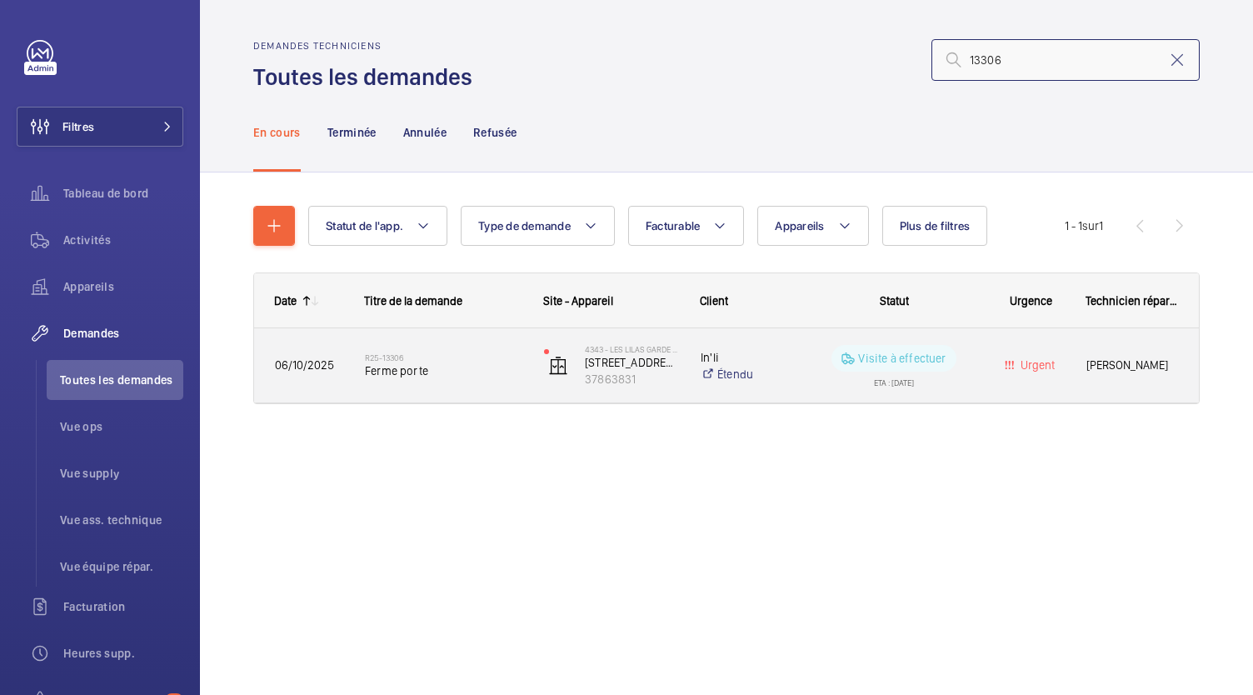
type input "13306"
click at [394, 372] on span "Ferme porte" at bounding box center [443, 370] width 157 height 17
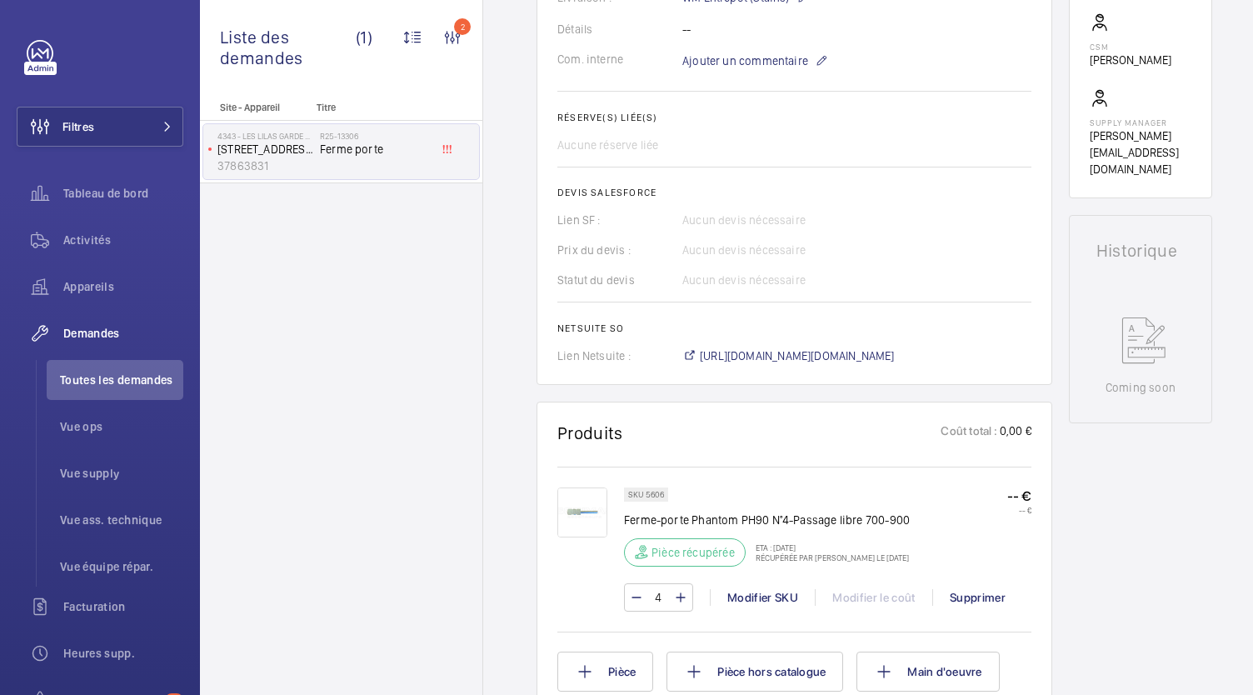
scroll to position [544, 0]
click at [751, 353] on span "https://6461500.app.netsuite.com/app/accounting/transactions/salesord.nl?id=307…" at bounding box center [797, 356] width 195 height 17
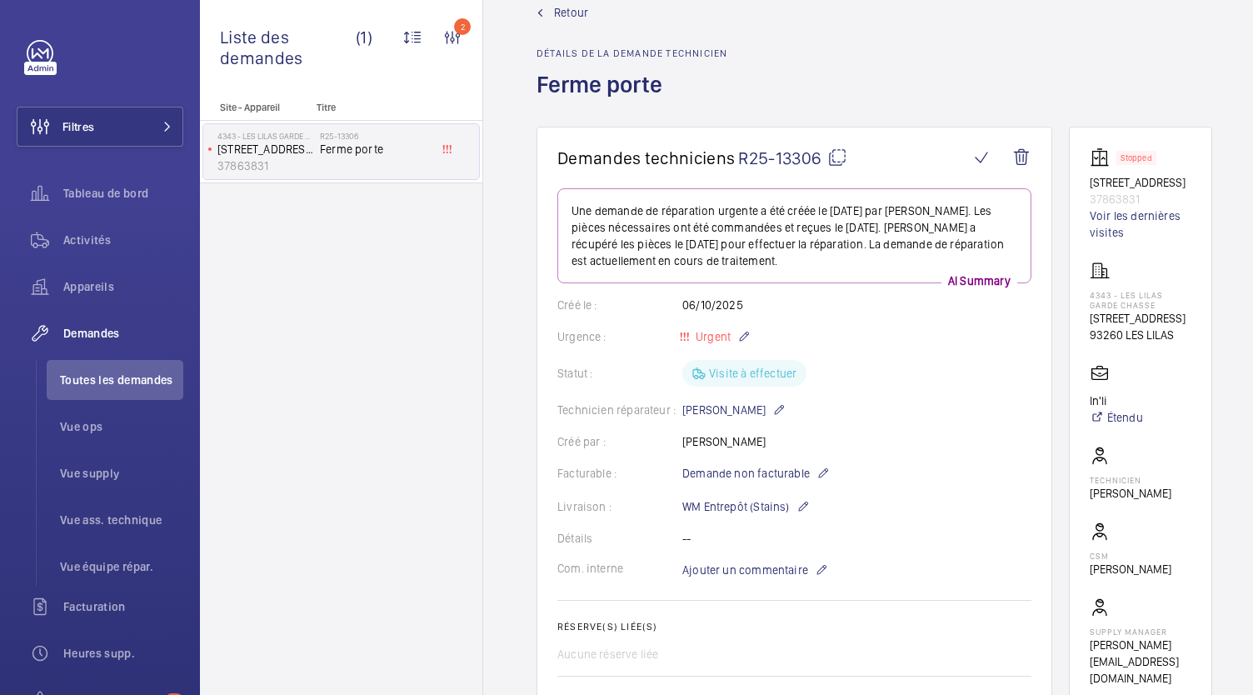
scroll to position [40, 0]
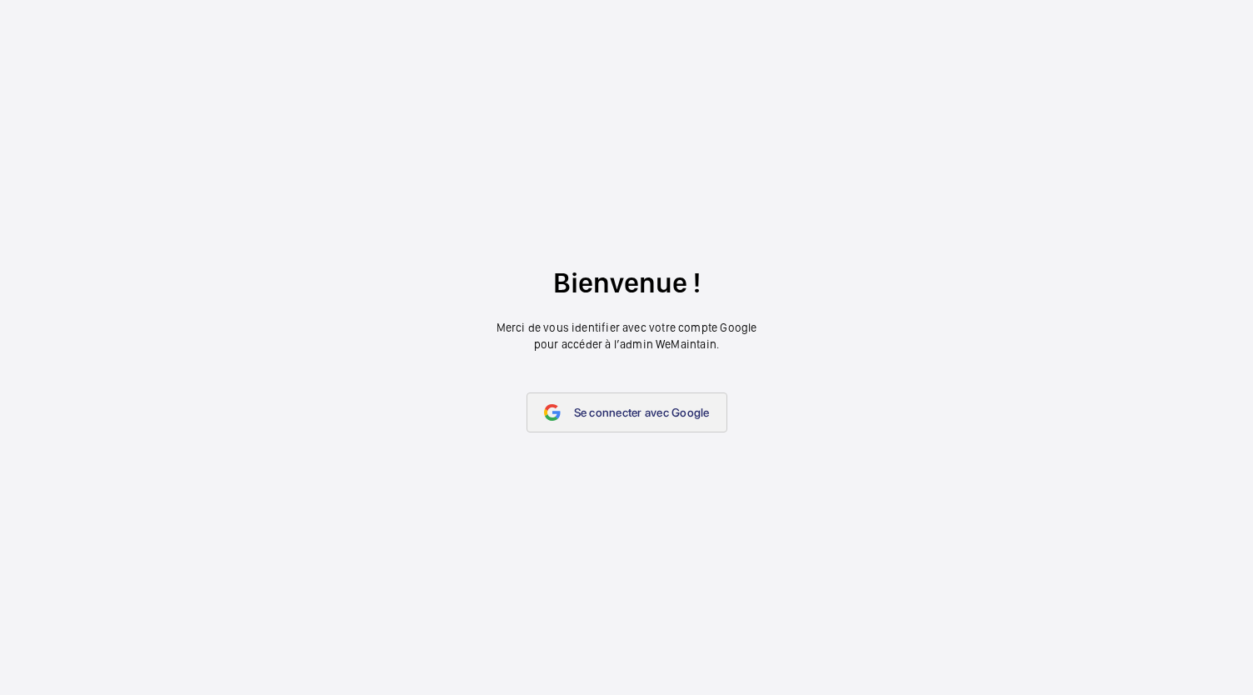
click at [592, 422] on link "Se connecter avec Google" at bounding box center [627, 412] width 201 height 40
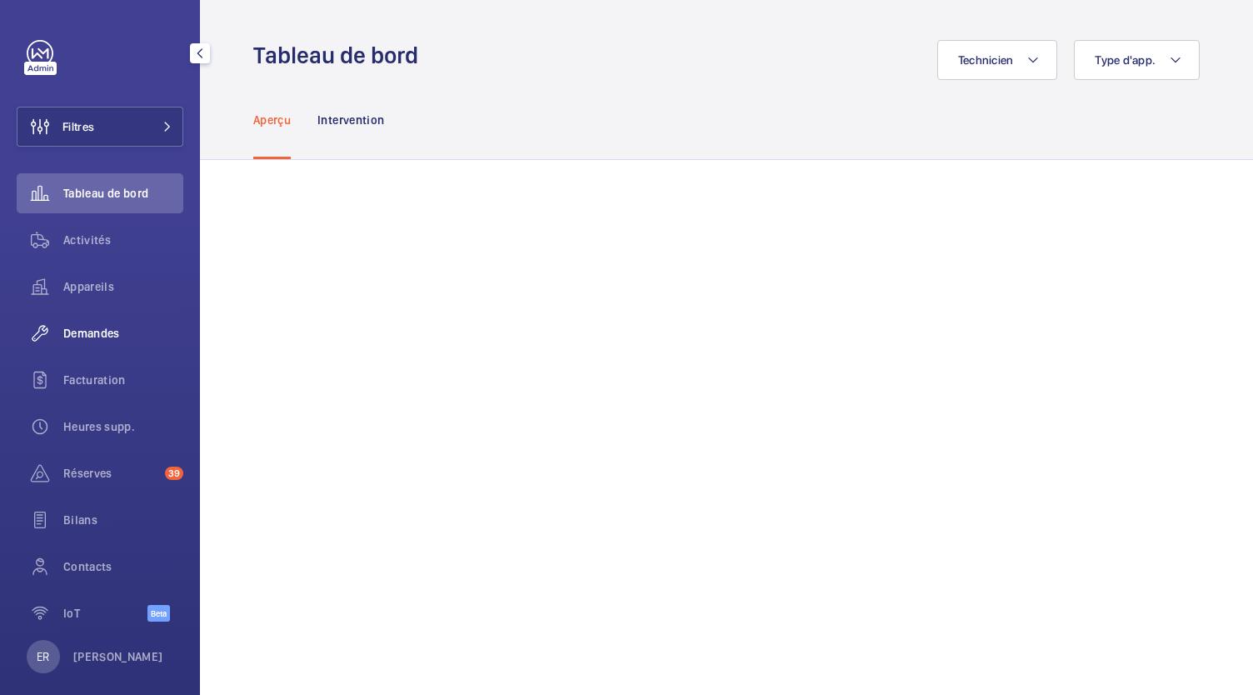
click at [81, 332] on span "Demandes" at bounding box center [123, 333] width 120 height 17
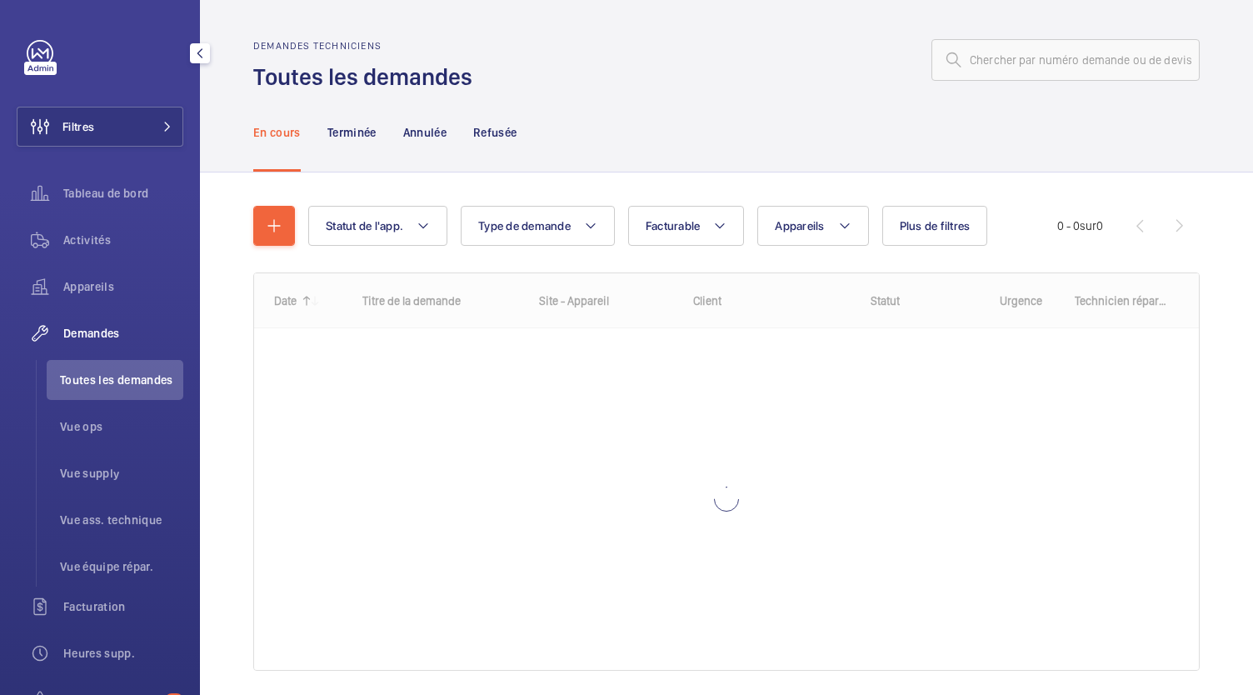
click at [111, 379] on span "Toutes les demandes" at bounding box center [121, 380] width 123 height 17
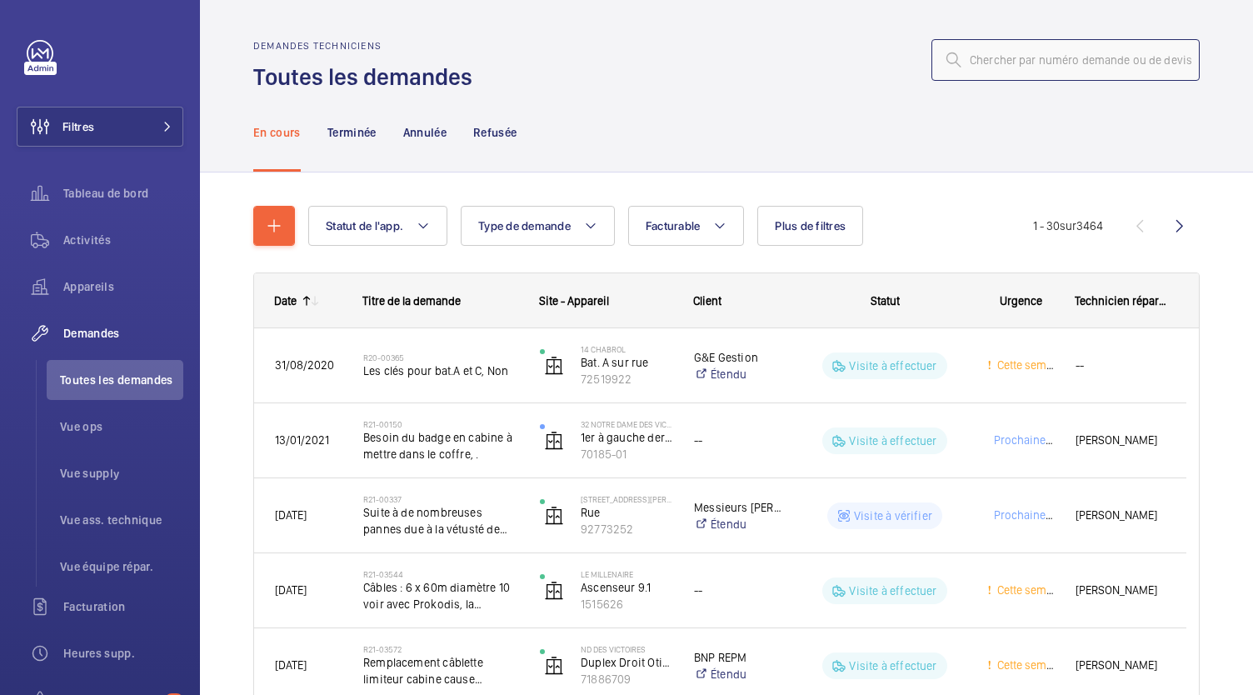
click at [1004, 62] on input "text" at bounding box center [1066, 60] width 268 height 42
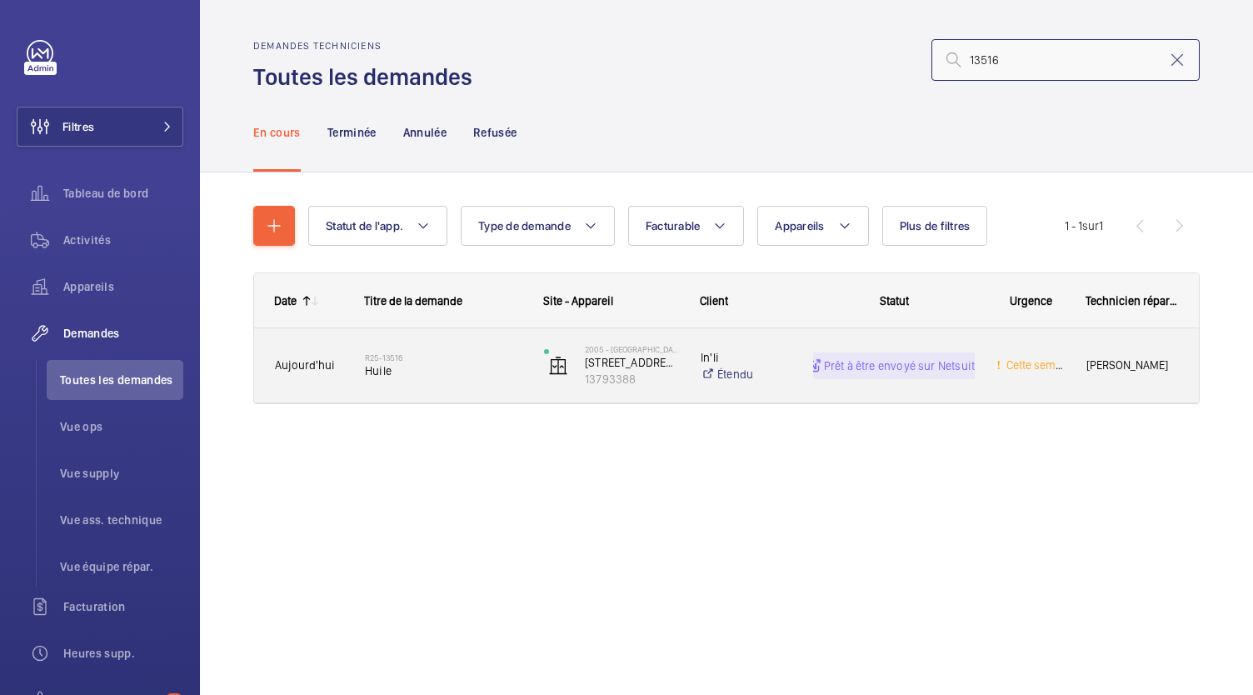
type input "13516"
click at [403, 375] on span "Huile" at bounding box center [443, 370] width 157 height 17
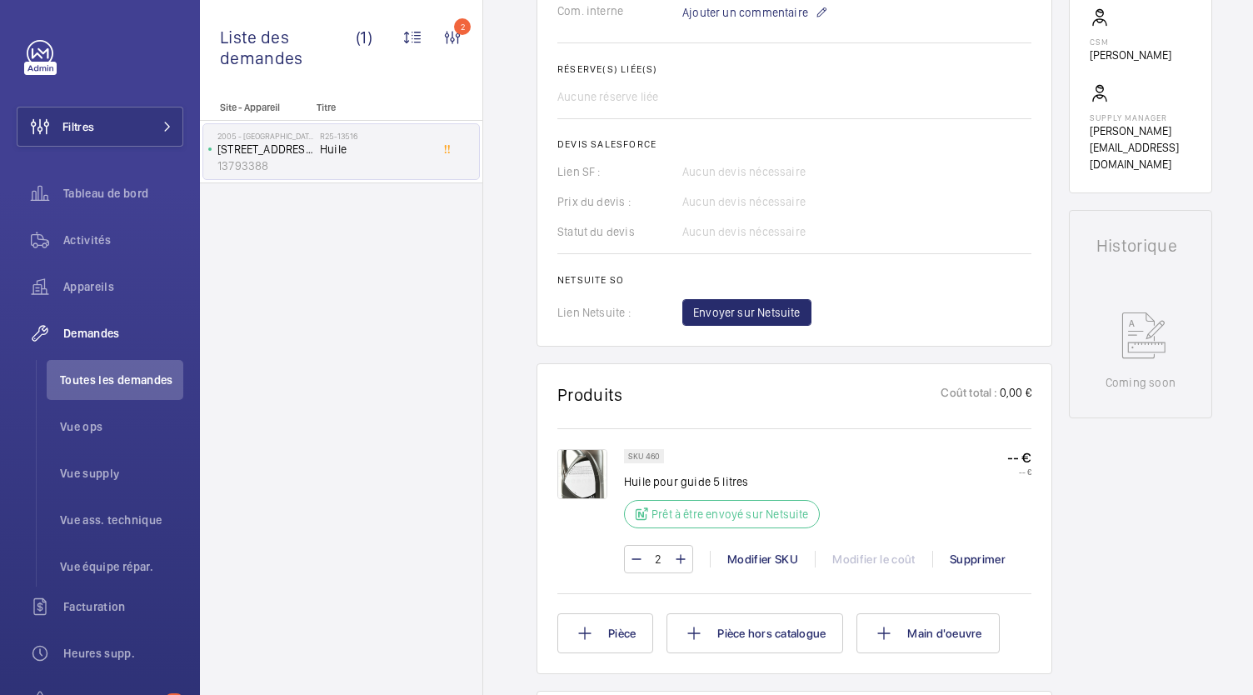
scroll to position [594, 0]
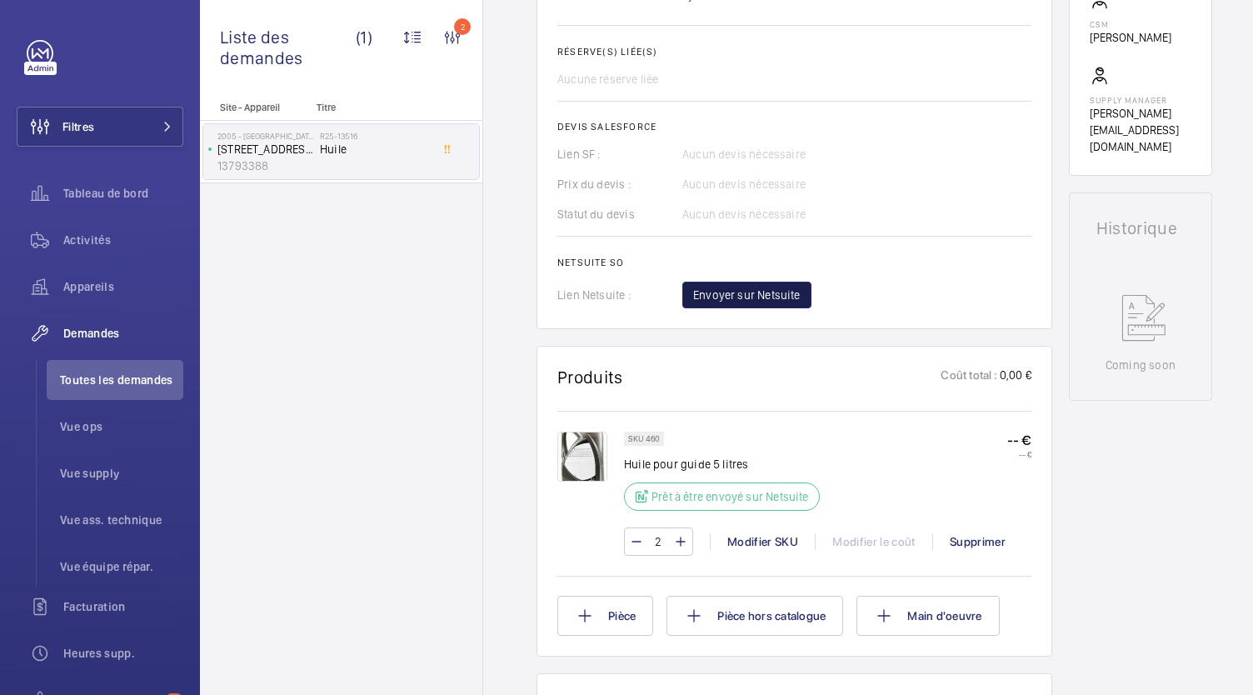
click at [721, 293] on span "Envoyer sur Netsuite" at bounding box center [746, 295] width 107 height 17
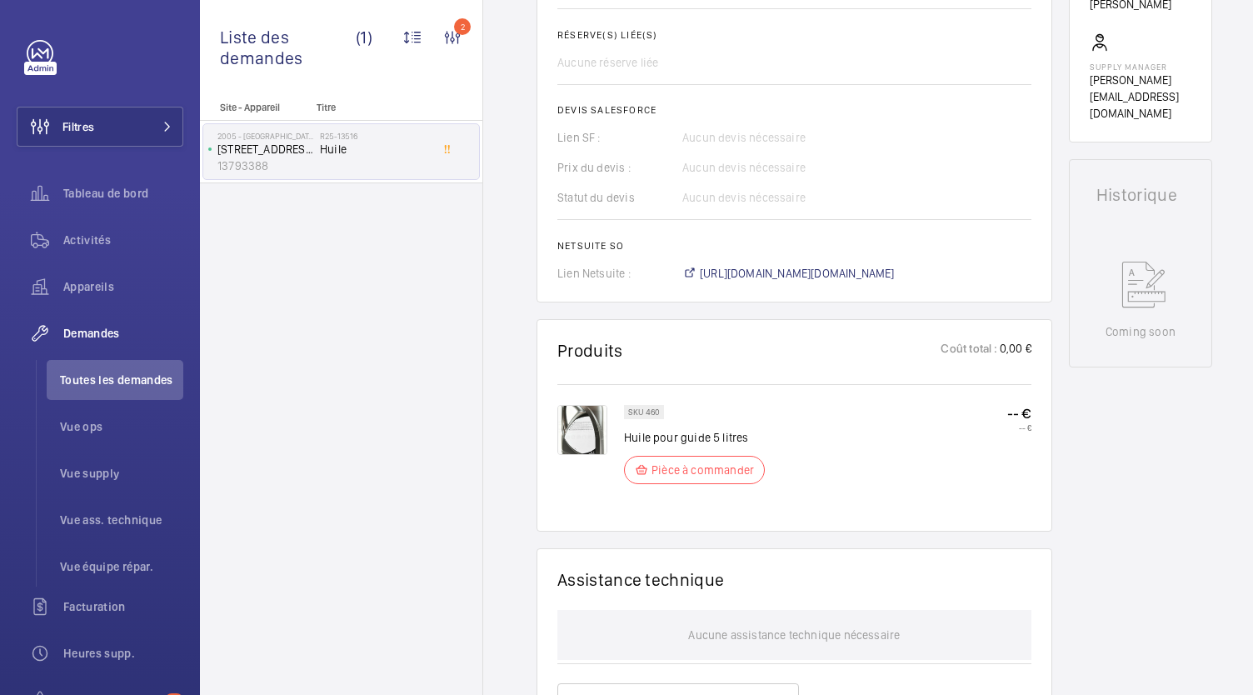
scroll to position [644, 0]
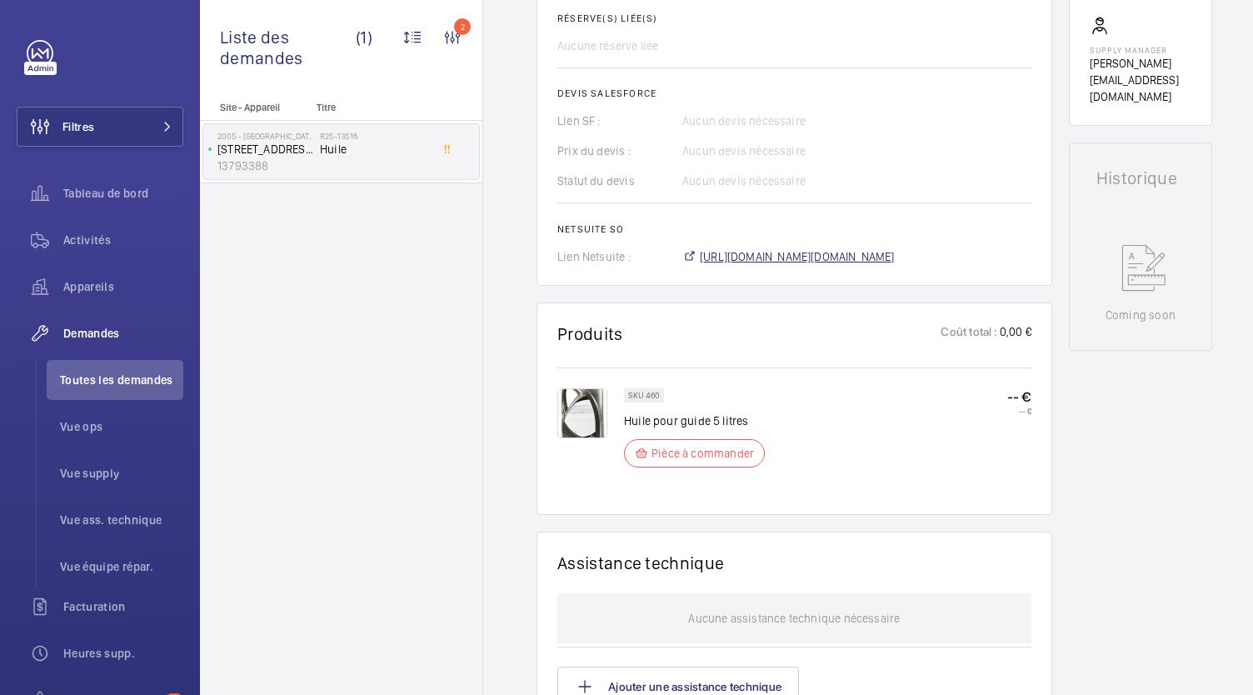
click at [764, 253] on span "https://6461500.app.netsuite.com/app/accounting/transactions/salesord.nl?id=308…" at bounding box center [797, 256] width 195 height 17
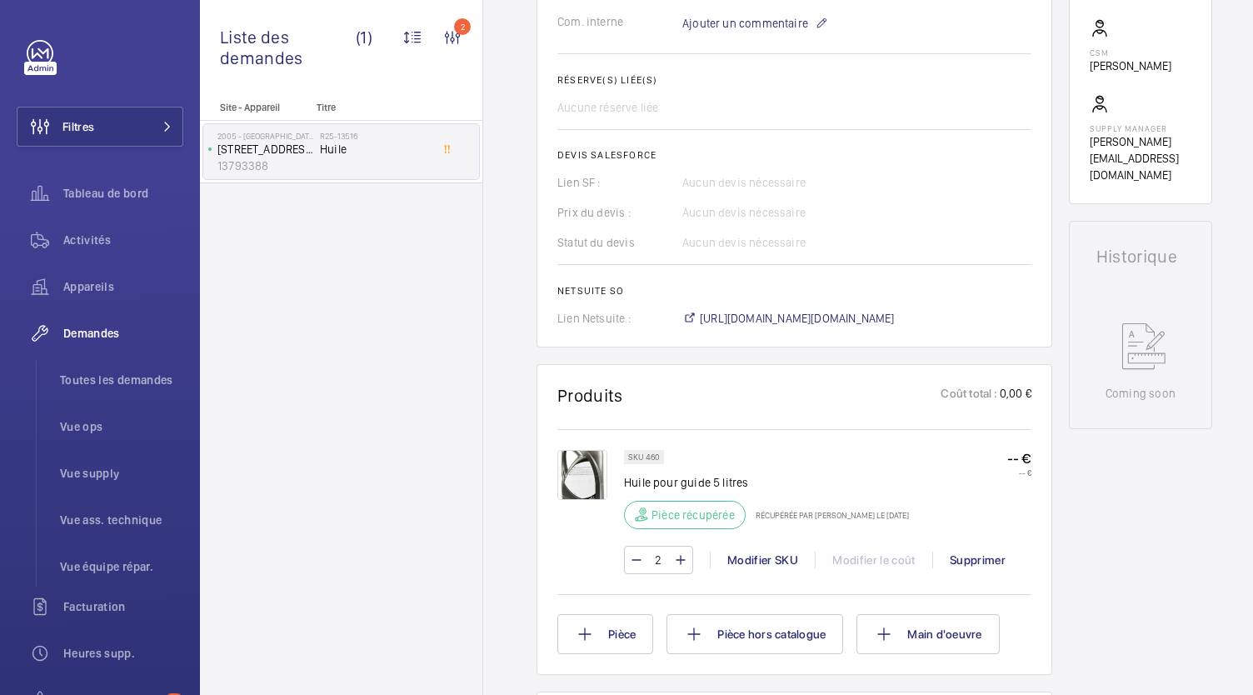
scroll to position [582, 0]
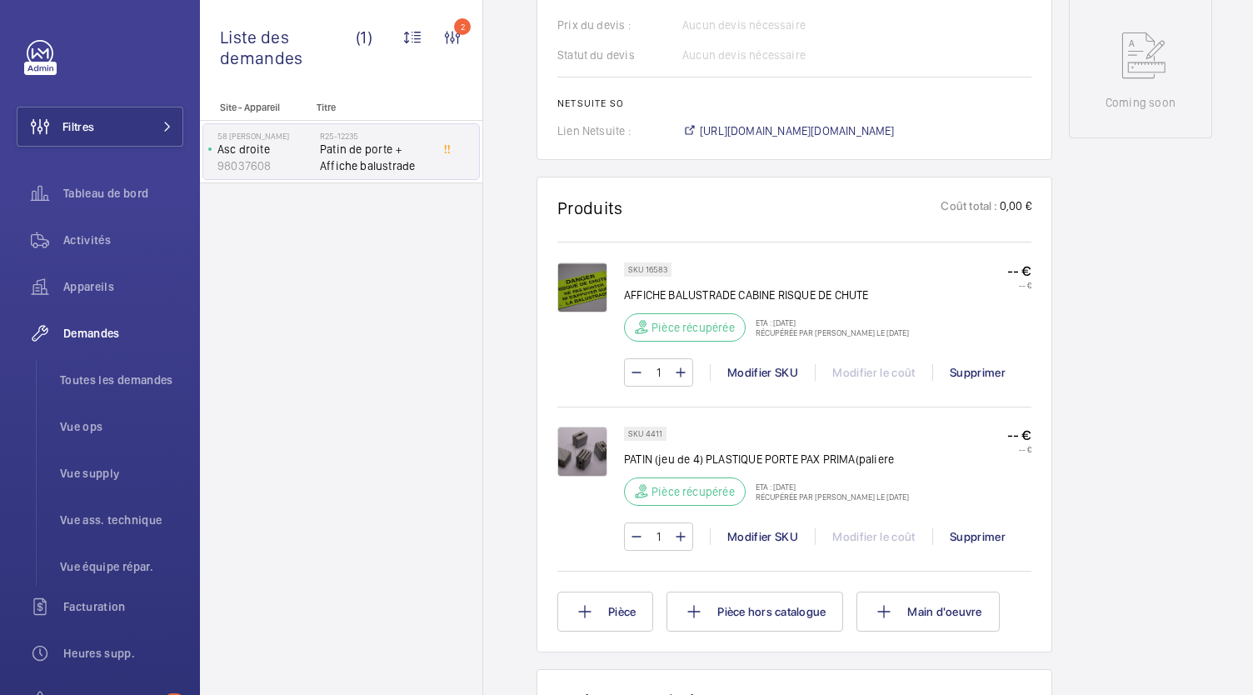
scroll to position [887, 0]
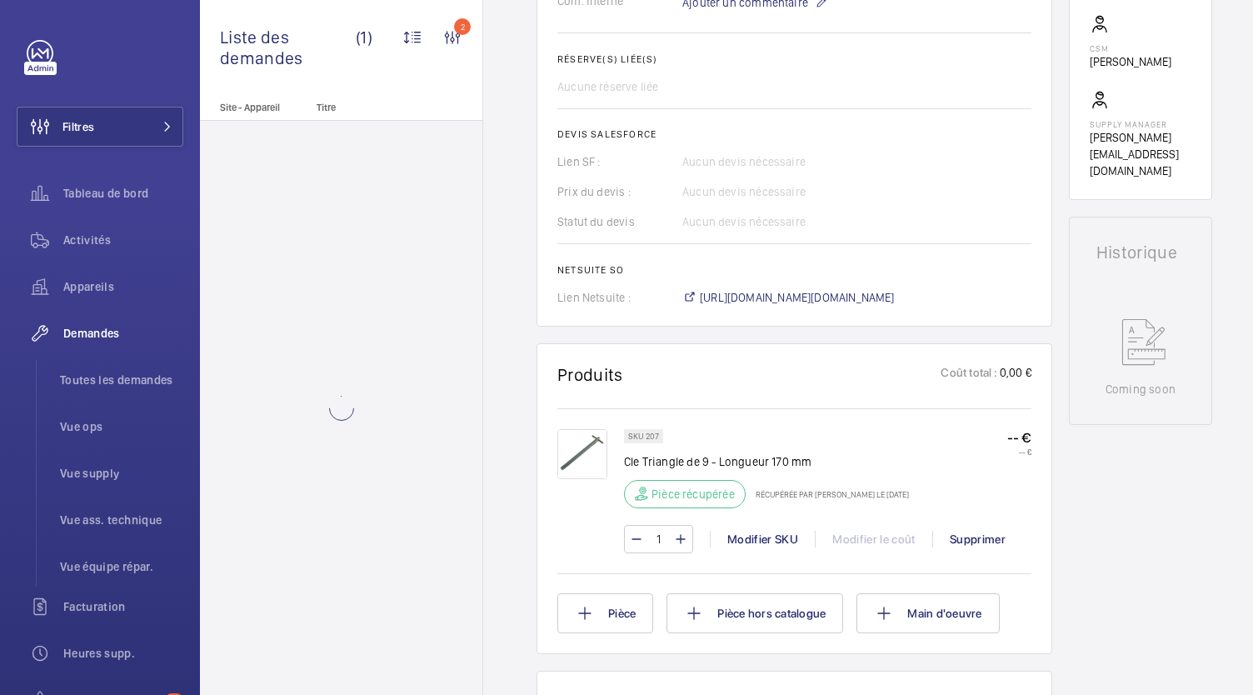
scroll to position [684, 0]
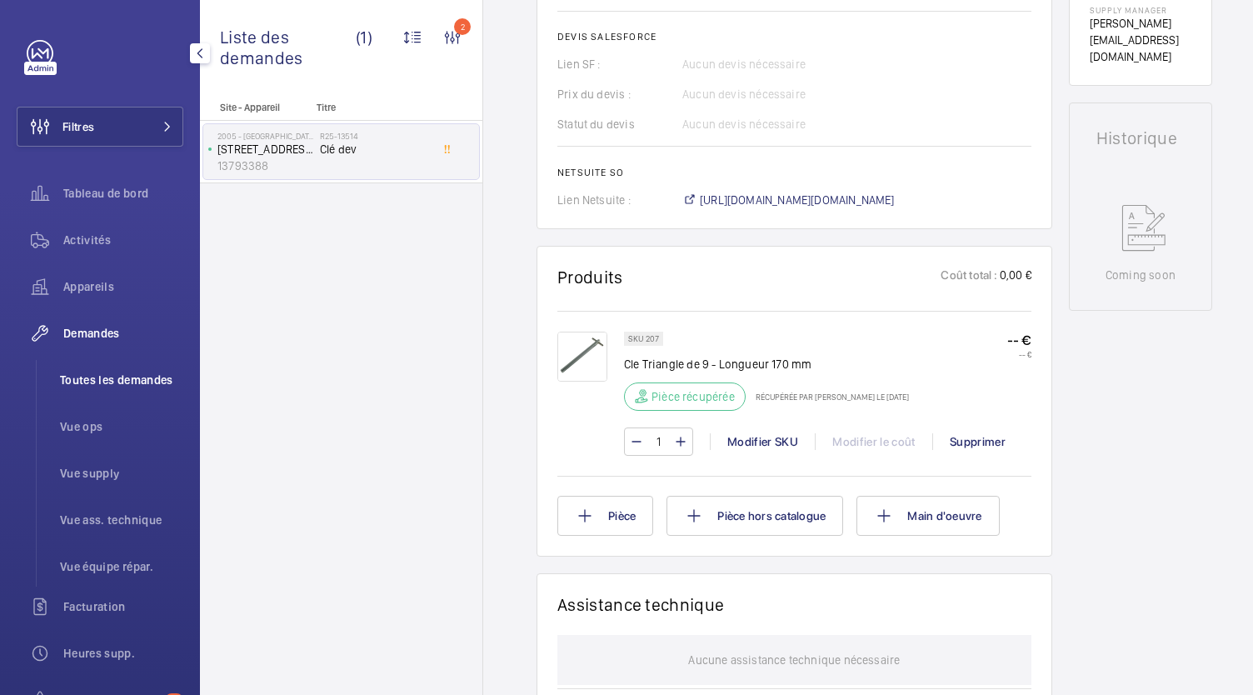
click at [94, 376] on span "Toutes les demandes" at bounding box center [121, 380] width 123 height 17
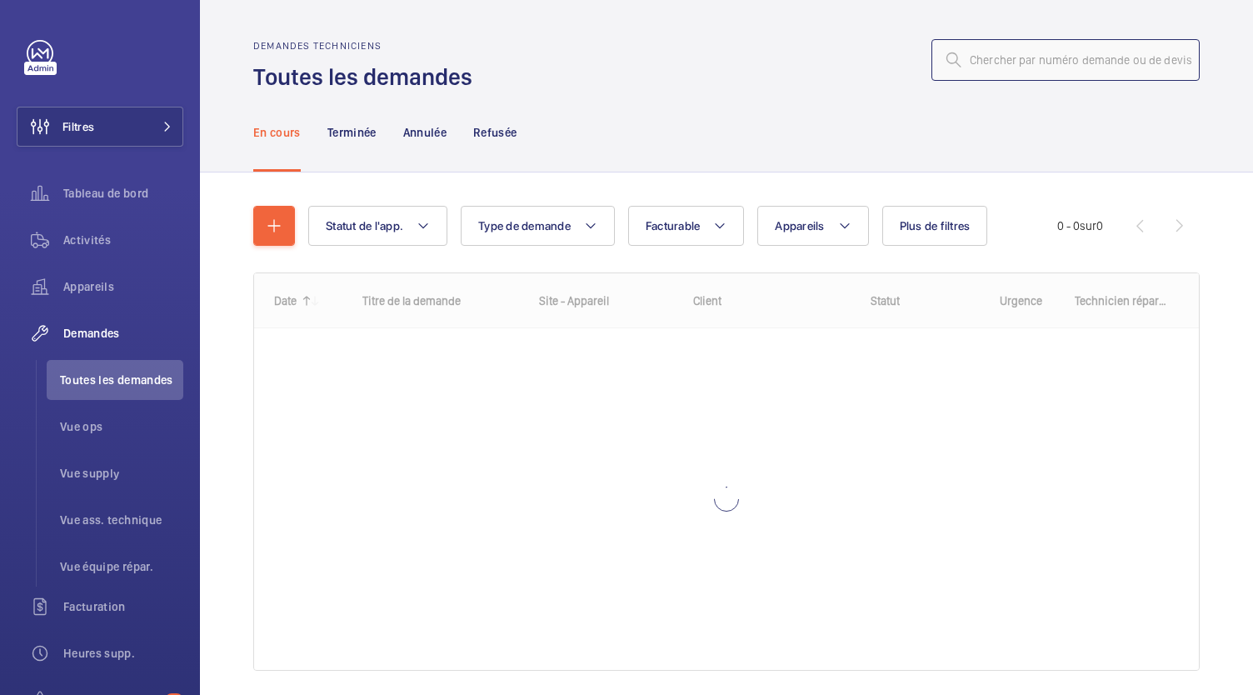
click at [991, 62] on input "text" at bounding box center [1066, 60] width 268 height 42
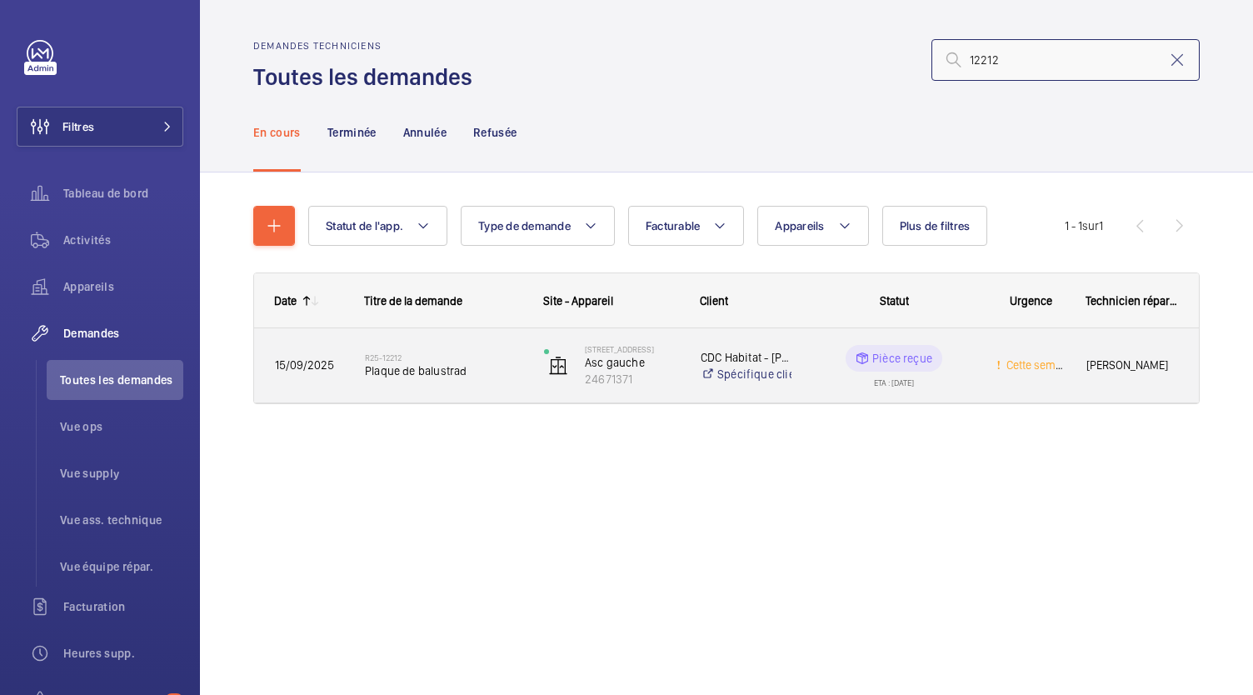
type input "12212"
click at [463, 356] on h2 "R25-12212" at bounding box center [443, 357] width 157 height 10
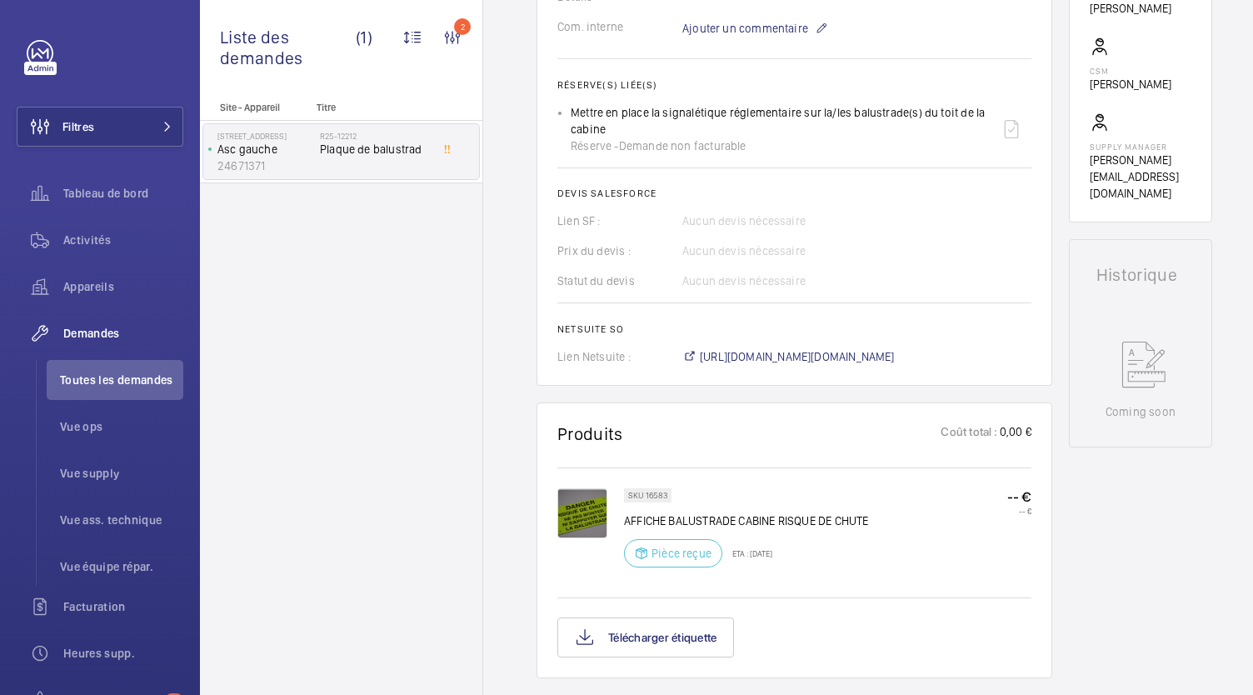
scroll to position [562, 0]
click at [740, 364] on span "[URL][DOMAIN_NAME][DOMAIN_NAME]" at bounding box center [797, 355] width 195 height 17
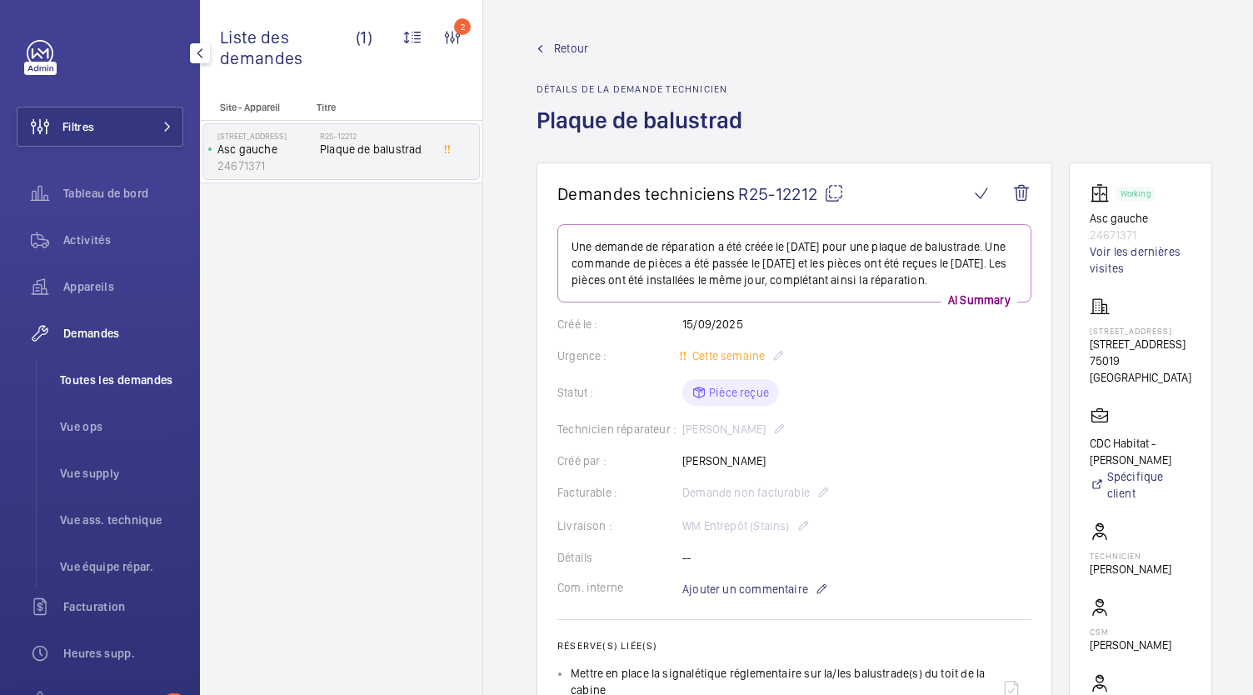
click at [91, 382] on span "Toutes les demandes" at bounding box center [121, 380] width 123 height 17
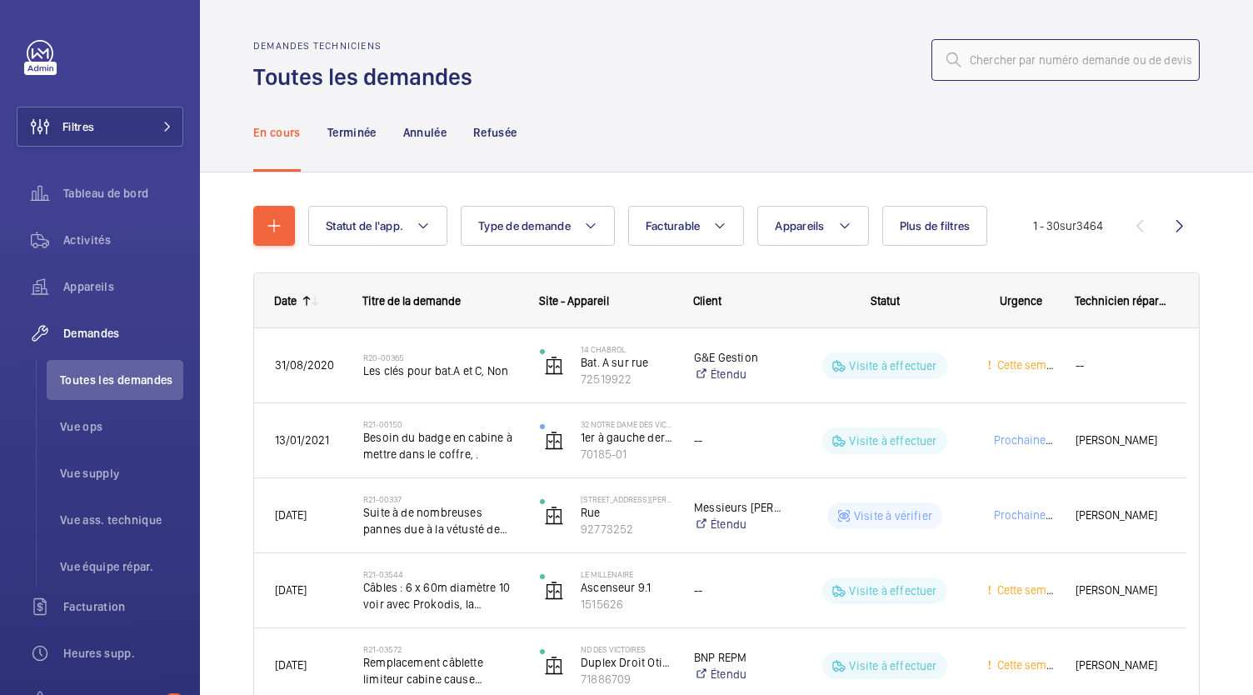
click at [978, 67] on input "text" at bounding box center [1066, 60] width 268 height 42
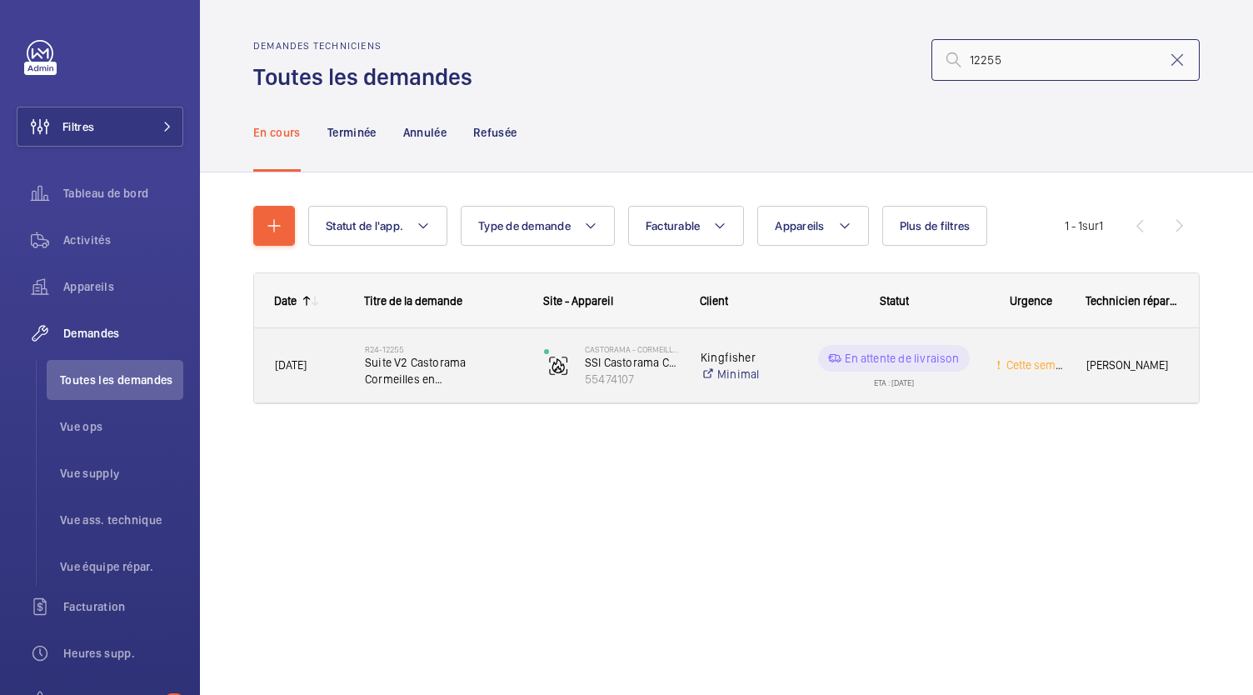
type input "12255"
click at [393, 367] on span "Suite V2 Castorama Cormeilles en parisis" at bounding box center [443, 370] width 157 height 33
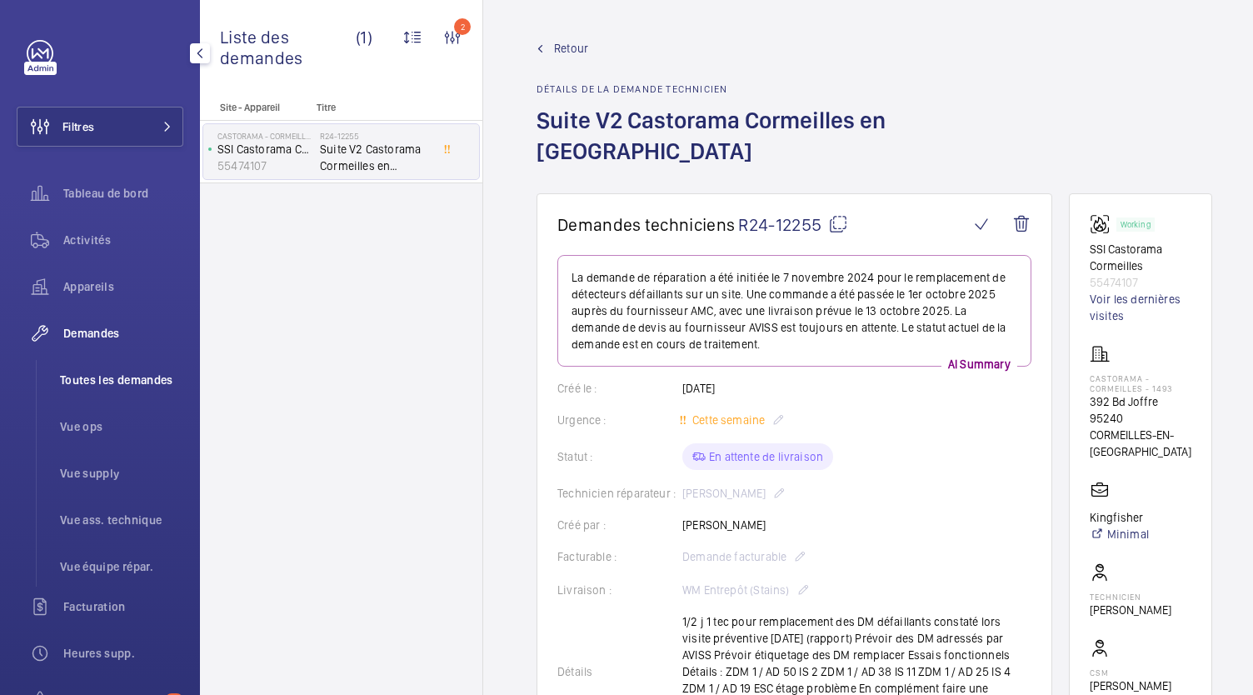
click at [104, 367] on li "Toutes les demandes" at bounding box center [115, 380] width 137 height 40
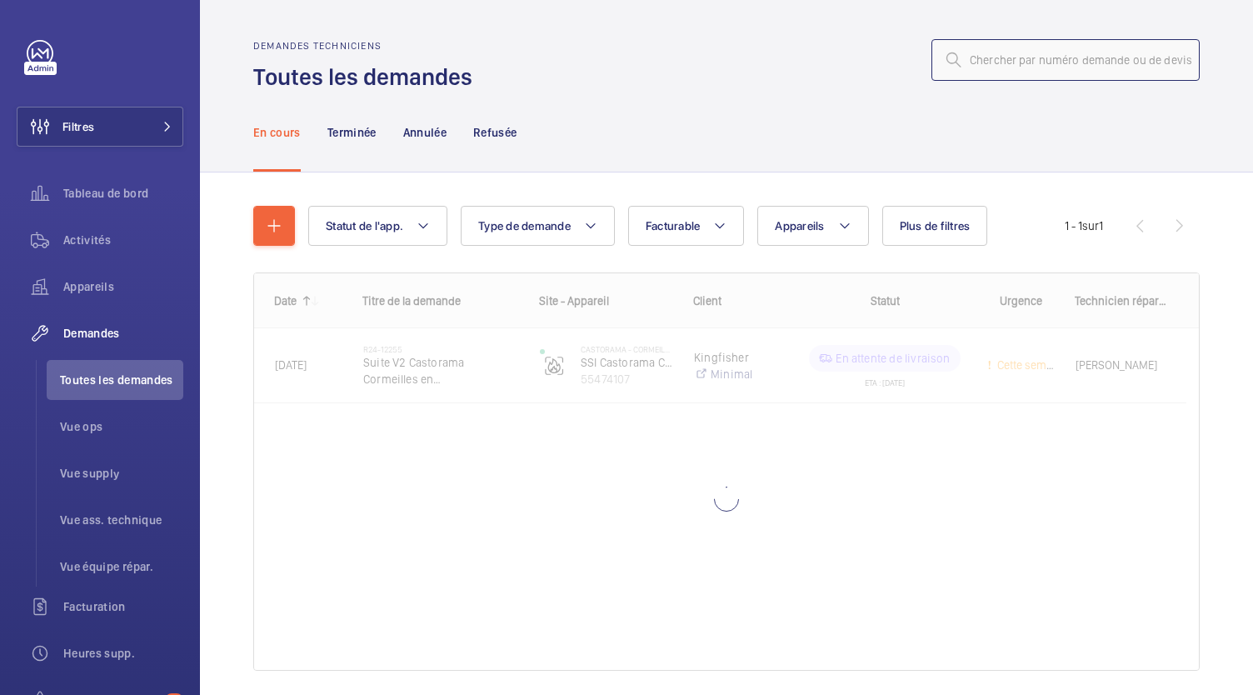
click at [1046, 62] on input "text" at bounding box center [1066, 60] width 268 height 42
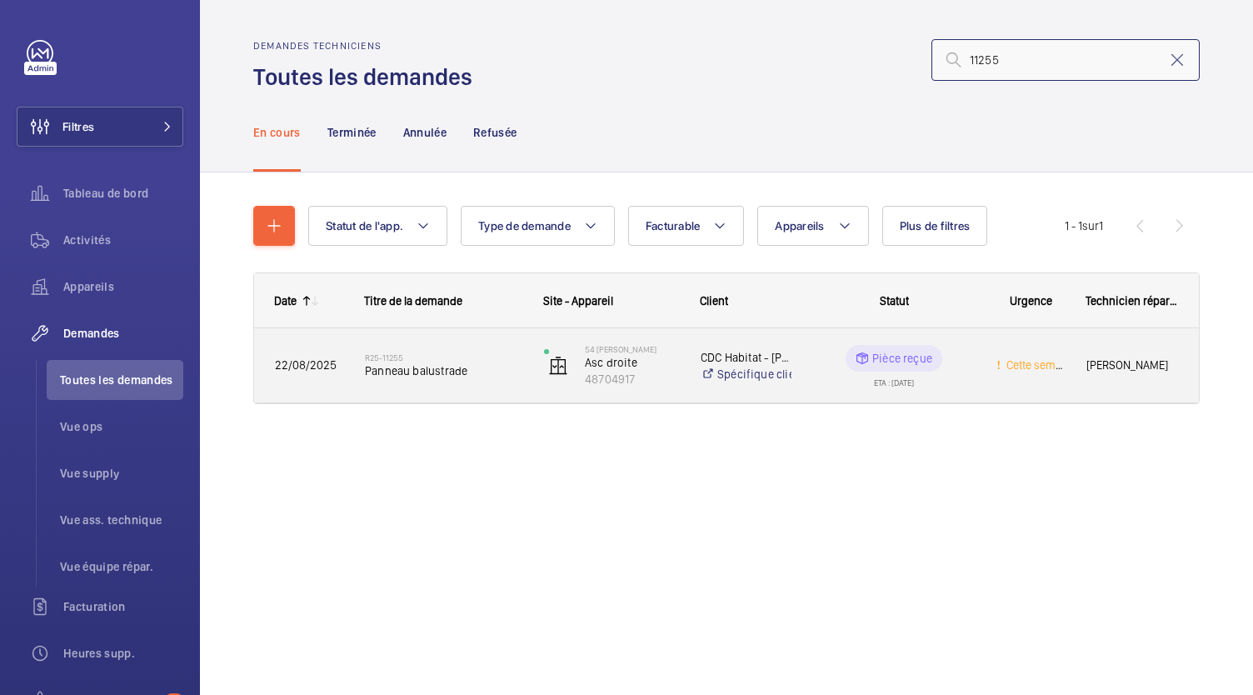
type input "11255"
click at [427, 375] on span "Panneau balustrade" at bounding box center [443, 370] width 157 height 17
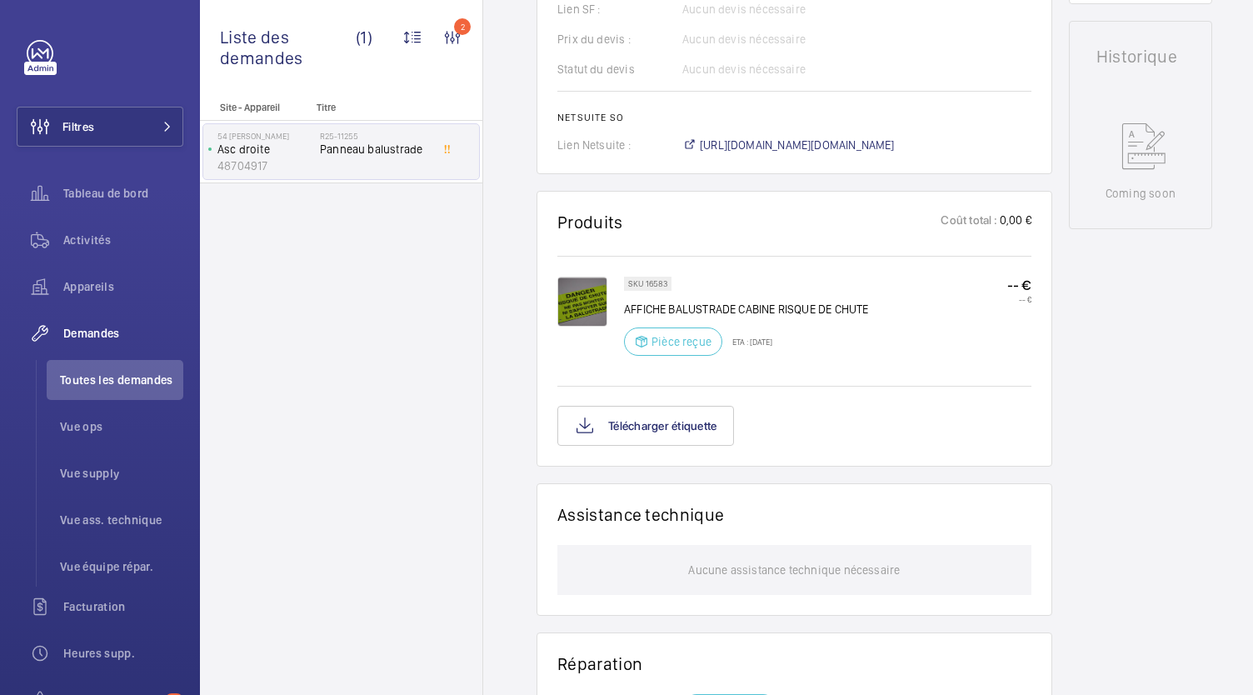
scroll to position [780, 0]
click at [752, 137] on span "https://6461500.app.netsuite.com/app/accounting/transactions/salesord.nl?id=294…" at bounding box center [797, 144] width 195 height 17
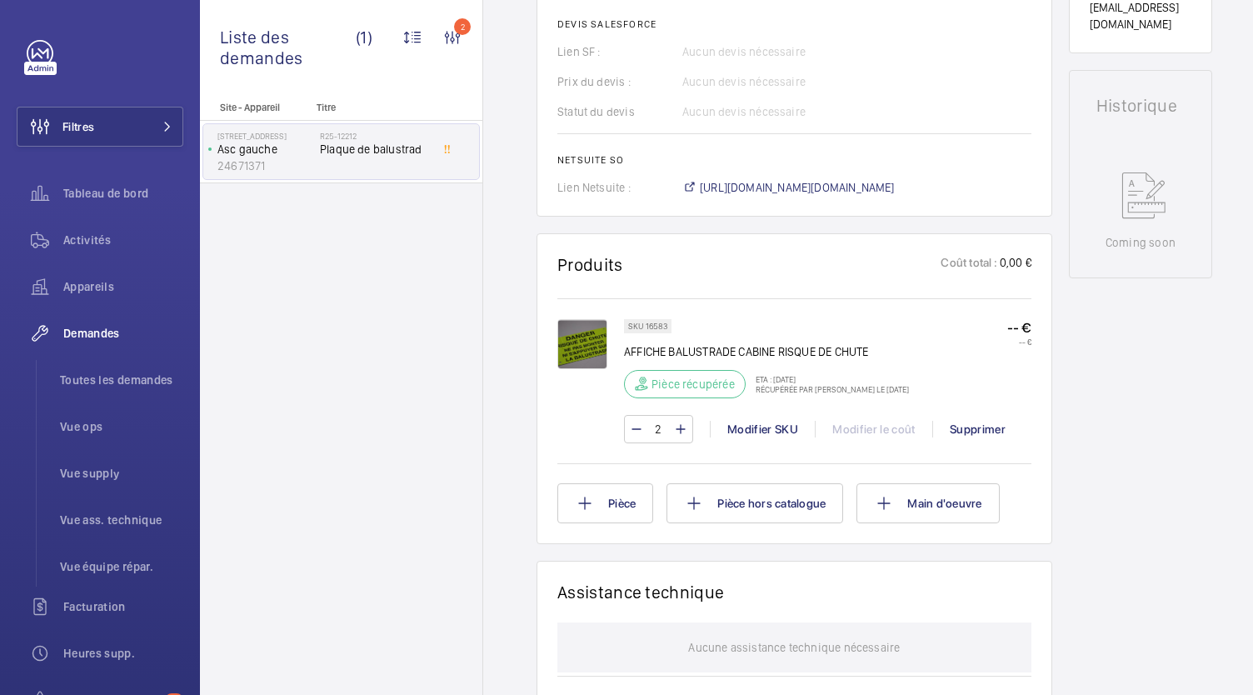
scroll to position [747, 0]
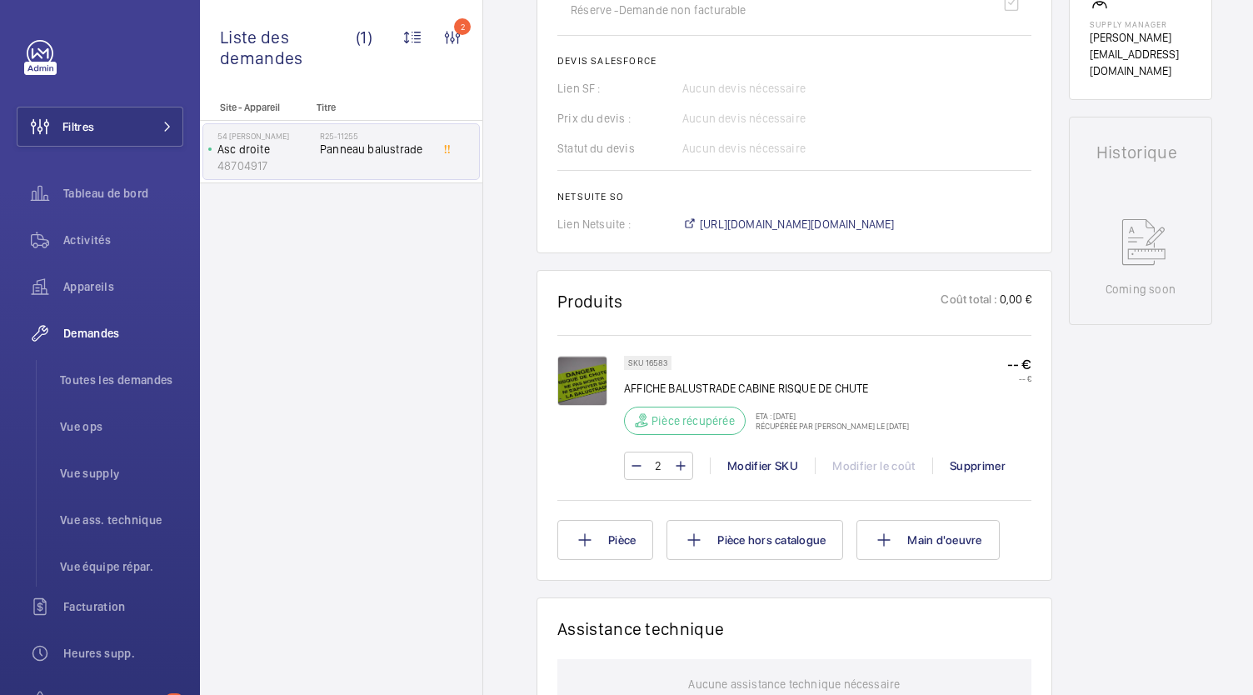
scroll to position [700, 0]
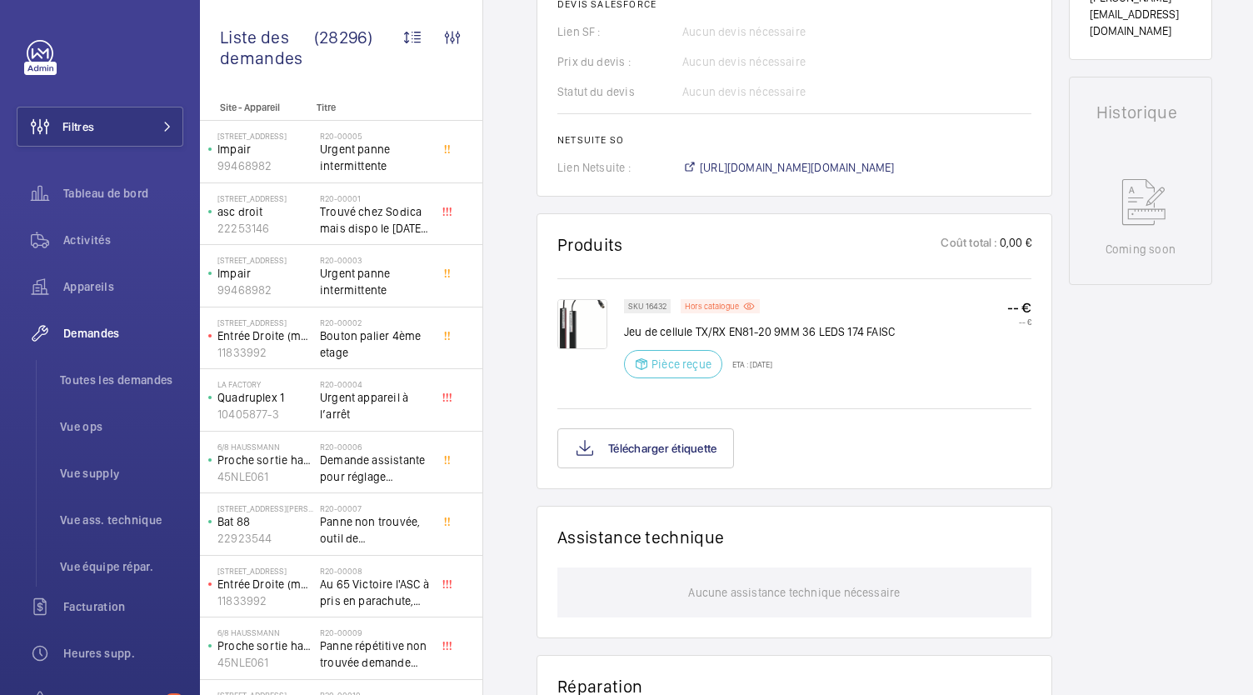
scroll to position [751, 0]
click at [637, 452] on button "Télécharger étiquette" at bounding box center [645, 447] width 177 height 40
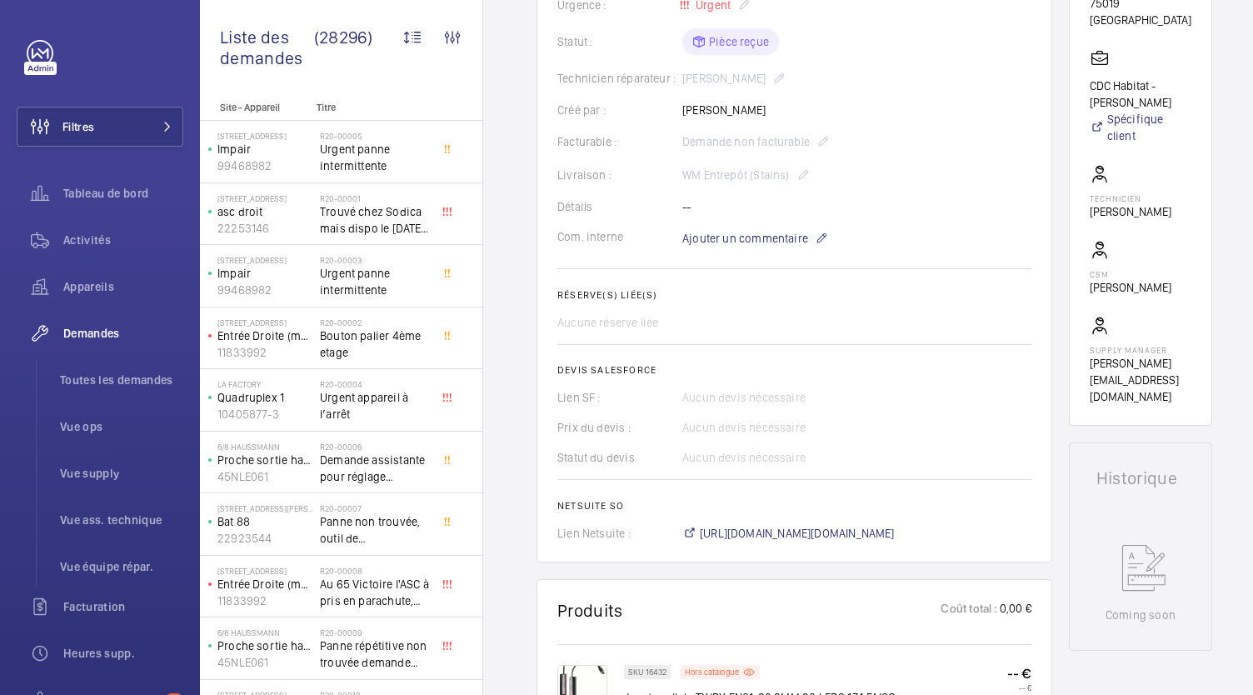
scroll to position [385, 0]
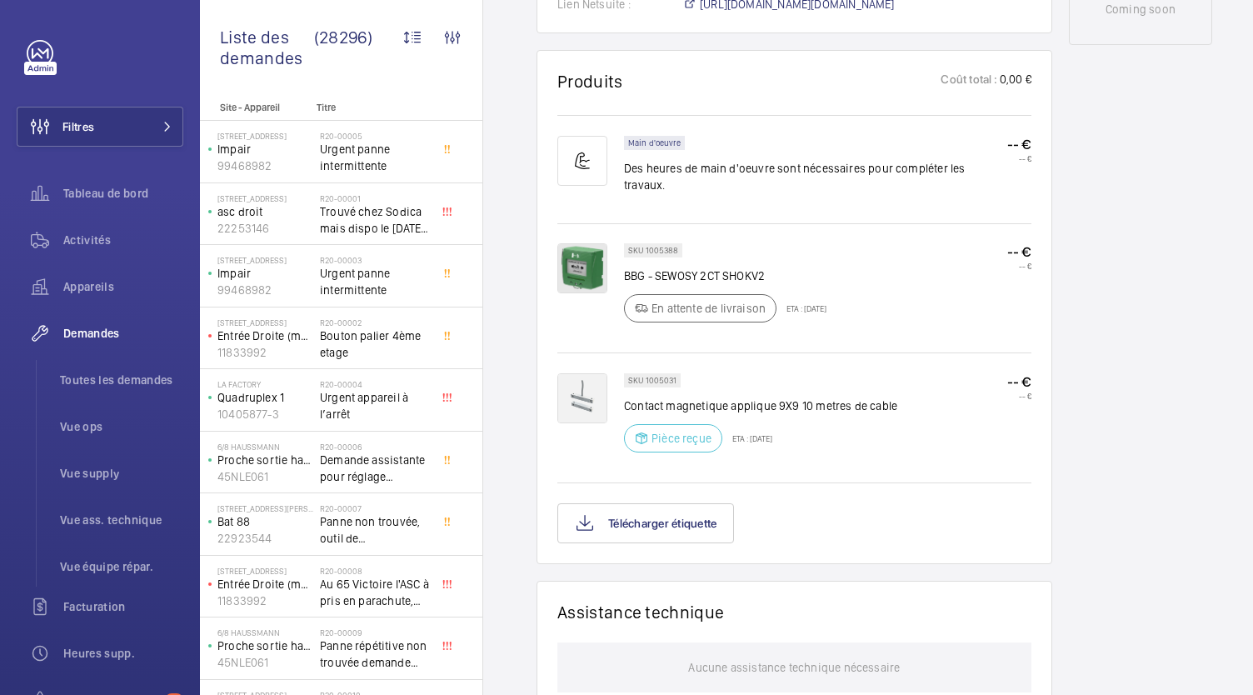
scroll to position [944, 0]
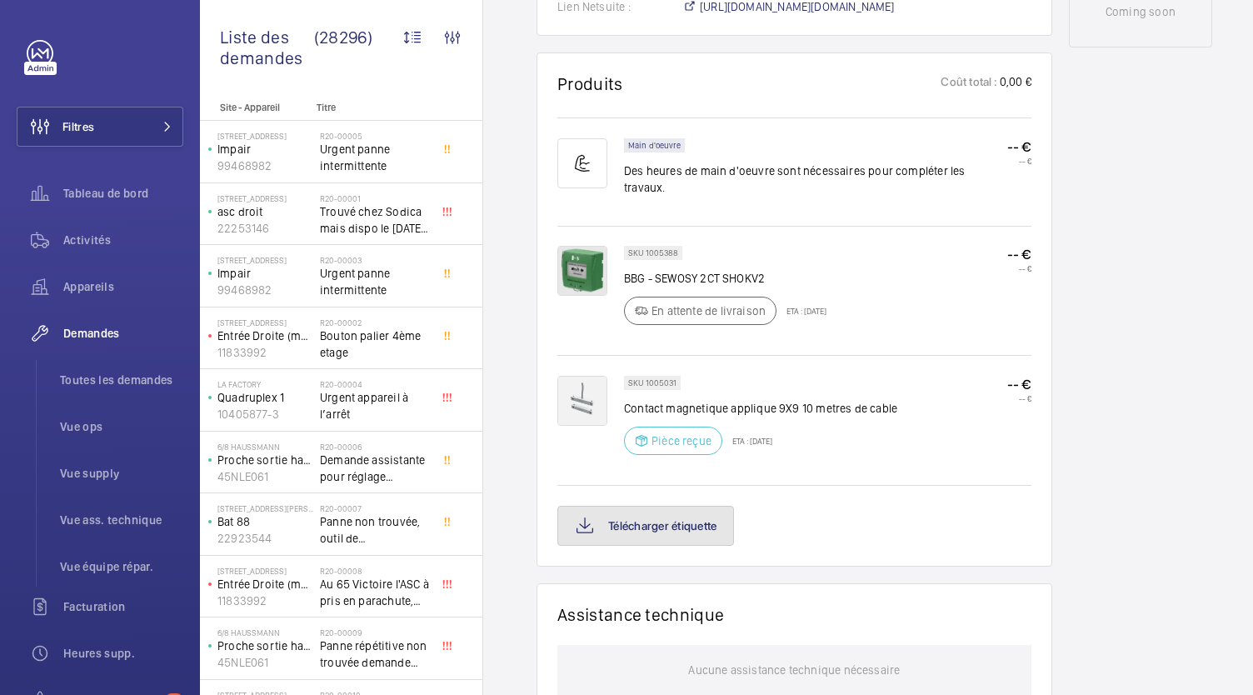
click at [660, 525] on button "Télécharger étiquette" at bounding box center [645, 526] width 177 height 40
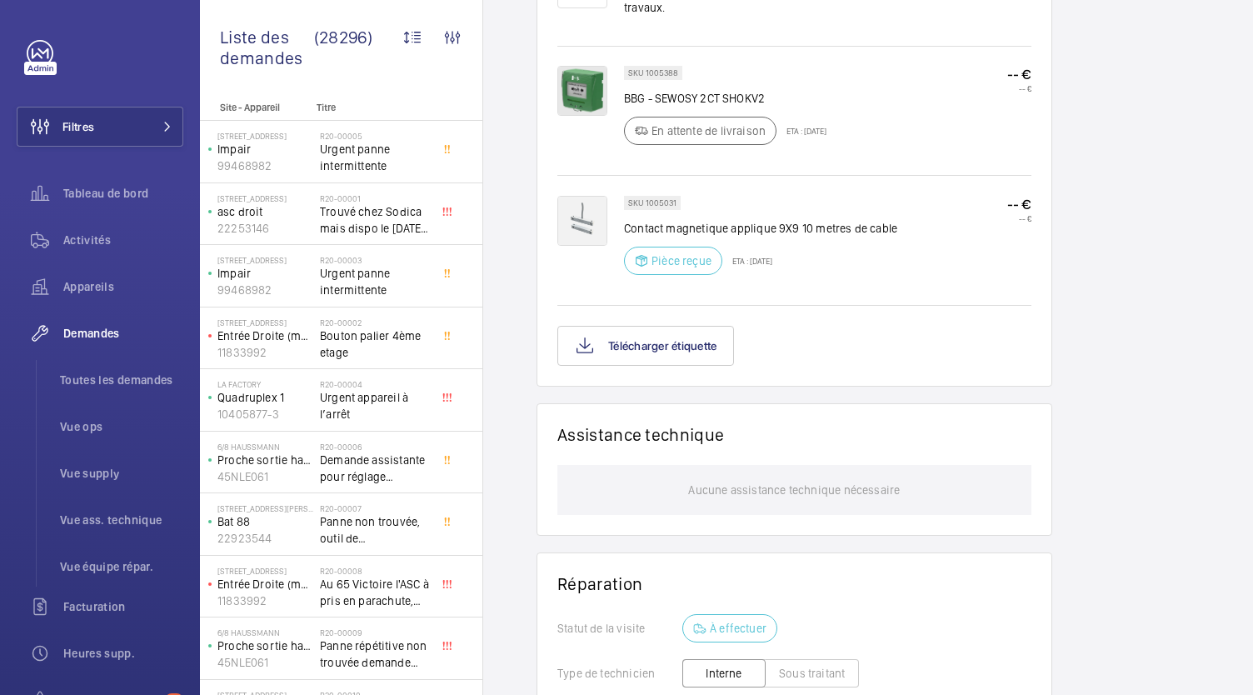
scroll to position [1122, 0]
click at [680, 354] on button "Télécharger étiquette" at bounding box center [645, 347] width 177 height 40
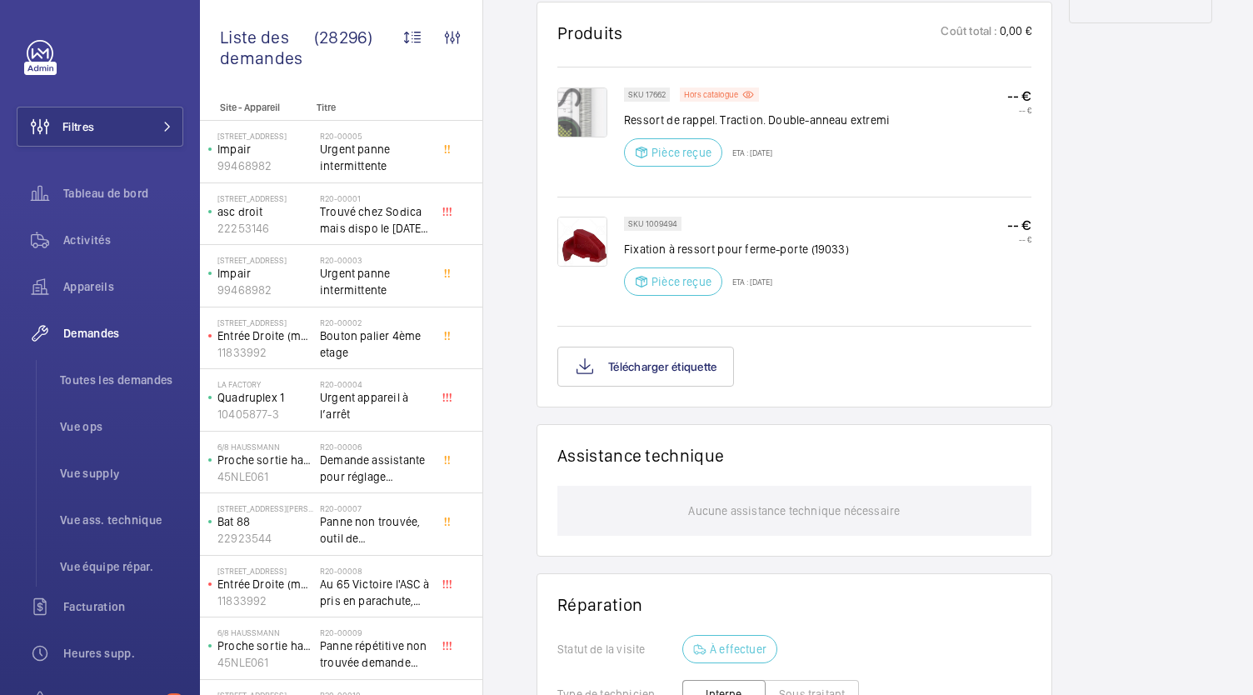
scroll to position [964, 0]
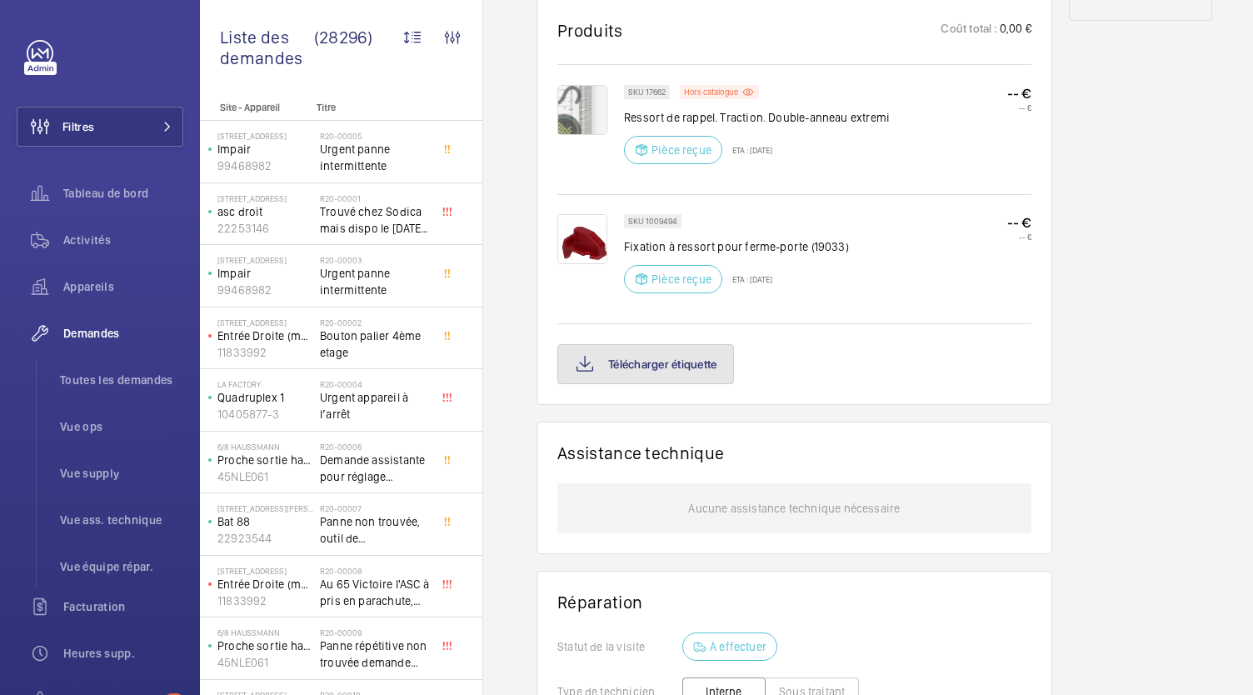
click at [667, 361] on button "Télécharger étiquette" at bounding box center [645, 364] width 177 height 40
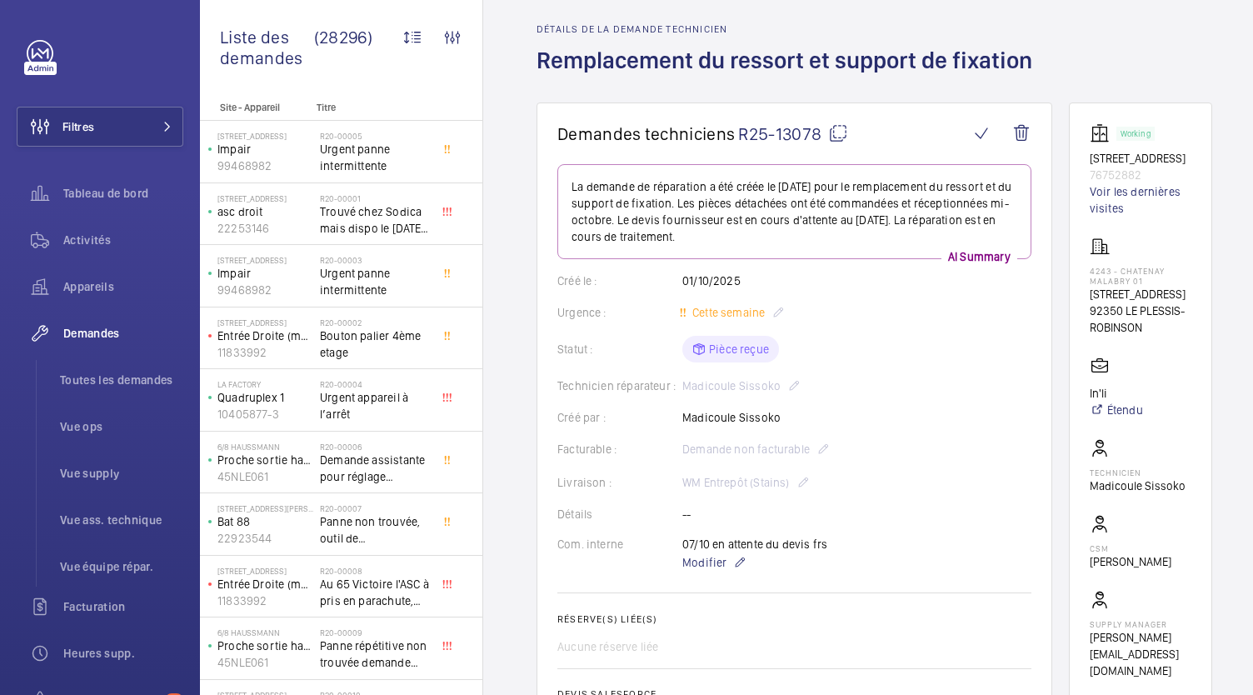
scroll to position [11, 0]
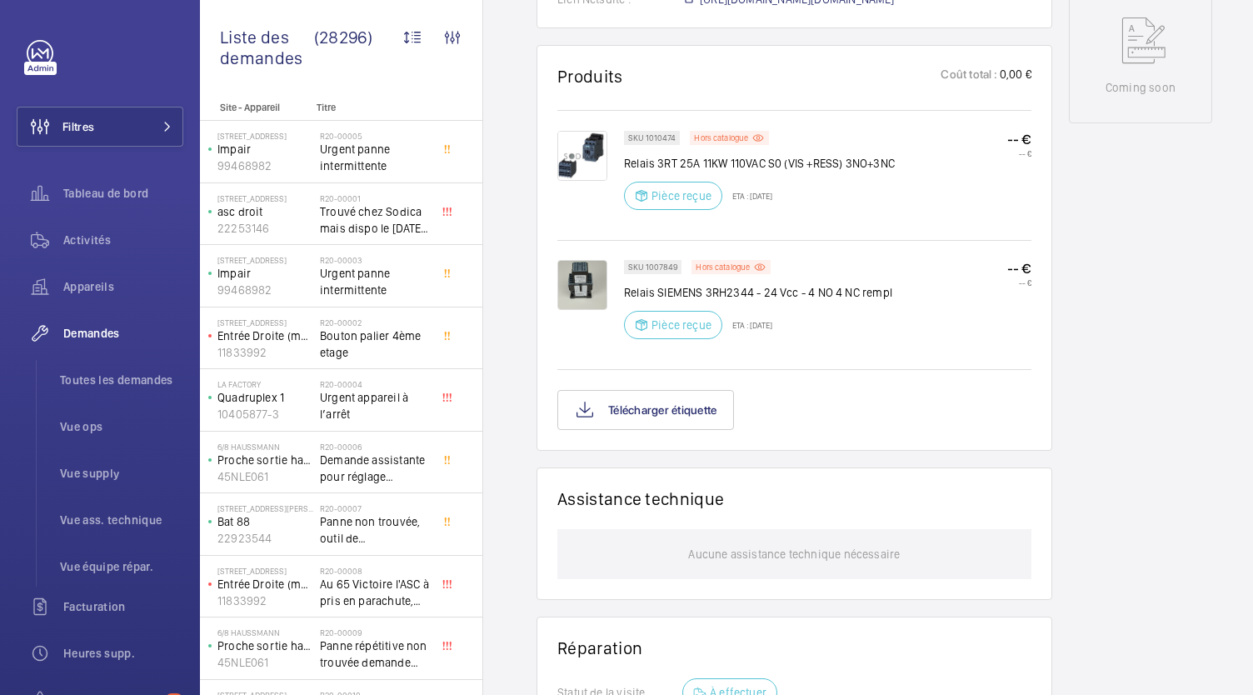
scroll to position [921, 0]
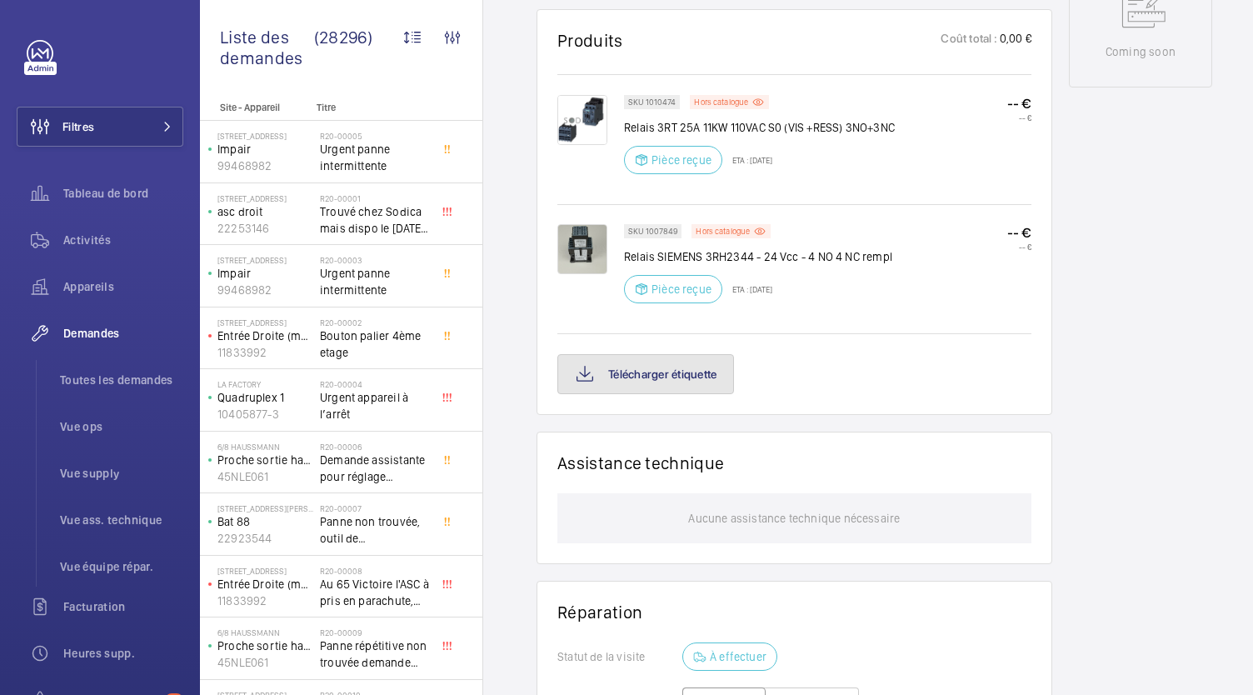
click at [687, 394] on button "Télécharger étiquette" at bounding box center [645, 374] width 177 height 40
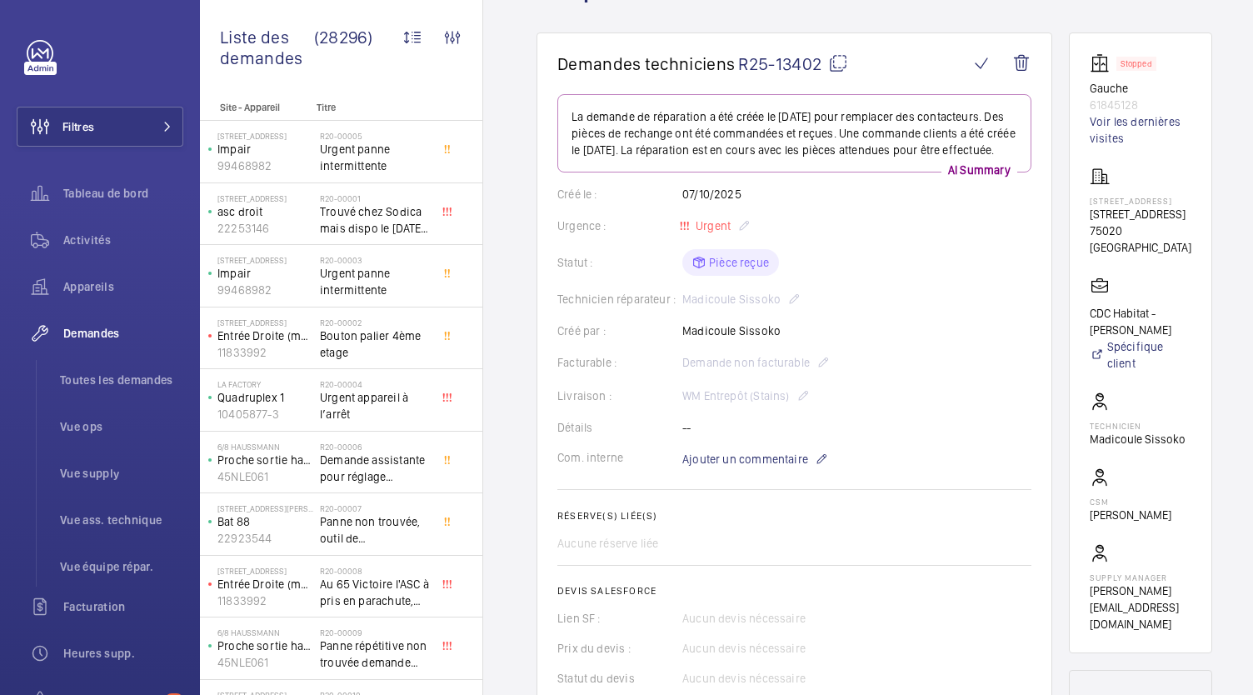
scroll to position [0, 0]
